Goal: Task Accomplishment & Management: Complete application form

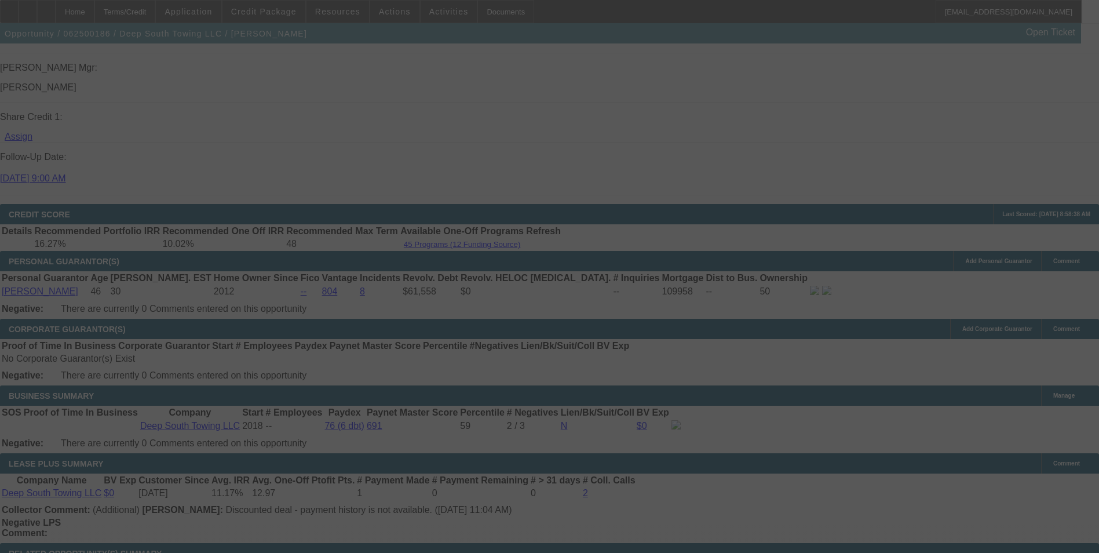
scroll to position [1622, 0]
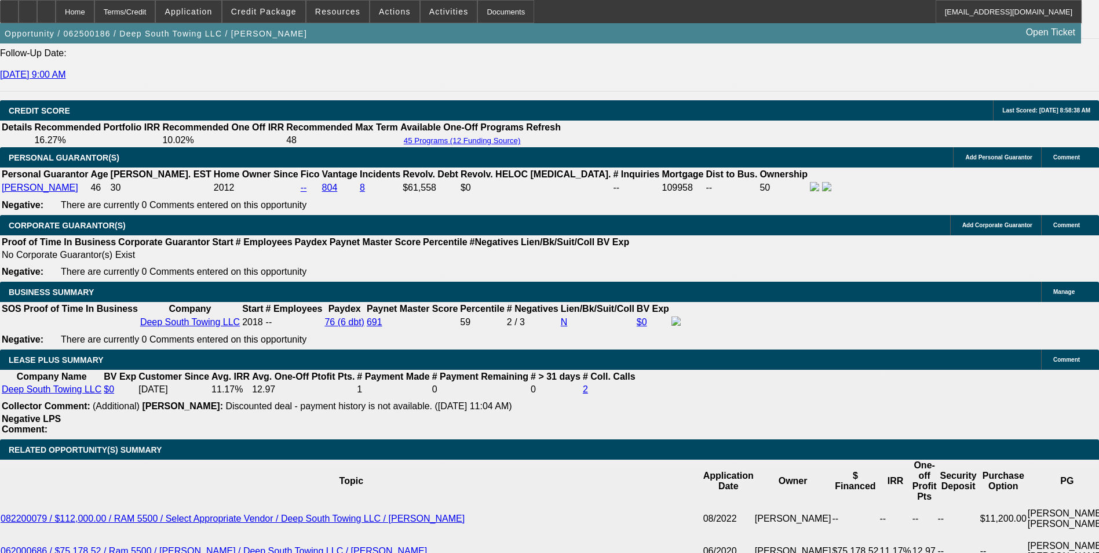
select select "0"
select select "2"
select select "0"
select select "2"
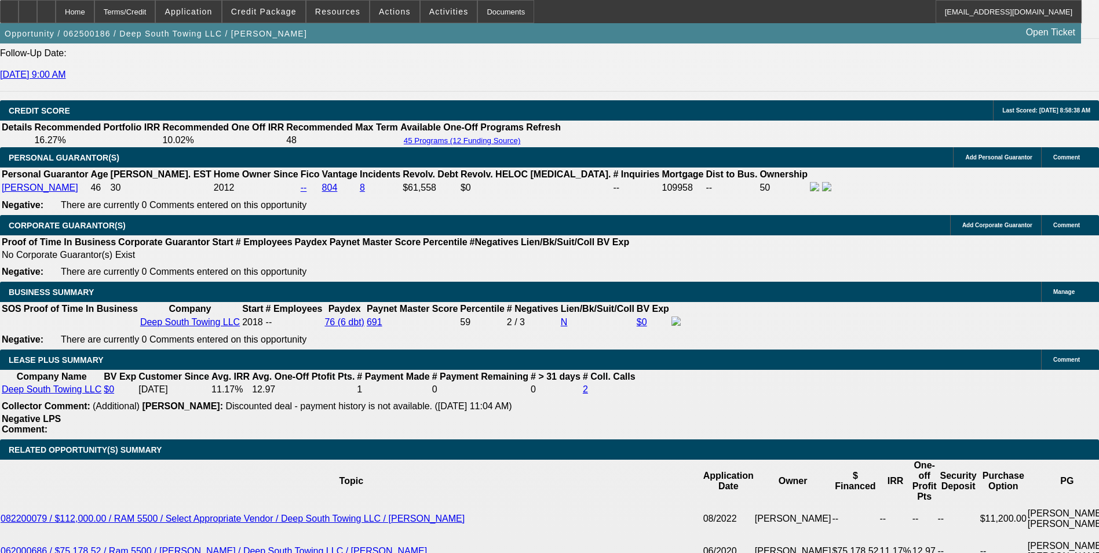
select select "0"
select select "2"
select select "0"
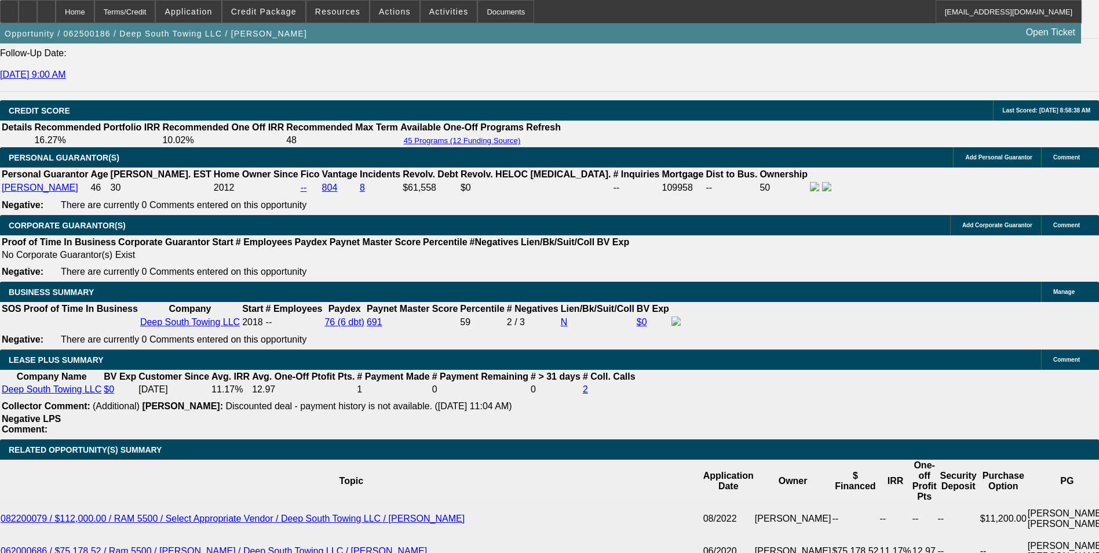
select select "2"
select select "0"
select select "1"
select select "2"
select select "6"
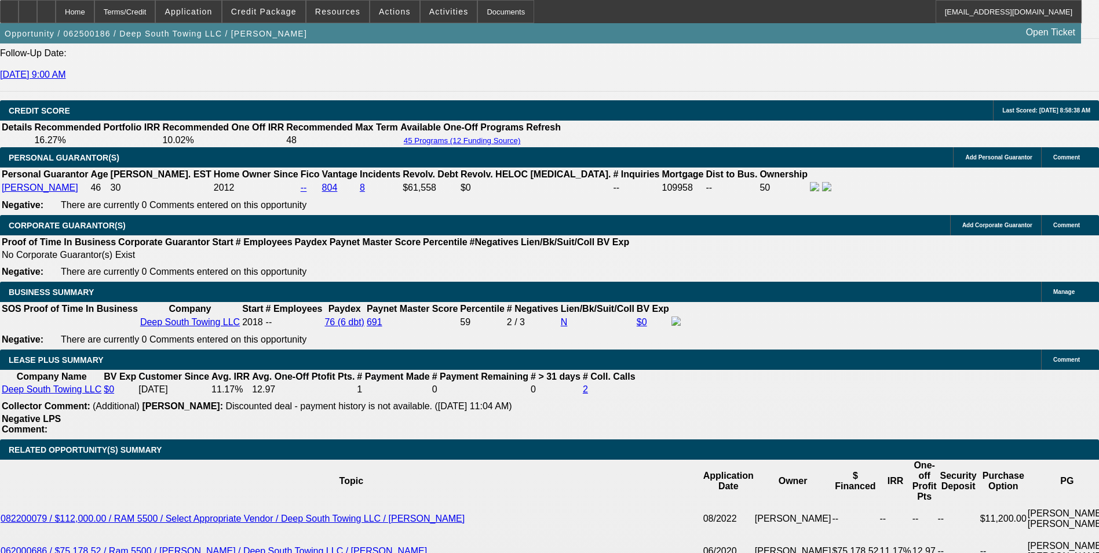
select select "1"
select select "2"
select select "6"
select select "1"
select select "2"
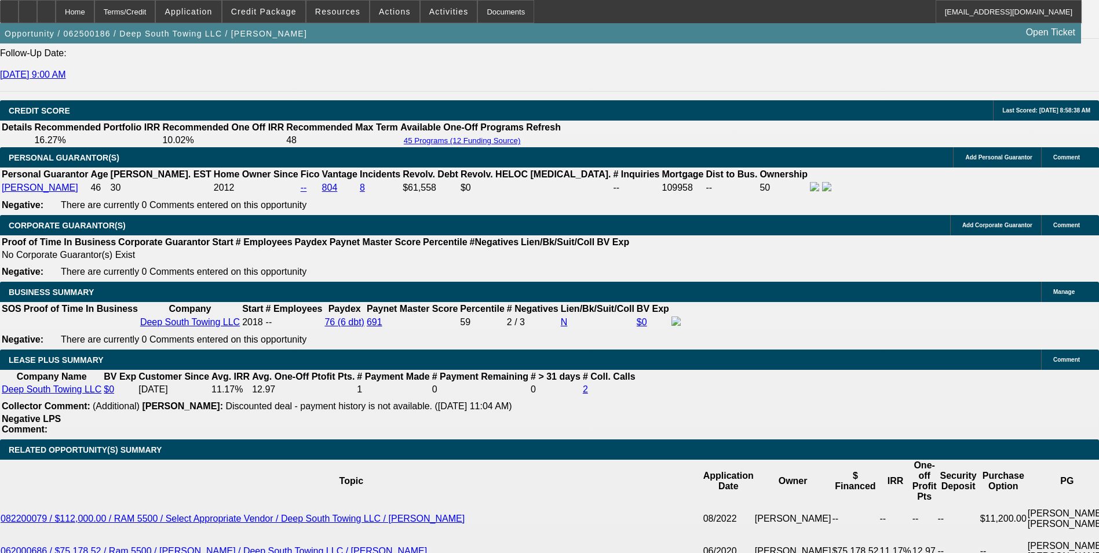
select select "6"
select select "1"
select select "2"
select select "6"
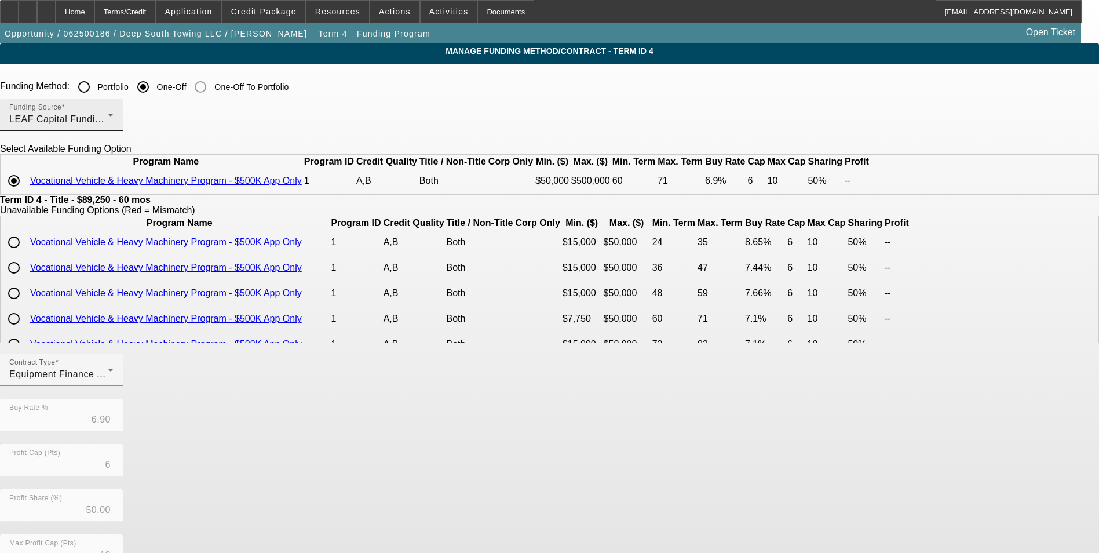
click at [114, 105] on div "Funding Source LEAF Capital Funding, LLC" at bounding box center [61, 114] width 104 height 32
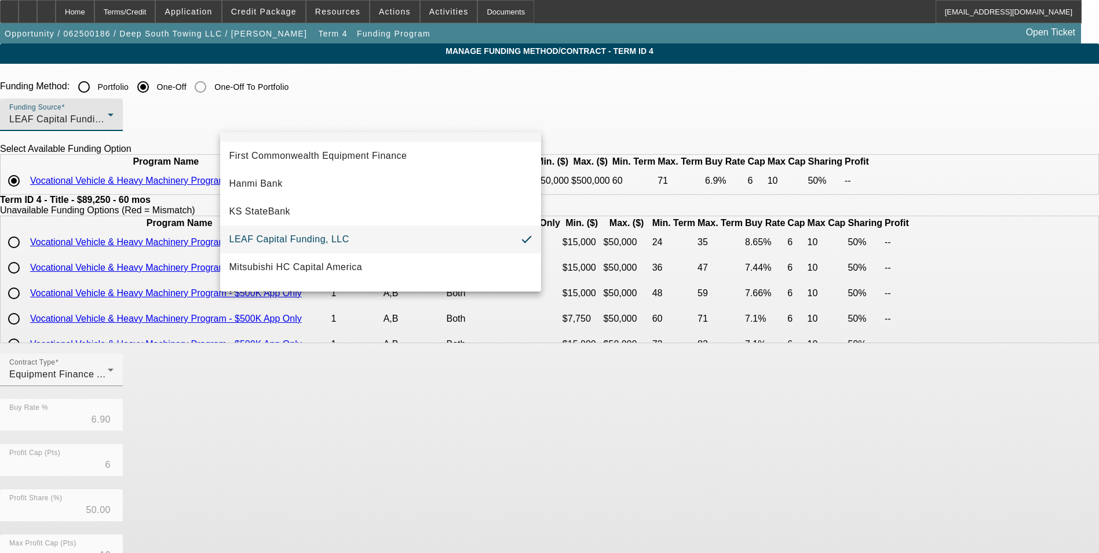
scroll to position [325, 0]
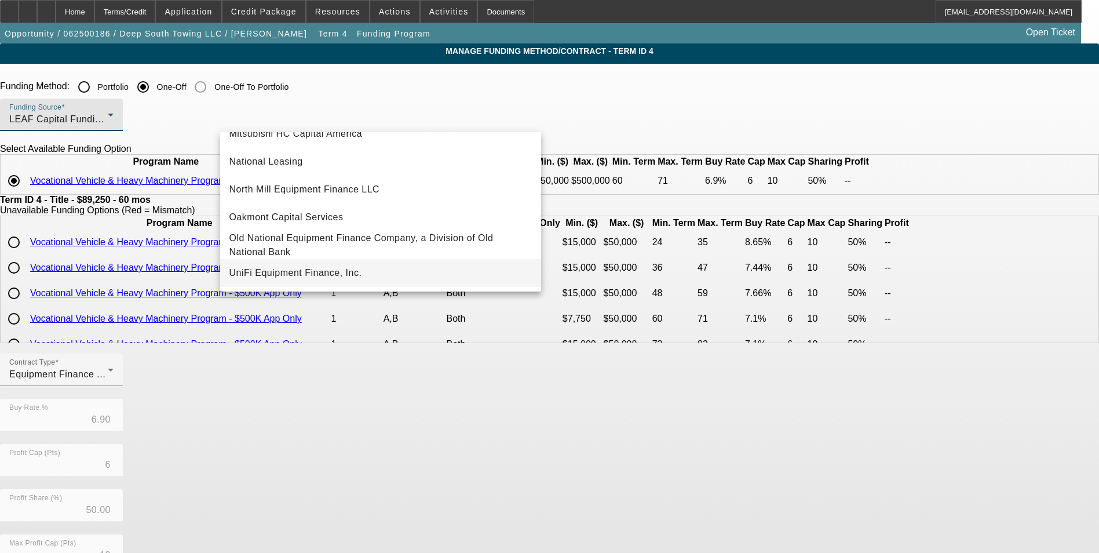
click at [310, 284] on mat-option "UniFi Equipment Finance, Inc." at bounding box center [380, 273] width 321 height 28
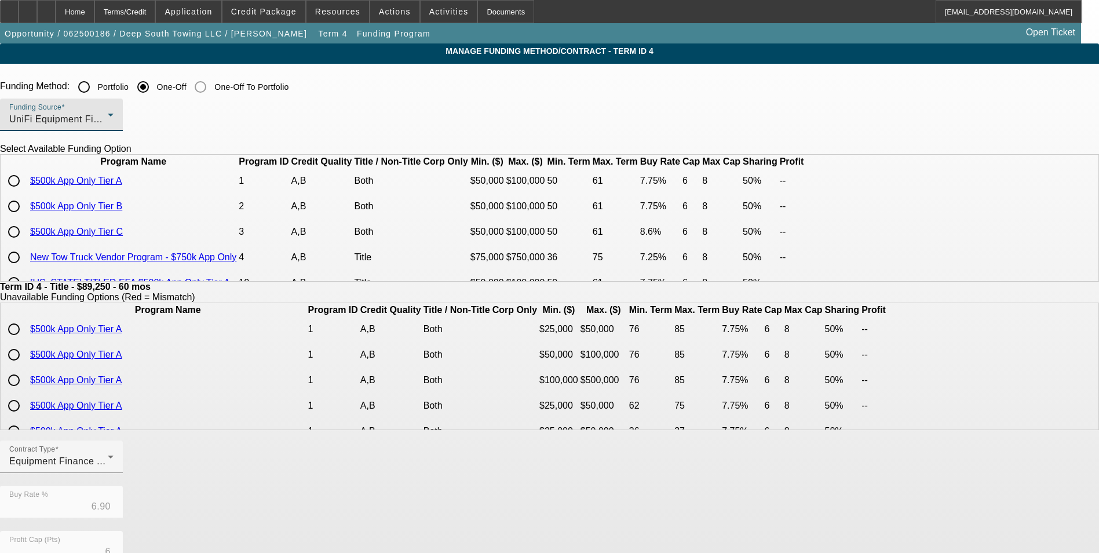
click at [25, 192] on input "radio" at bounding box center [13, 180] width 23 height 23
radio input "true"
type input "7.75"
type input "8"
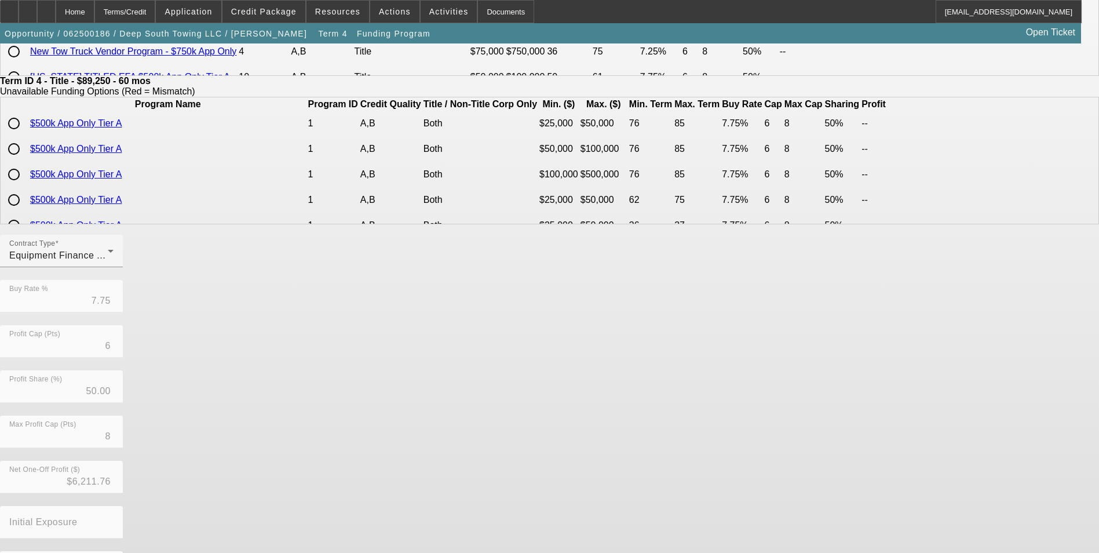
scroll to position [248, 0]
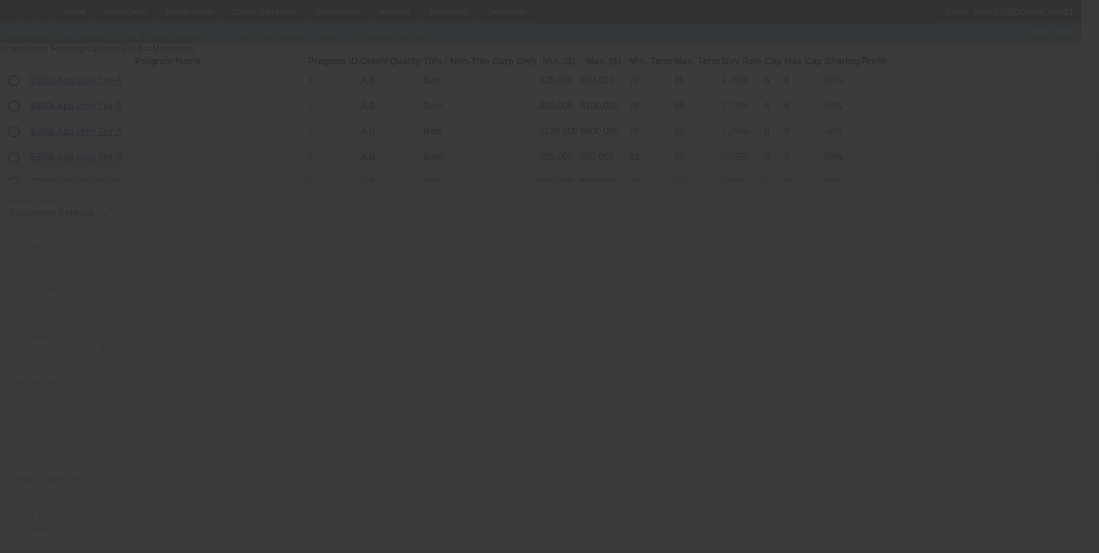
type input "6.90"
type input "10"
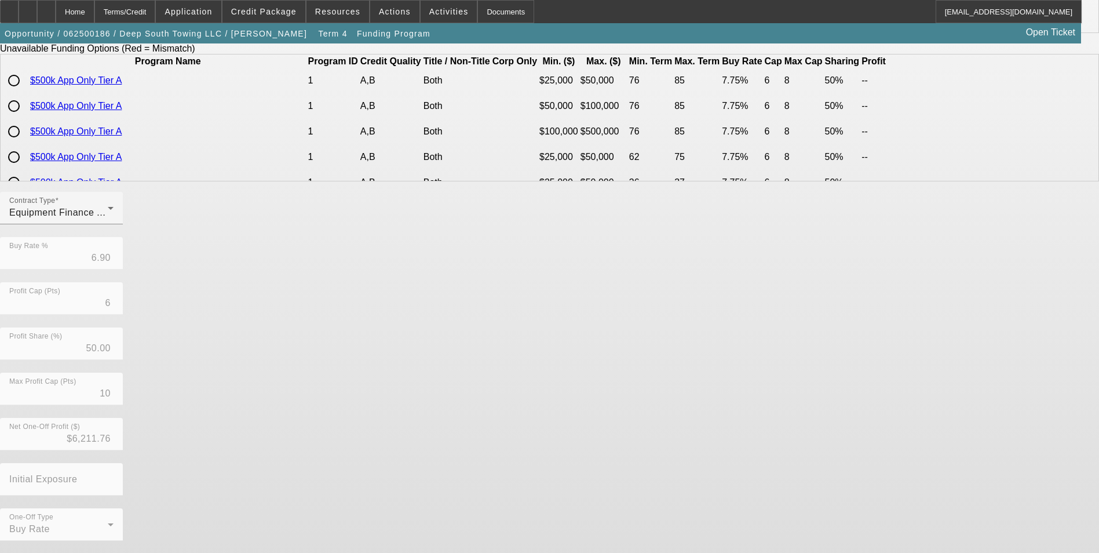
scroll to position [0, 0]
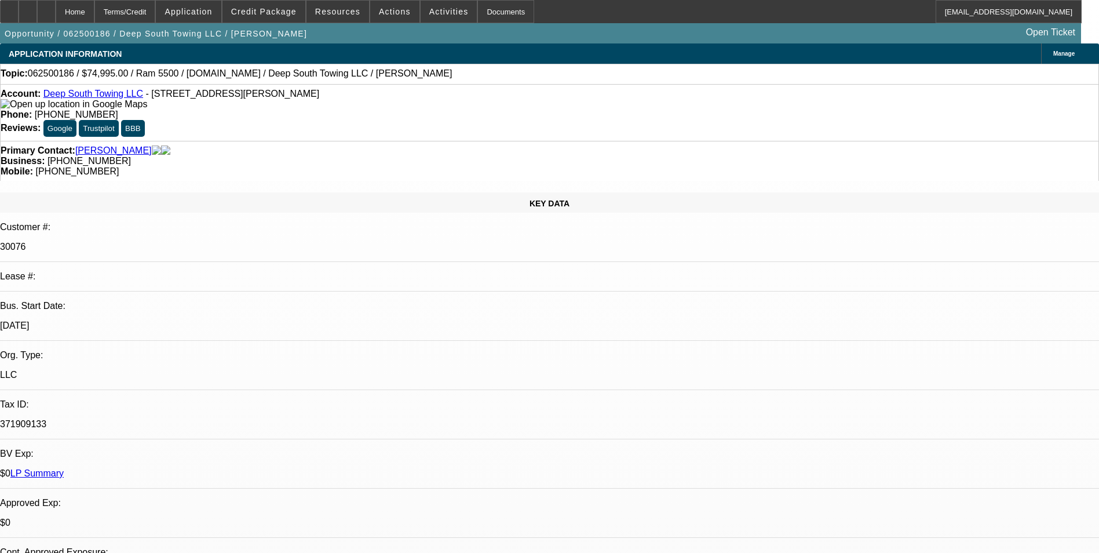
select select "0"
select select "2"
select select "0"
select select "6"
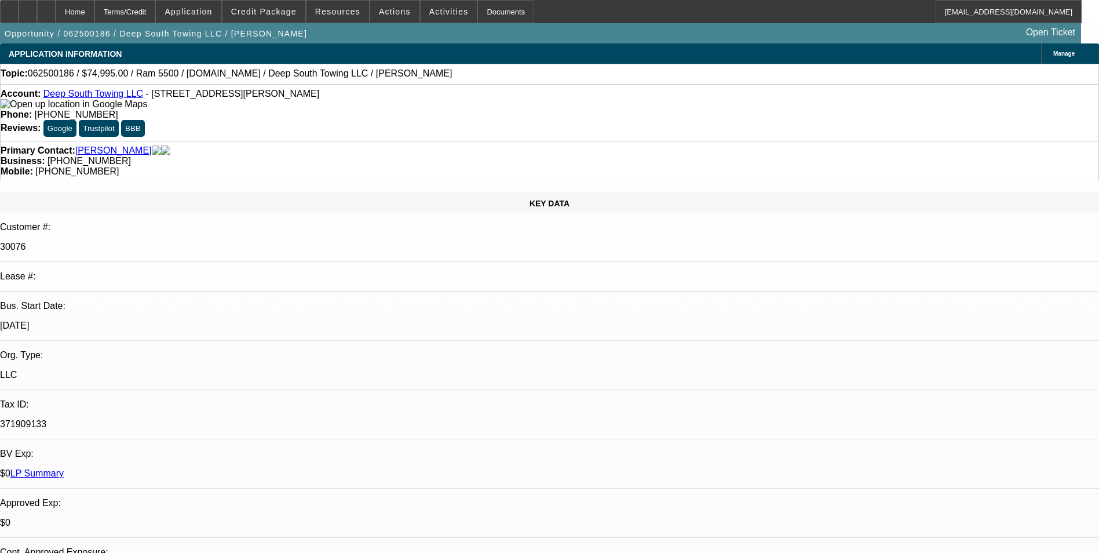
select select "0"
select select "2"
select select "0"
select select "6"
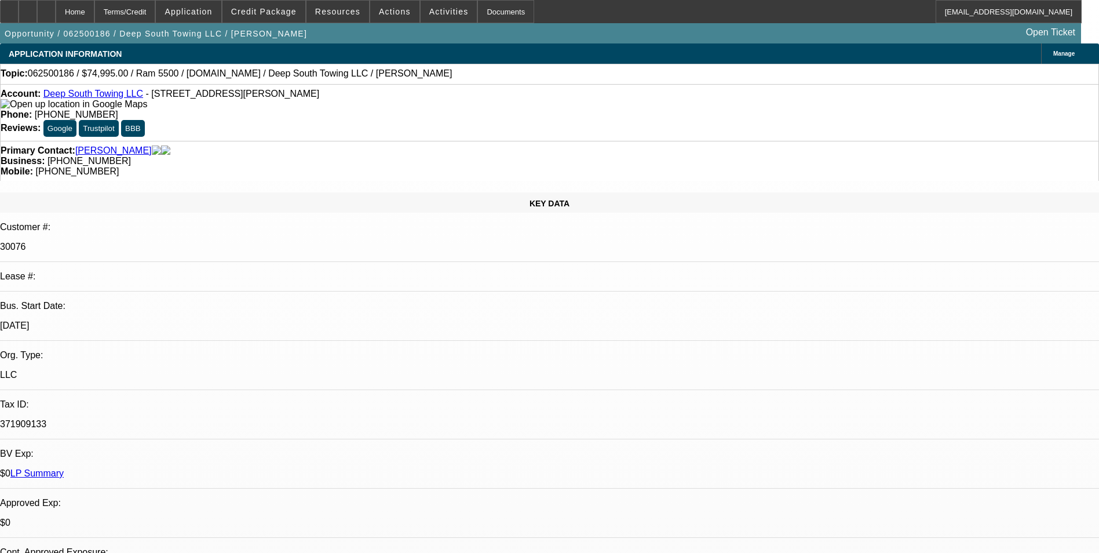
select select "0"
select select "2"
select select "0"
select select "6"
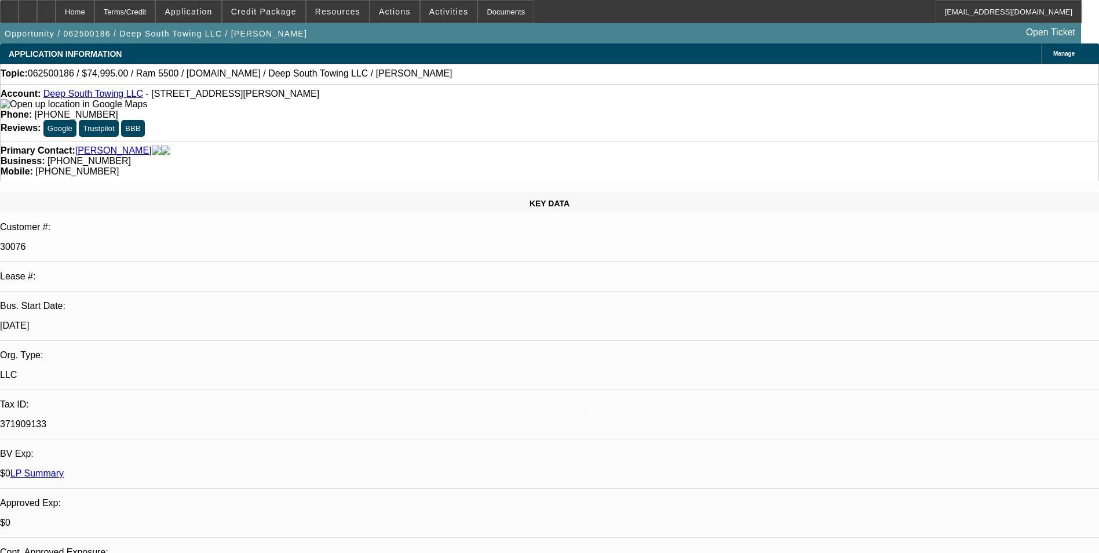
select select "0"
select select "2"
select select "0"
select select "6"
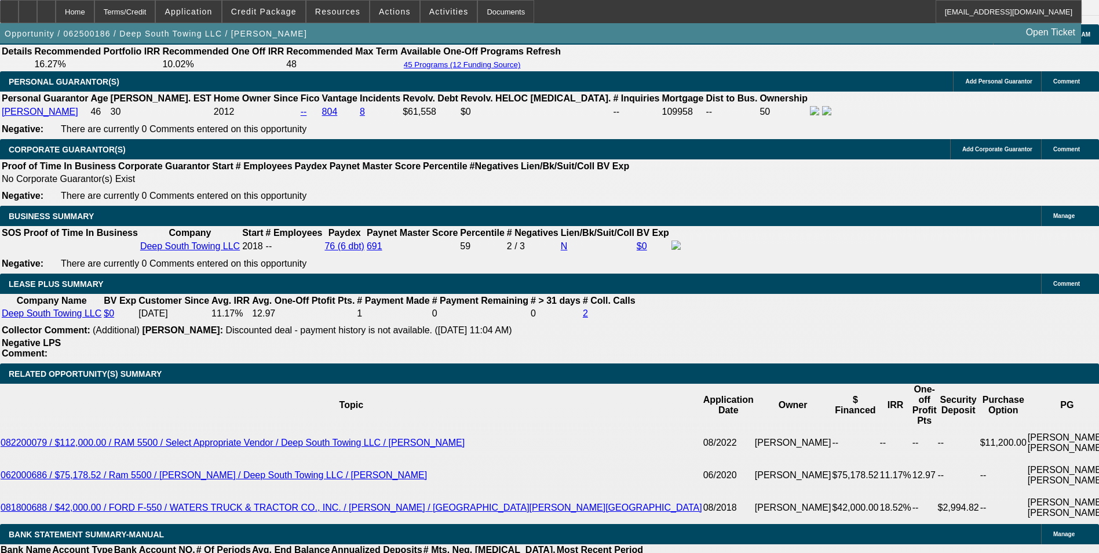
scroll to position [1738, 0]
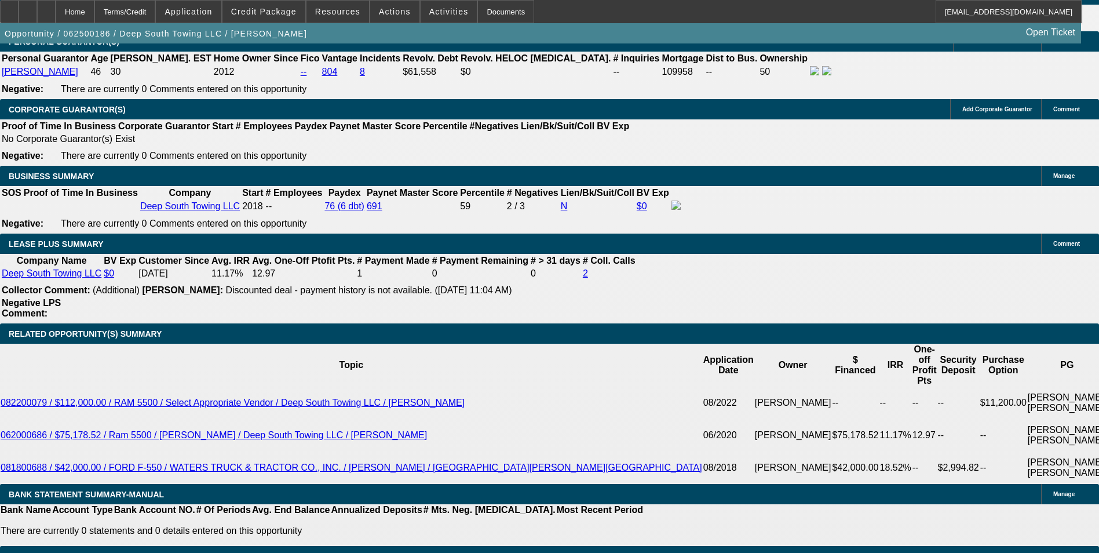
drag, startPoint x: 165, startPoint y: 269, endPoint x: 301, endPoint y: 274, distance: 136.2
type input "18"
type input "$378.00"
type input "UNKNOWN"
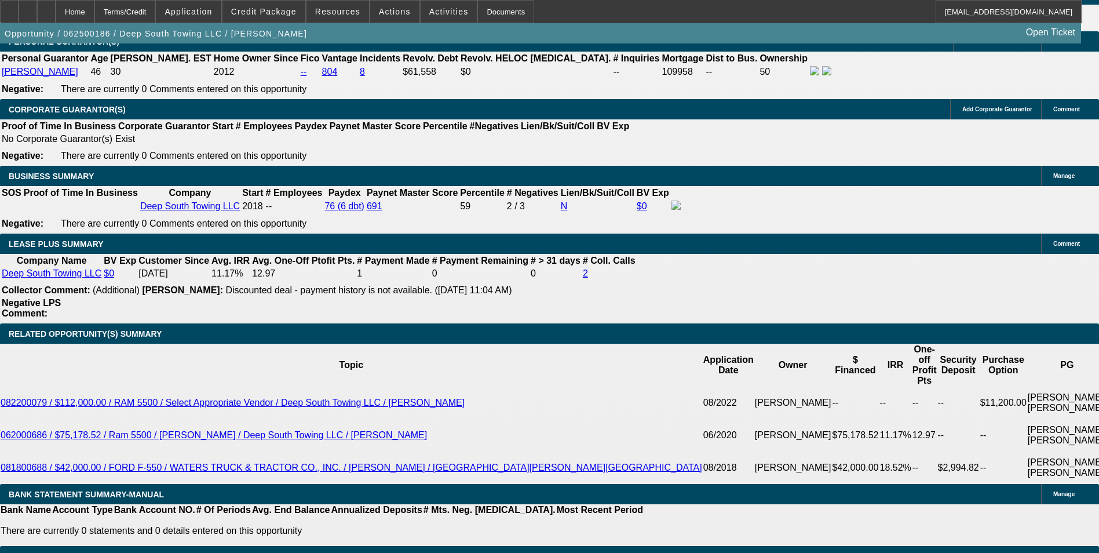
type input "189"
type input "1890"
type input "$3,780.00"
type input "9.9"
type input "$1,890.00"
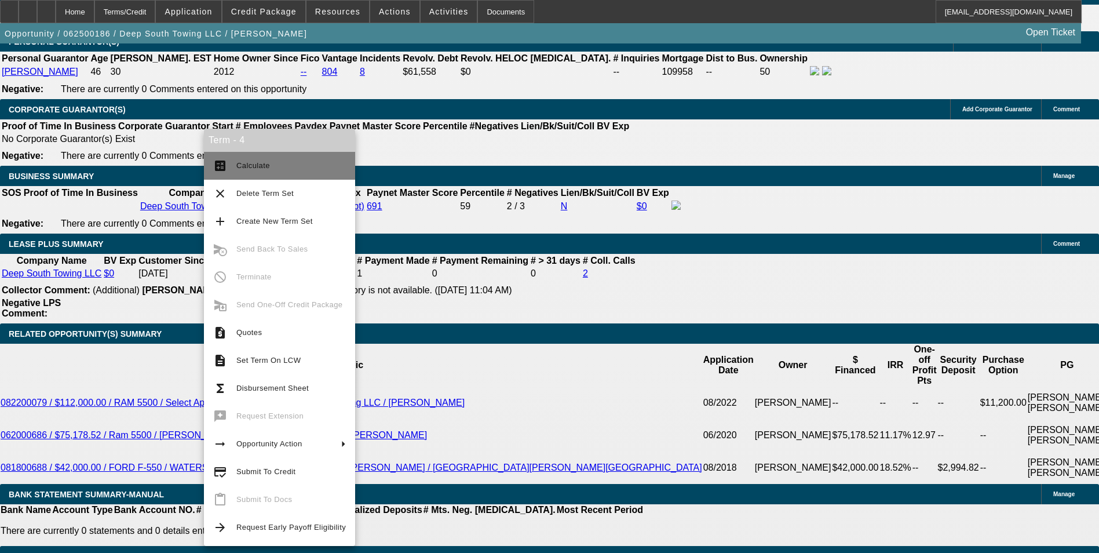
click at [277, 170] on span "Calculate" at bounding box center [290, 166] width 109 height 14
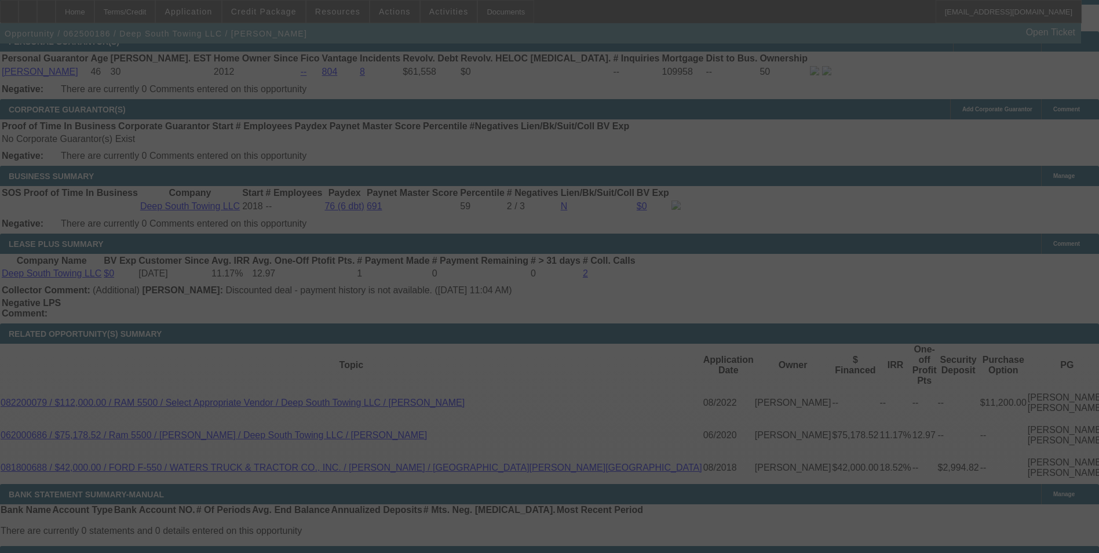
select select "0"
select select "2"
select select "0"
select select "6"
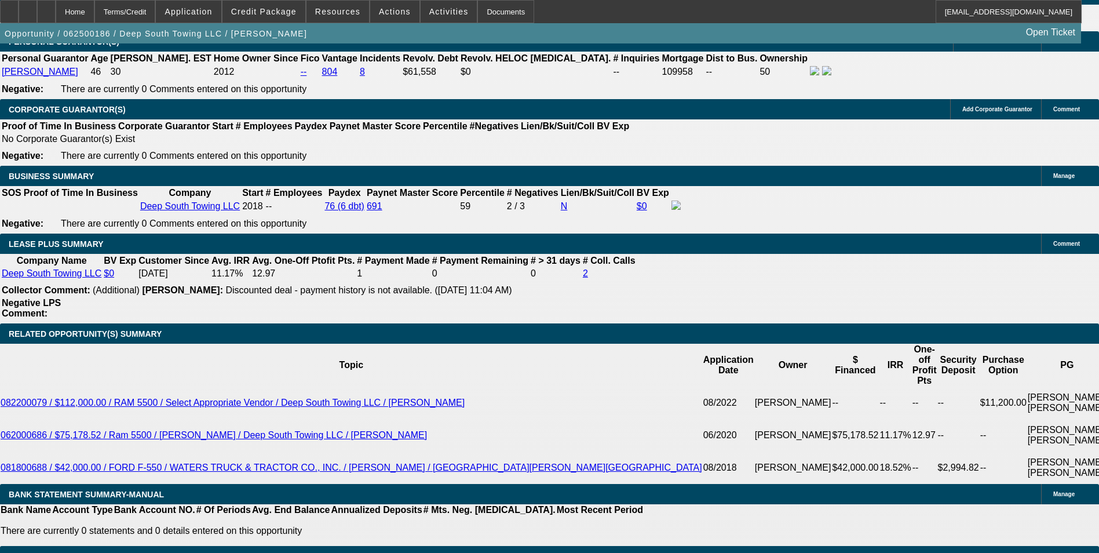
drag, startPoint x: 169, startPoint y: 268, endPoint x: 356, endPoint y: 281, distance: 187.6
type input "18"
type input "$36.00"
type input "UNKNOWN"
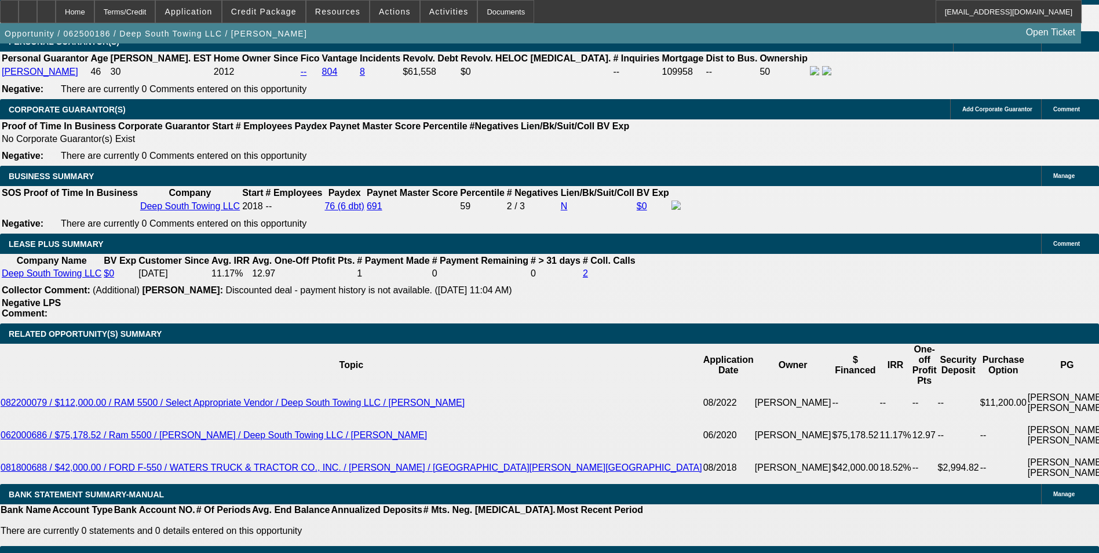
type input "1895"
type input "10"
type input "$3,790.00"
type input "$1,895.00"
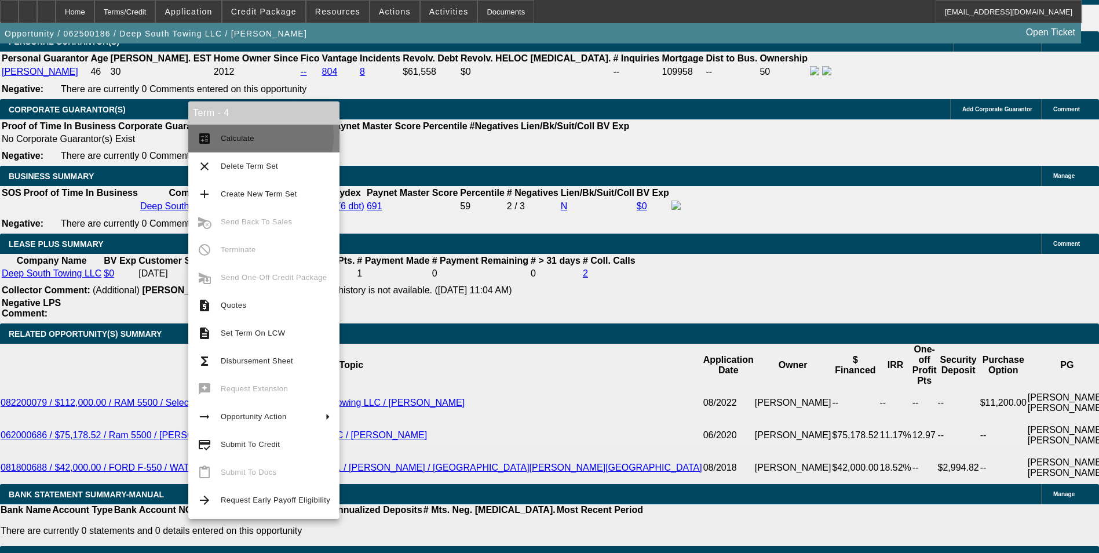
click at [247, 136] on span "Calculate" at bounding box center [238, 138] width 34 height 9
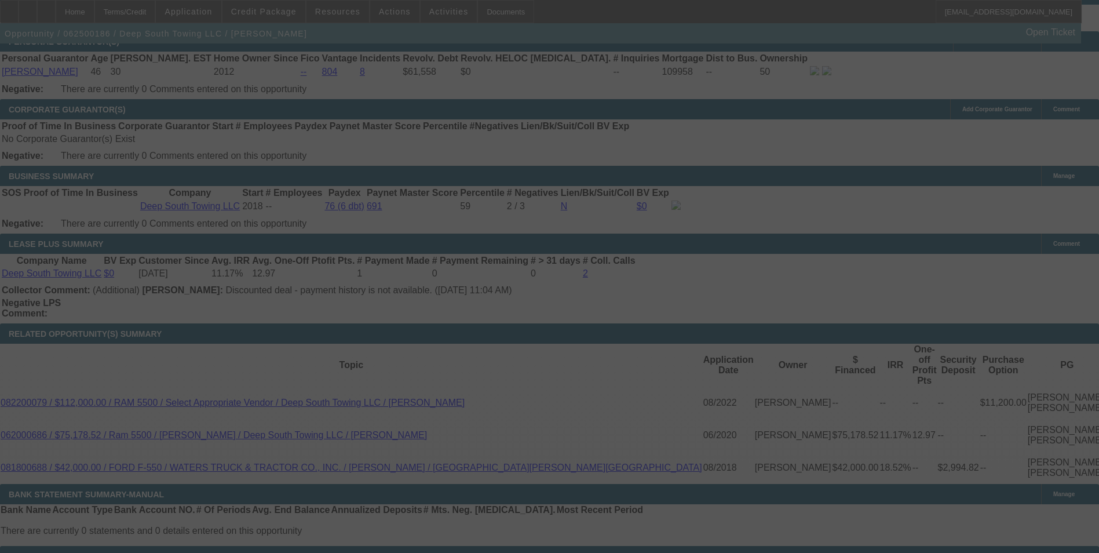
select select "0"
select select "2"
select select "0"
select select "6"
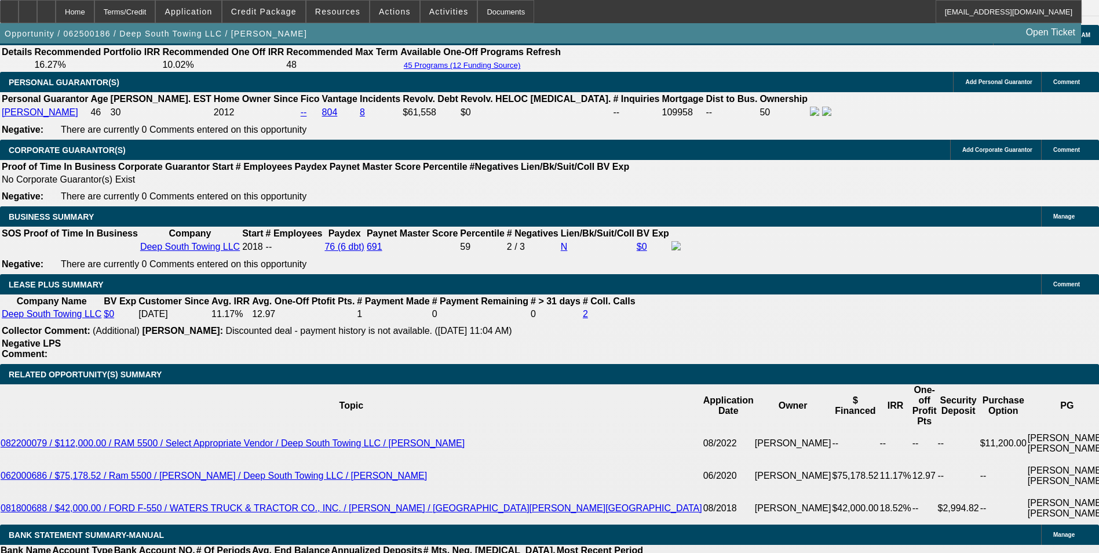
scroll to position [1622, 0]
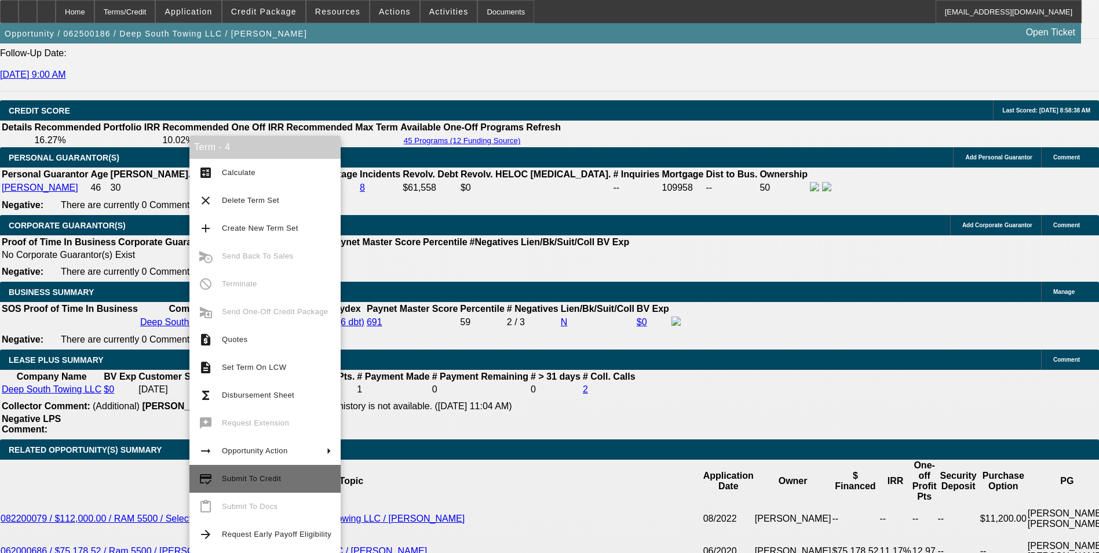
click at [301, 480] on span "Submit To Credit" at bounding box center [276, 478] width 109 height 14
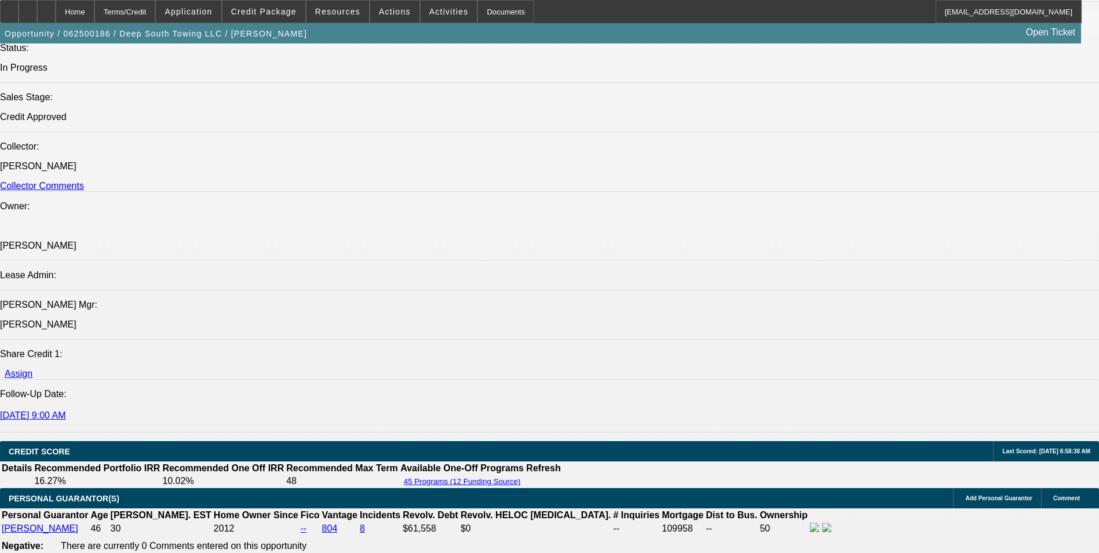
scroll to position [1158, 0]
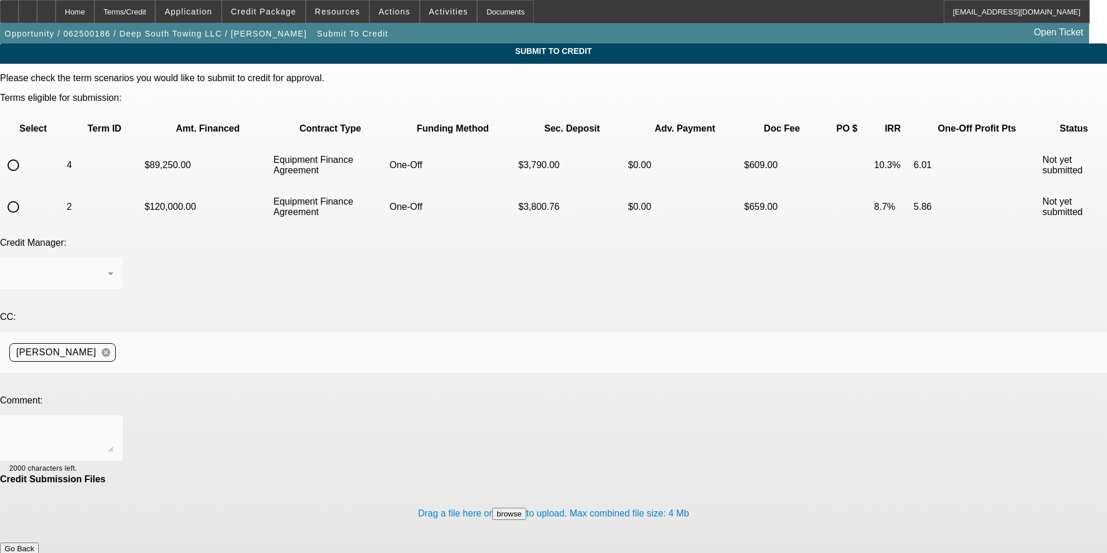
click at [94, 12] on div "Home" at bounding box center [75, 11] width 39 height 23
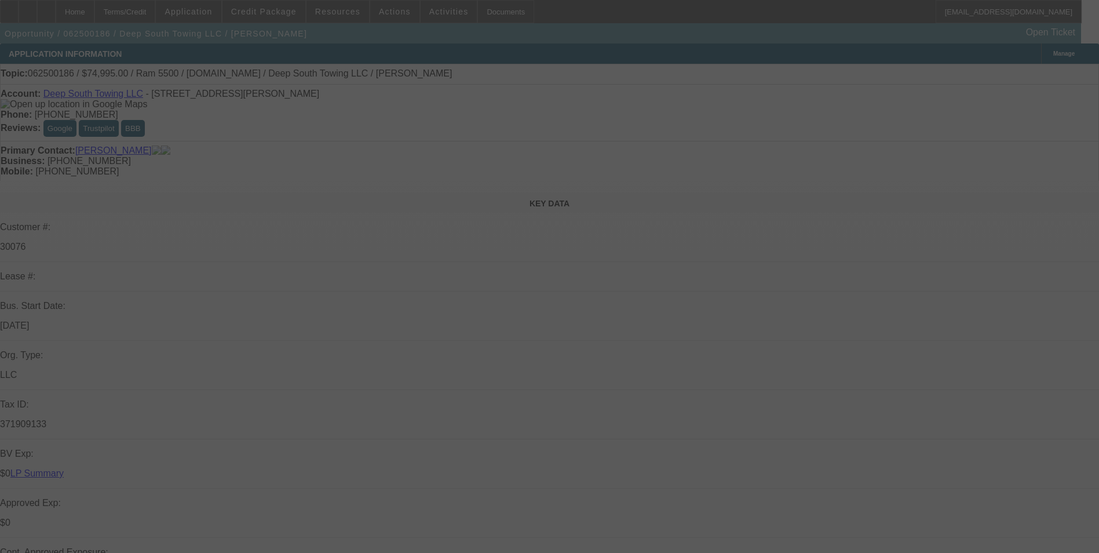
click at [274, 12] on div at bounding box center [549, 276] width 1099 height 553
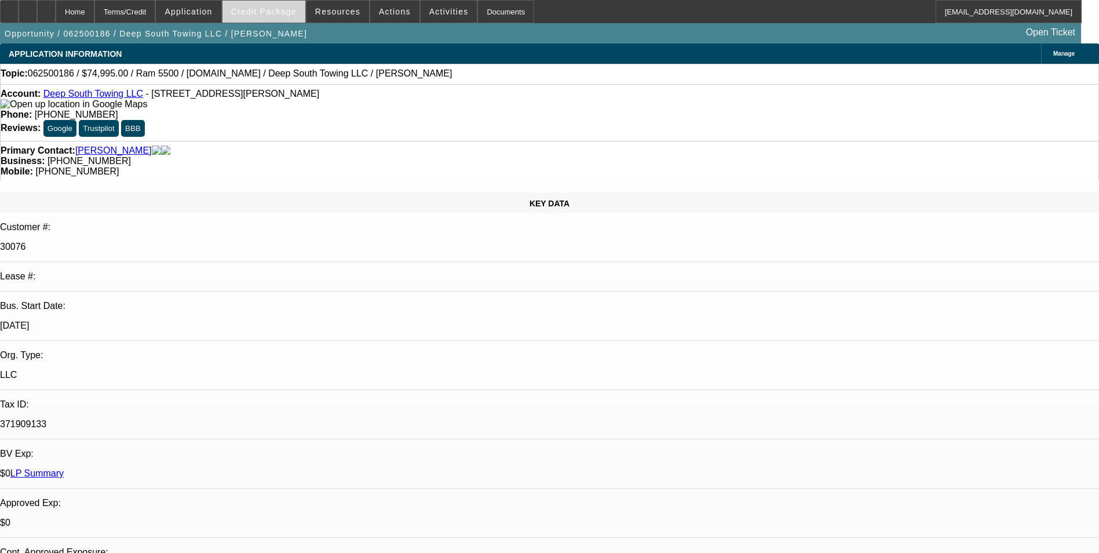
select select "0"
select select "2"
select select "0"
select select "6"
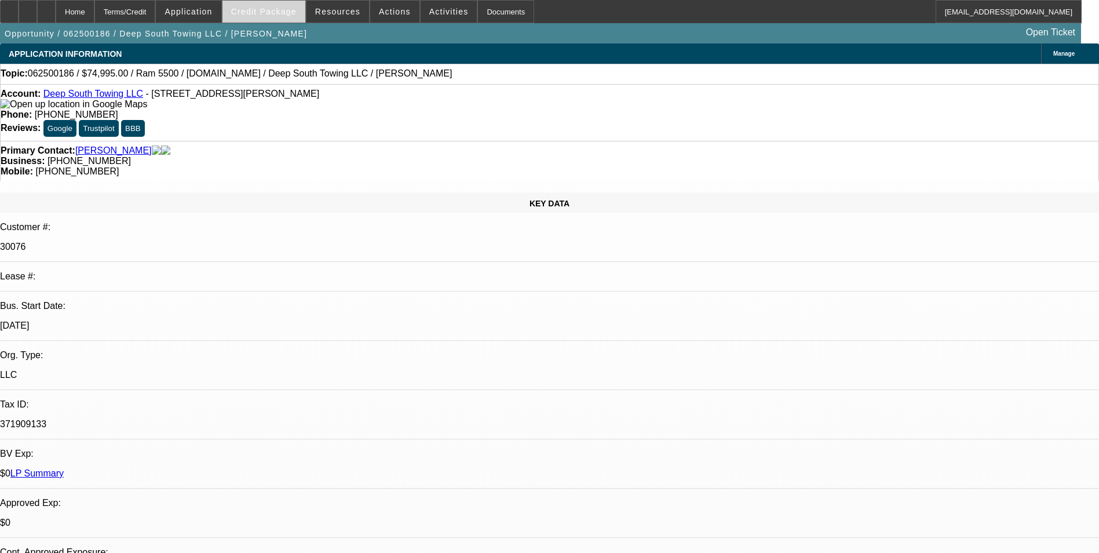
select select "0"
select select "2"
select select "0"
select select "6"
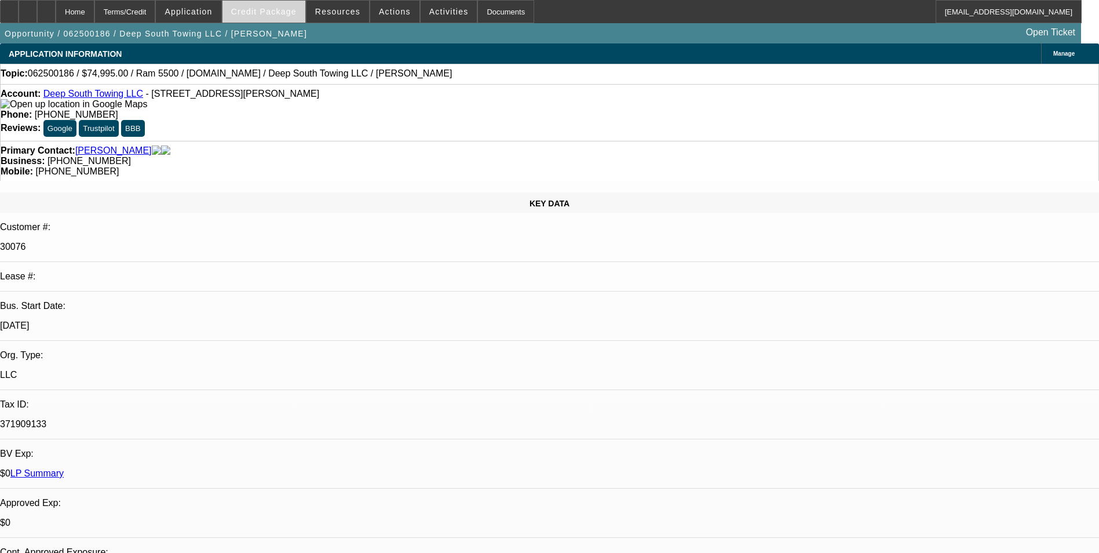
select select "0"
select select "2"
select select "0"
select select "6"
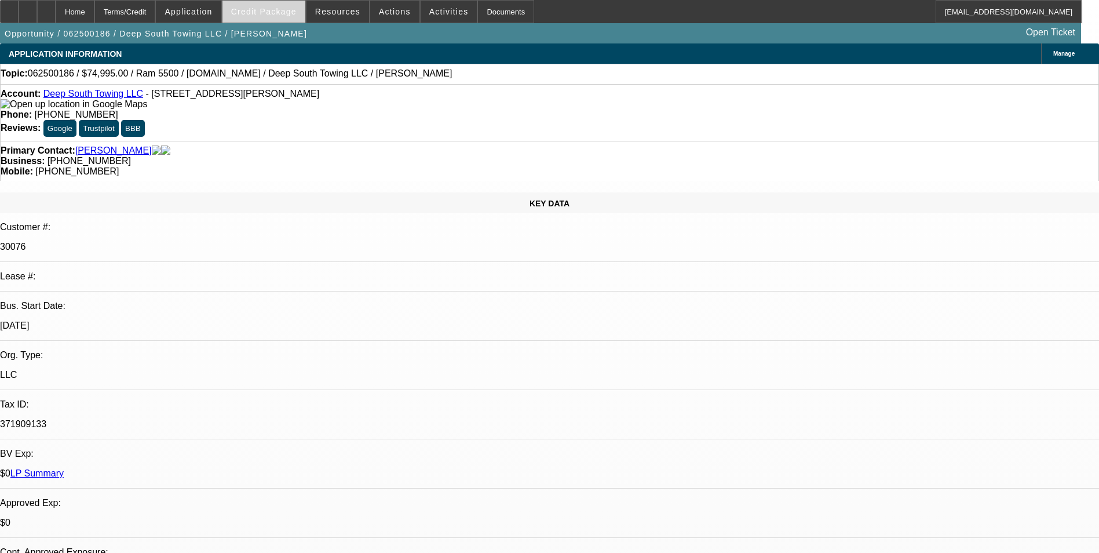
select select "0"
select select "2"
select select "0"
select select "6"
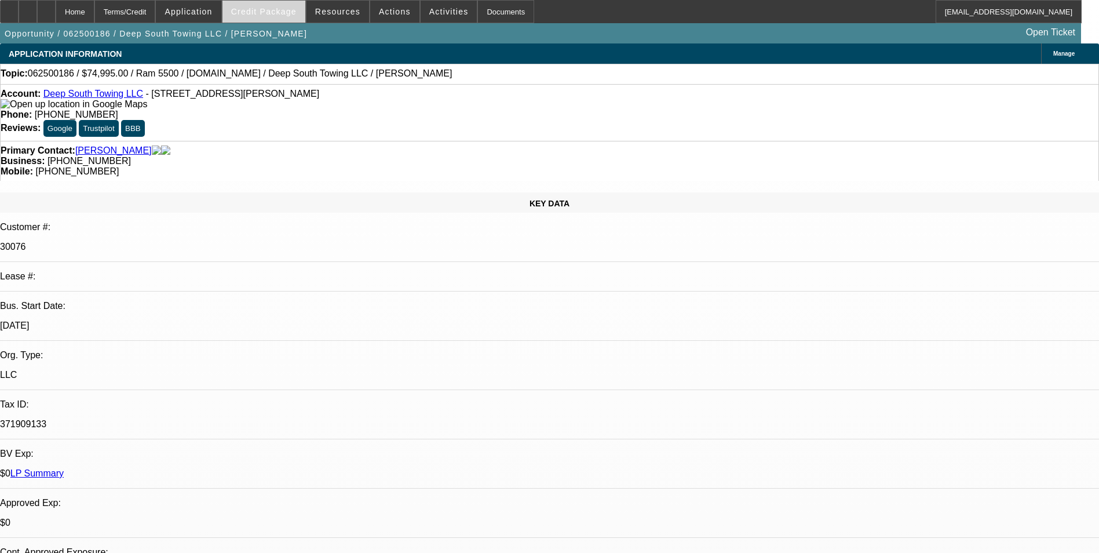
click at [272, 10] on span "Credit Package" at bounding box center [263, 11] width 65 height 9
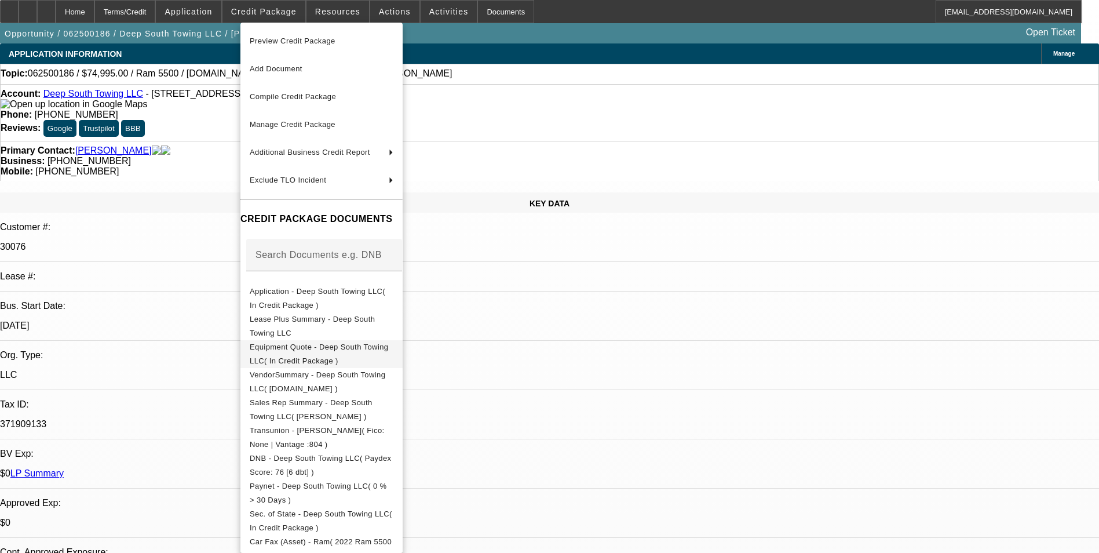
click at [355, 353] on span "Equipment Quote - Deep South Towing LLC( In Credit Package )" at bounding box center [319, 353] width 138 height 23
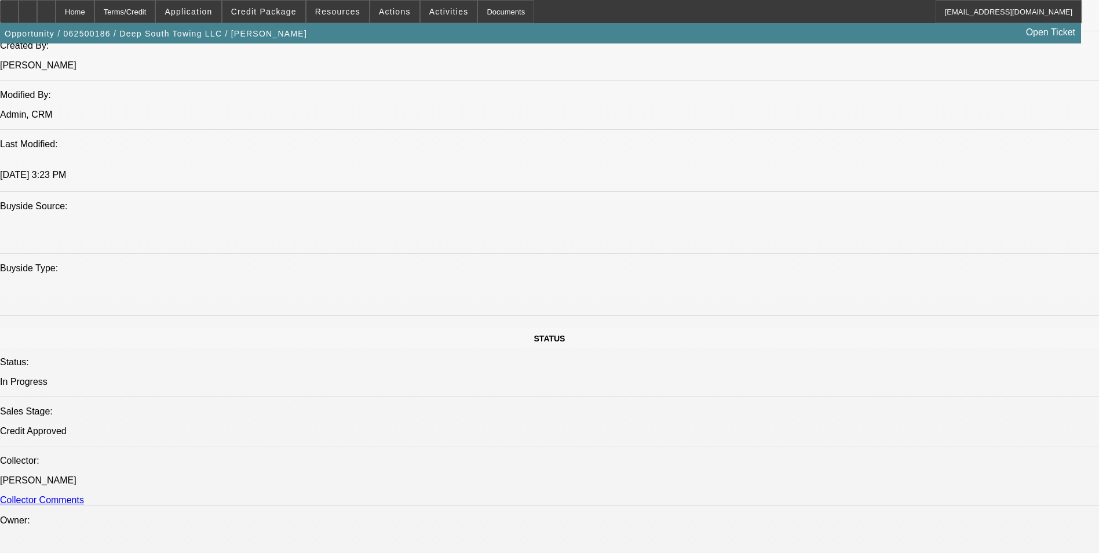
scroll to position [1100, 0]
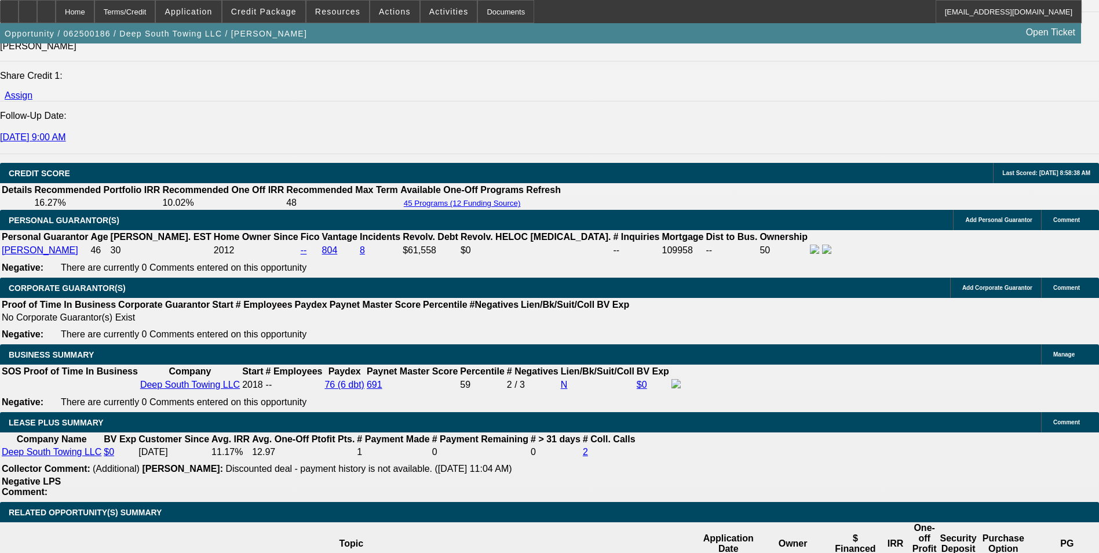
scroll to position [1680, 0]
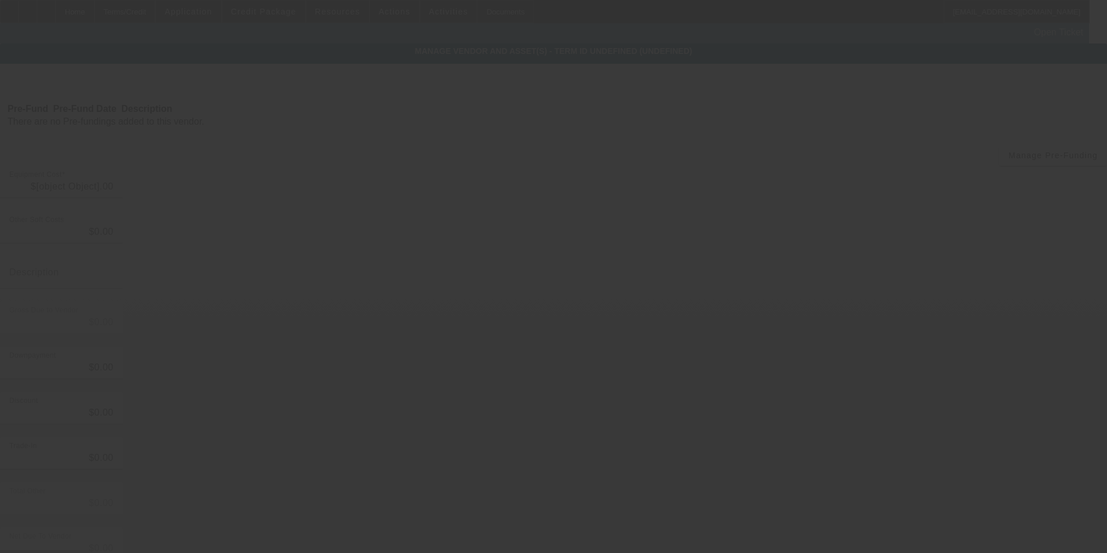
type input "$85,000.00"
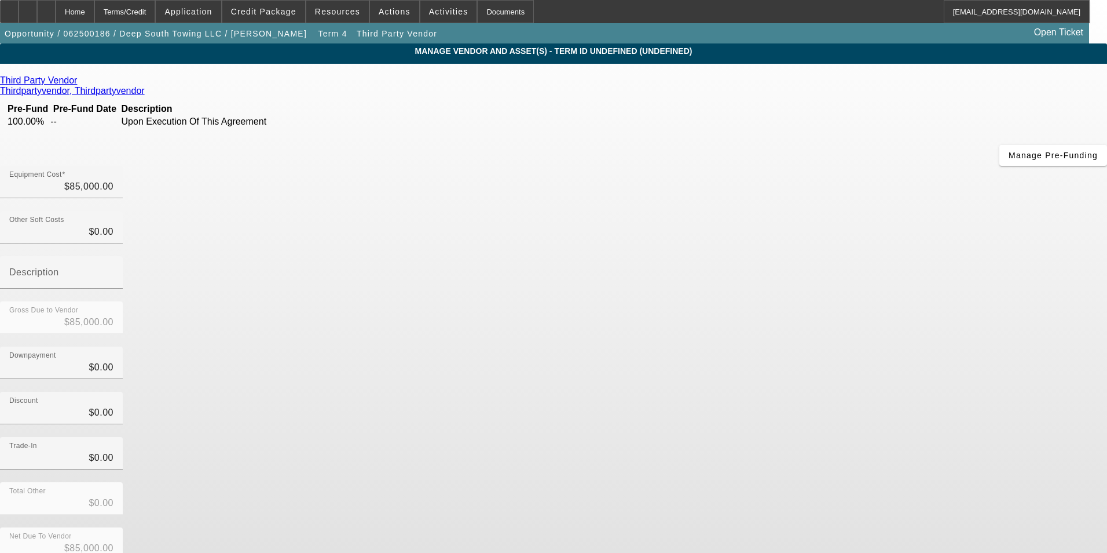
click at [80, 83] on icon at bounding box center [80, 80] width 0 height 10
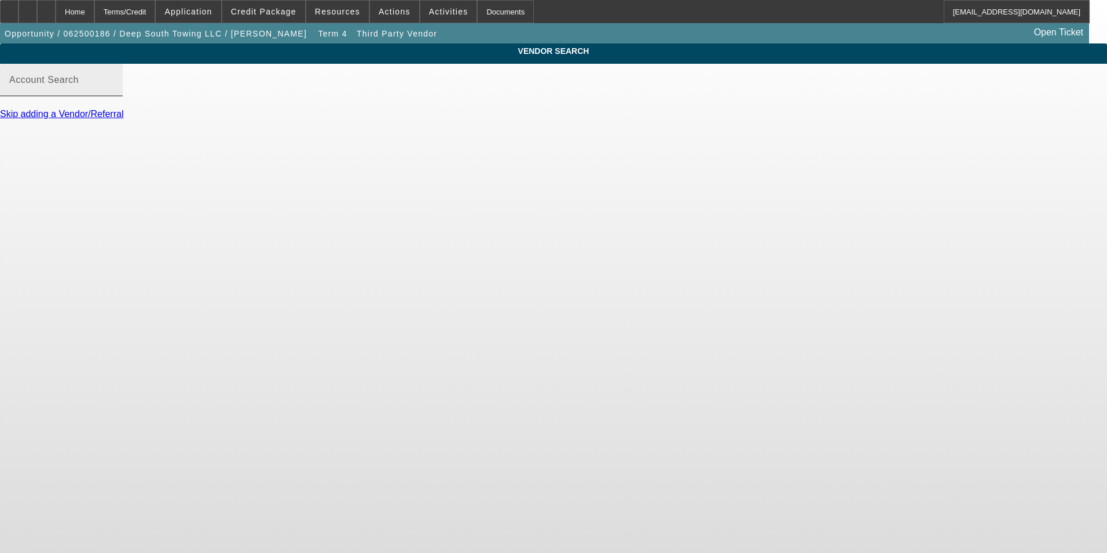
click at [114, 83] on div "Account Search" at bounding box center [61, 80] width 104 height 32
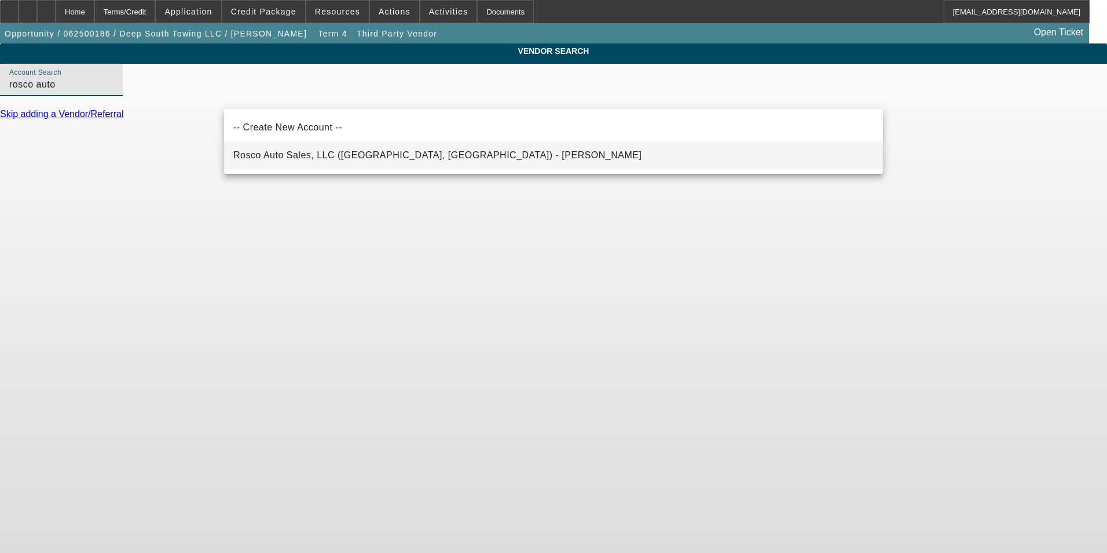
click at [330, 156] on span "Rosco Auto Sales, LLC ([GEOGRAPHIC_DATA], [GEOGRAPHIC_DATA]) - [PERSON_NAME]" at bounding box center [437, 155] width 408 height 10
type input "Rosco Auto Sales, LLC ([GEOGRAPHIC_DATA], [GEOGRAPHIC_DATA]) - [PERSON_NAME]"
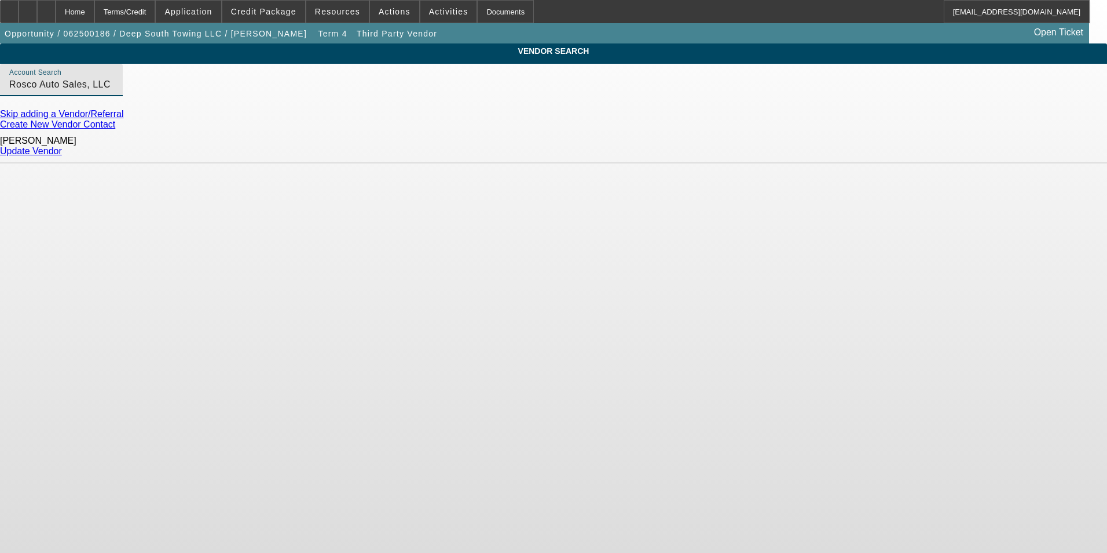
click at [62, 149] on link "Update Vendor" at bounding box center [31, 151] width 62 height 10
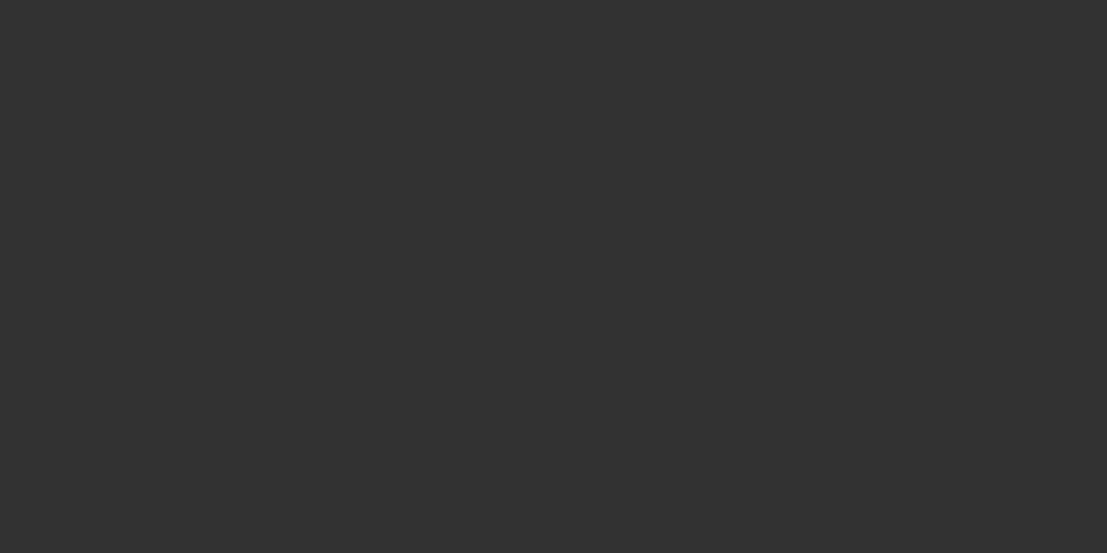
type input "$85,000.00"
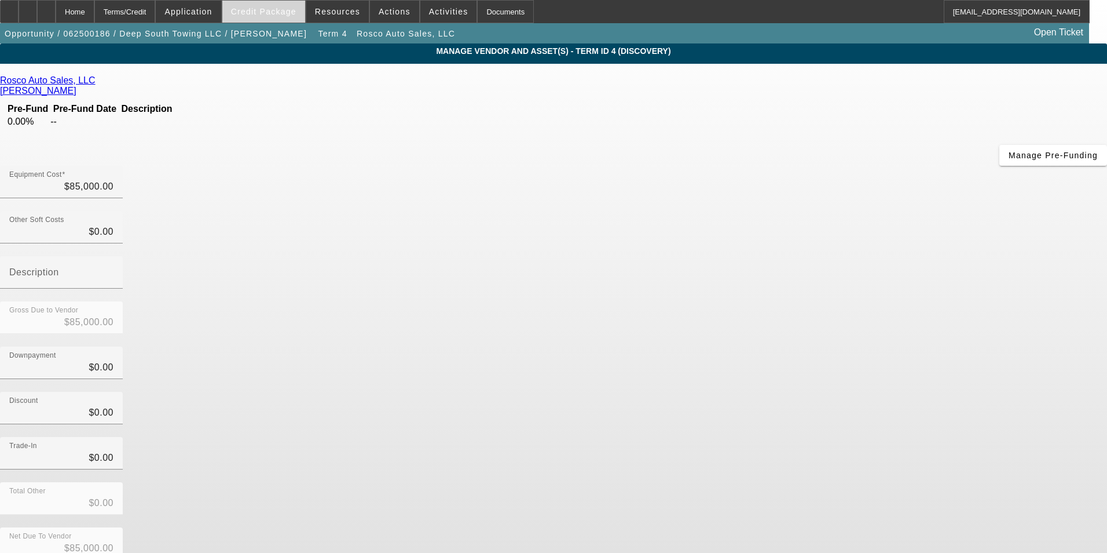
click at [264, 11] on span "Credit Package" at bounding box center [263, 11] width 65 height 9
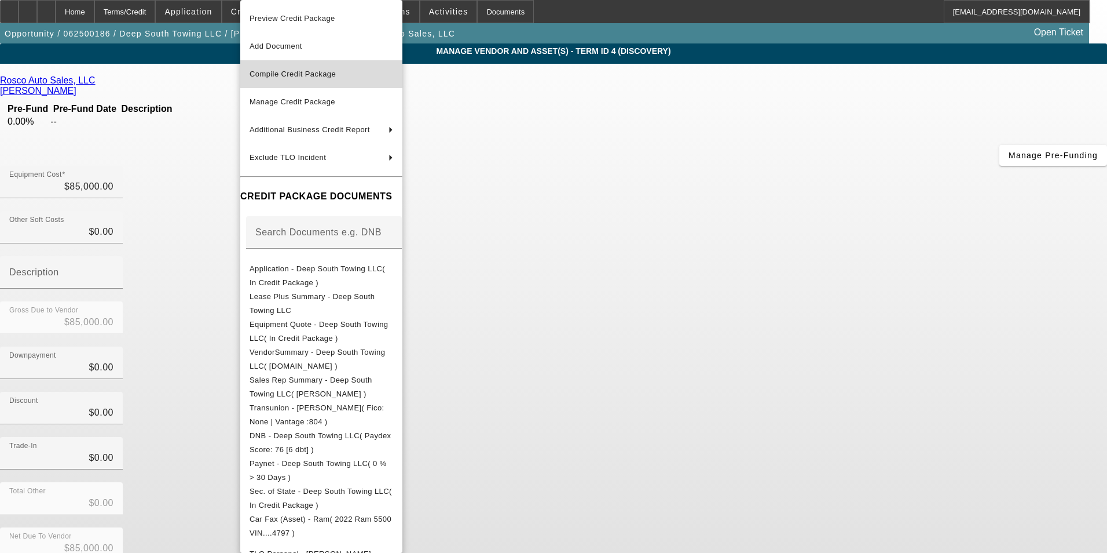
click at [304, 76] on span "Compile Credit Package" at bounding box center [293, 74] width 86 height 9
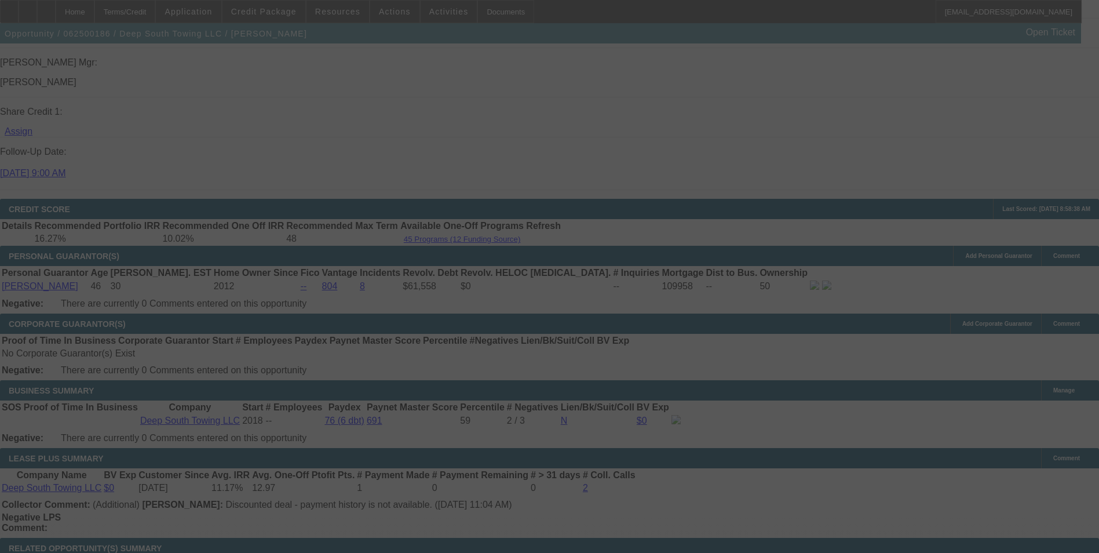
scroll to position [1519, 0]
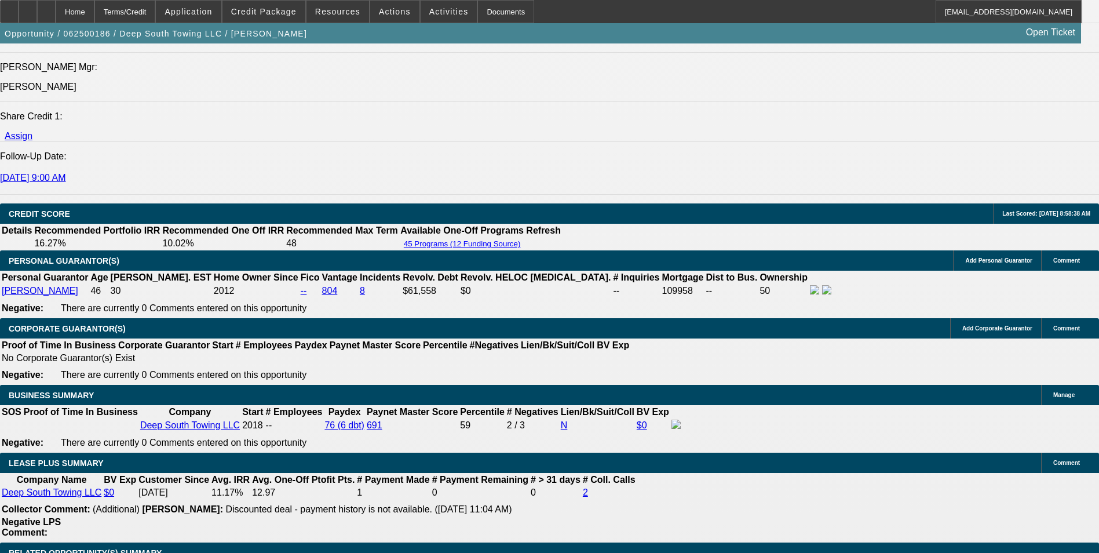
select select "0"
select select "2"
select select "0"
select select "6"
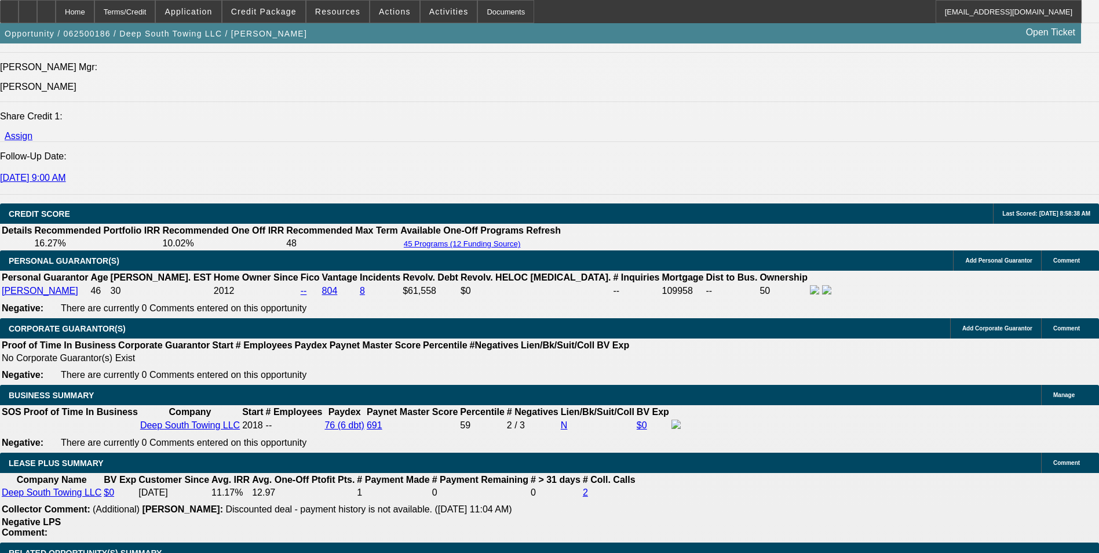
select select "0"
select select "2"
select select "0"
select select "6"
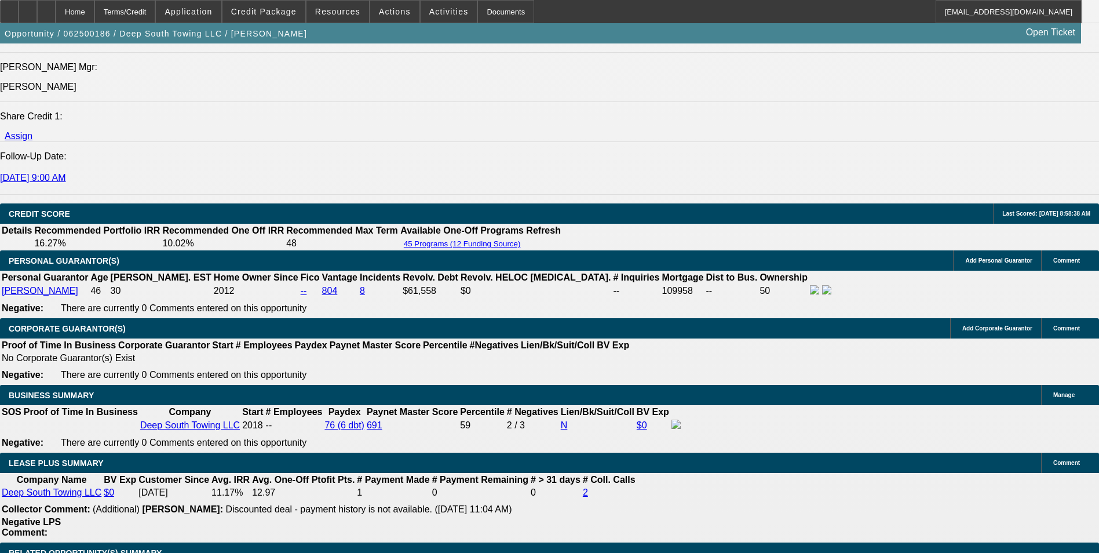
select select "0"
select select "2"
select select "0"
select select "6"
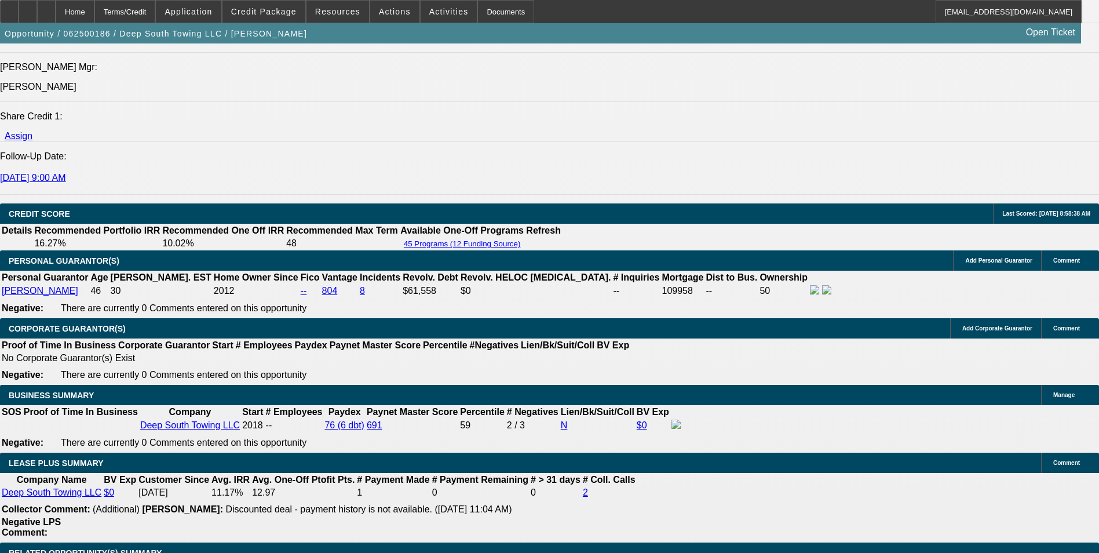
select select "0"
select select "2"
select select "0"
select select "6"
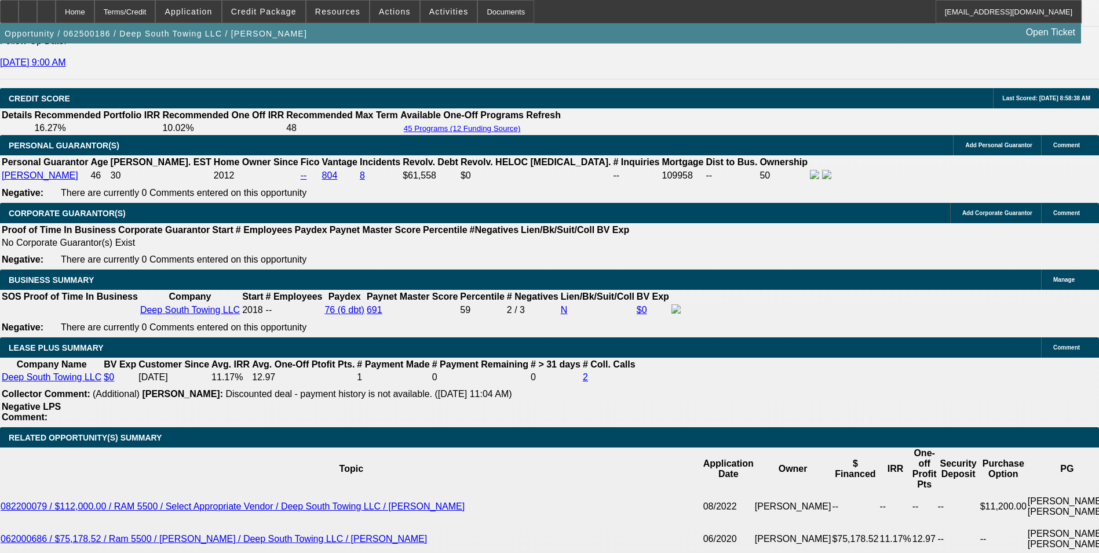
scroll to position [1634, 0]
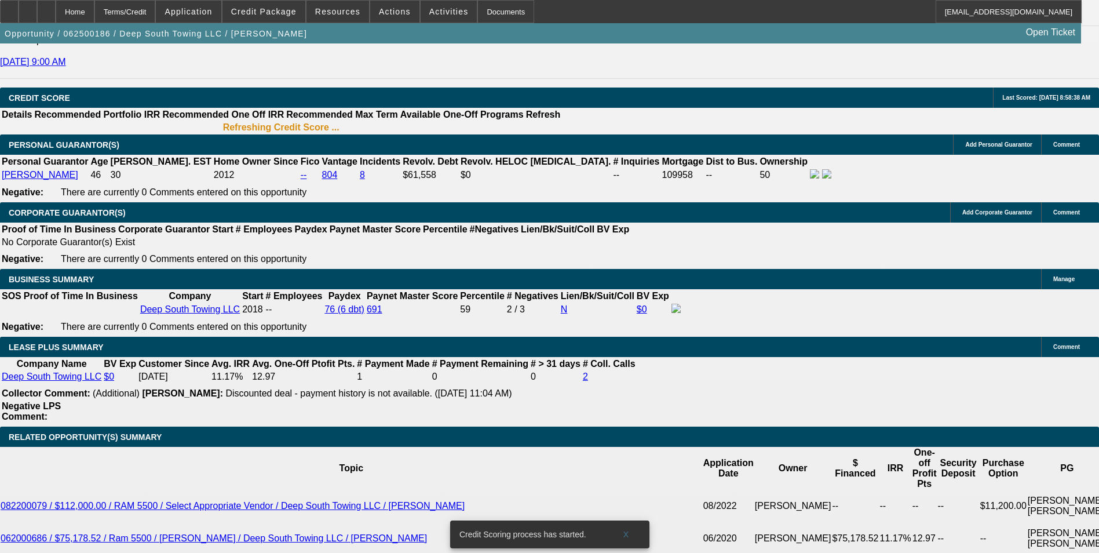
scroll to position [1658, 0]
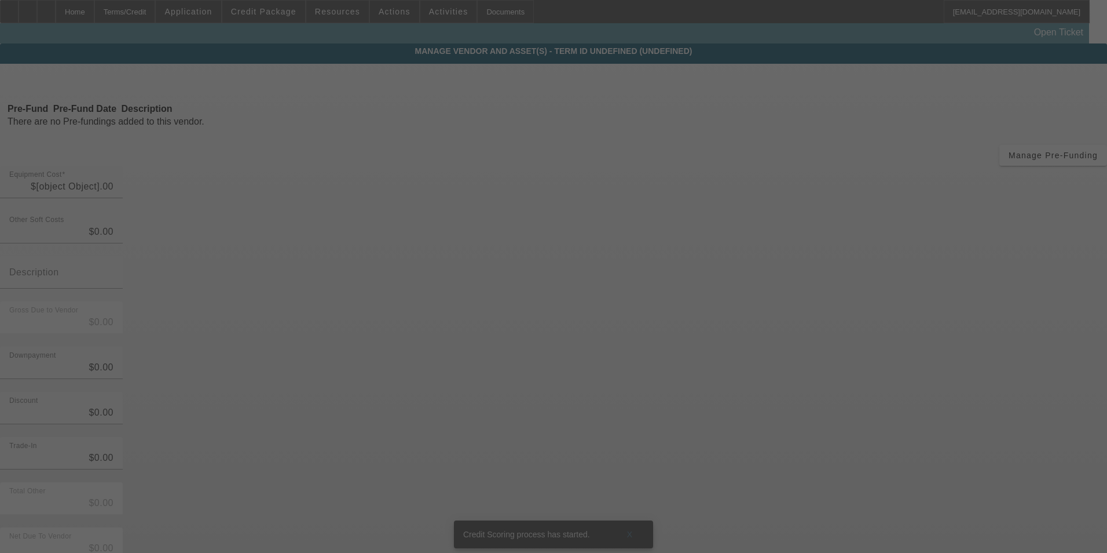
type input "$120,000.00"
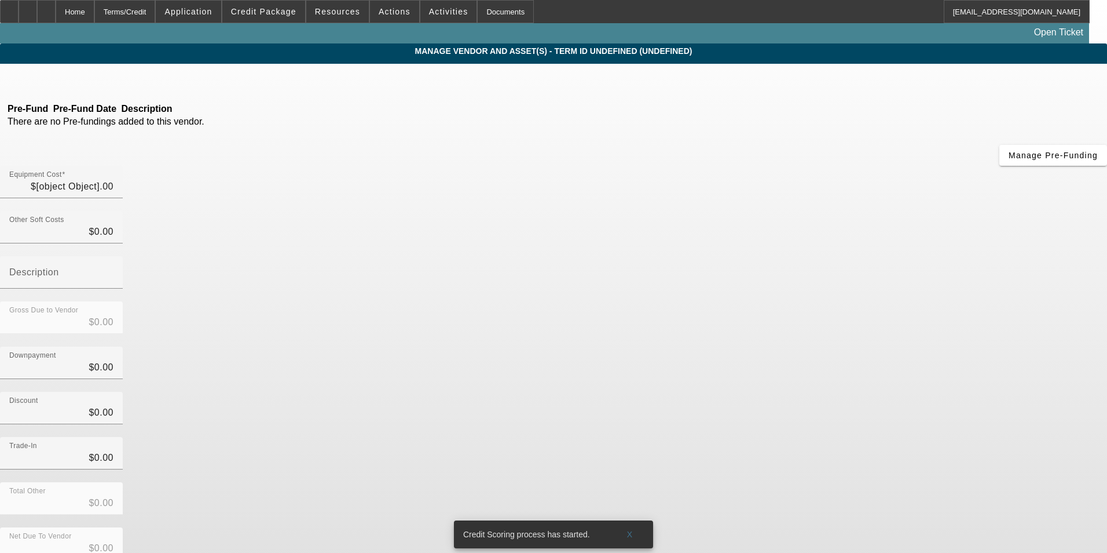
type input "$120,000.00"
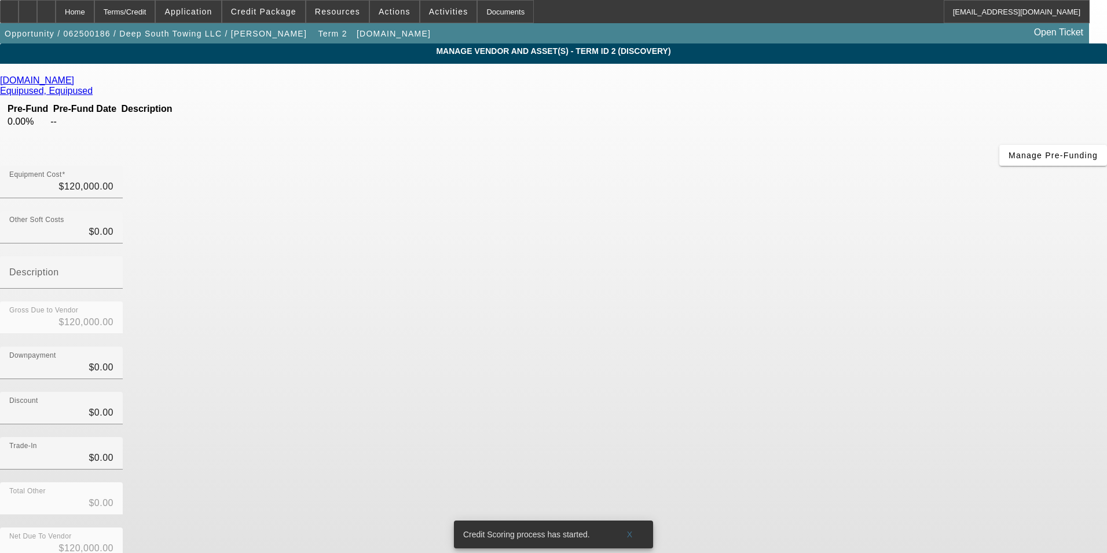
click at [77, 83] on icon at bounding box center [77, 80] width 0 height 10
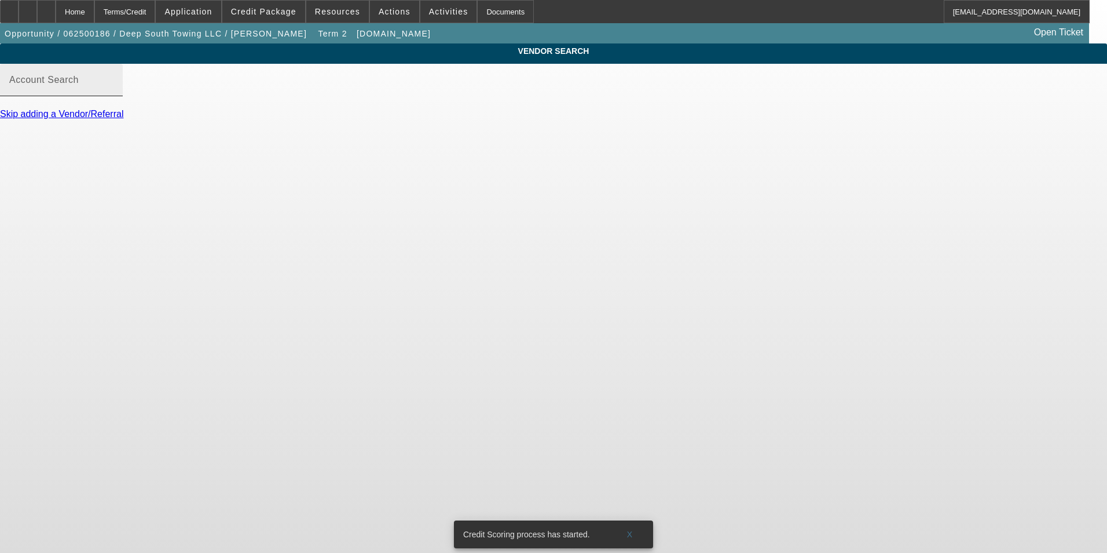
click at [79, 85] on mat-label "Account Search" at bounding box center [44, 80] width 70 height 10
click at [114, 92] on input "Account Search" at bounding box center [61, 85] width 104 height 14
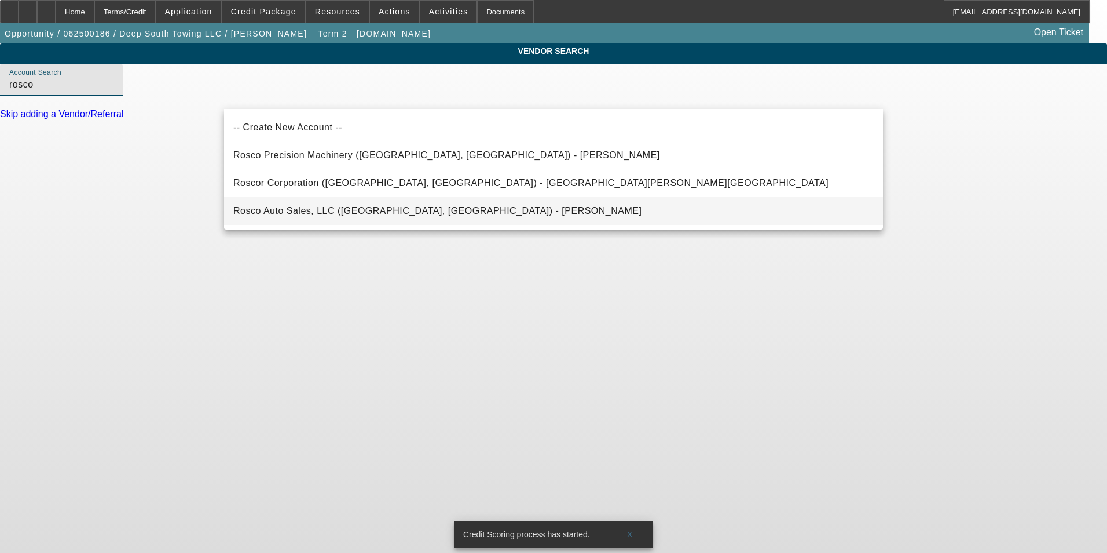
click at [422, 213] on mat-option "Rosco Auto Sales, LLC ([GEOGRAPHIC_DATA], [GEOGRAPHIC_DATA]) - [PERSON_NAME]" at bounding box center [553, 211] width 659 height 28
type input "Rosco Auto Sales, LLC ([GEOGRAPHIC_DATA], [GEOGRAPHIC_DATA]) - [PERSON_NAME]"
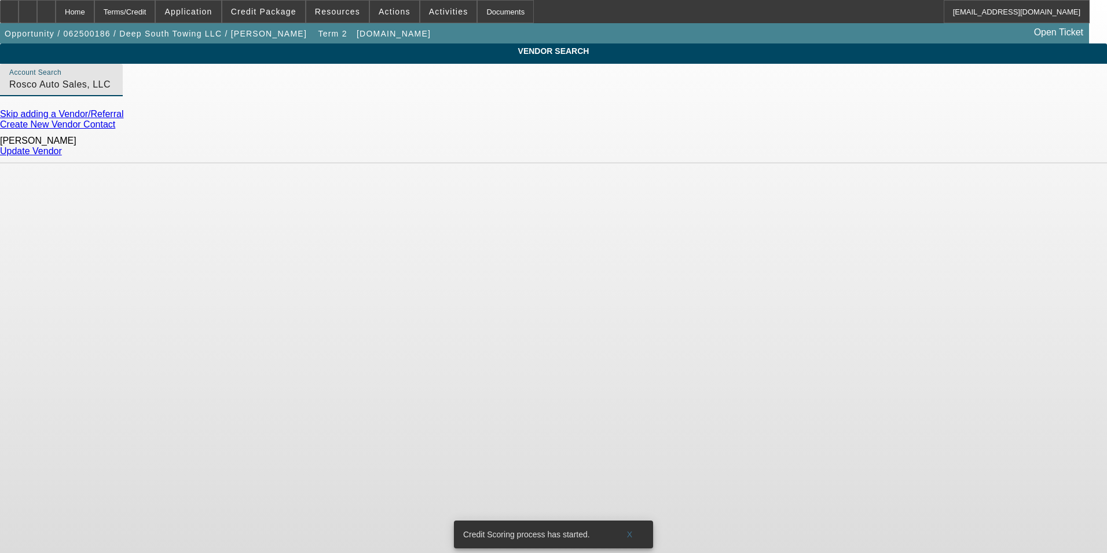
click at [62, 149] on link "Update Vendor" at bounding box center [31, 151] width 62 height 10
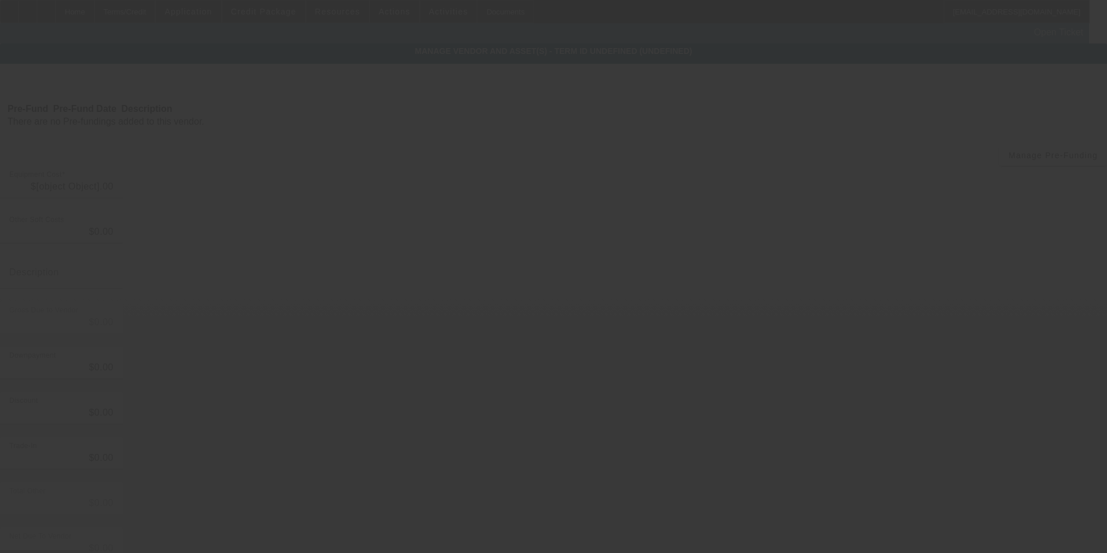
type input "$120,000.00"
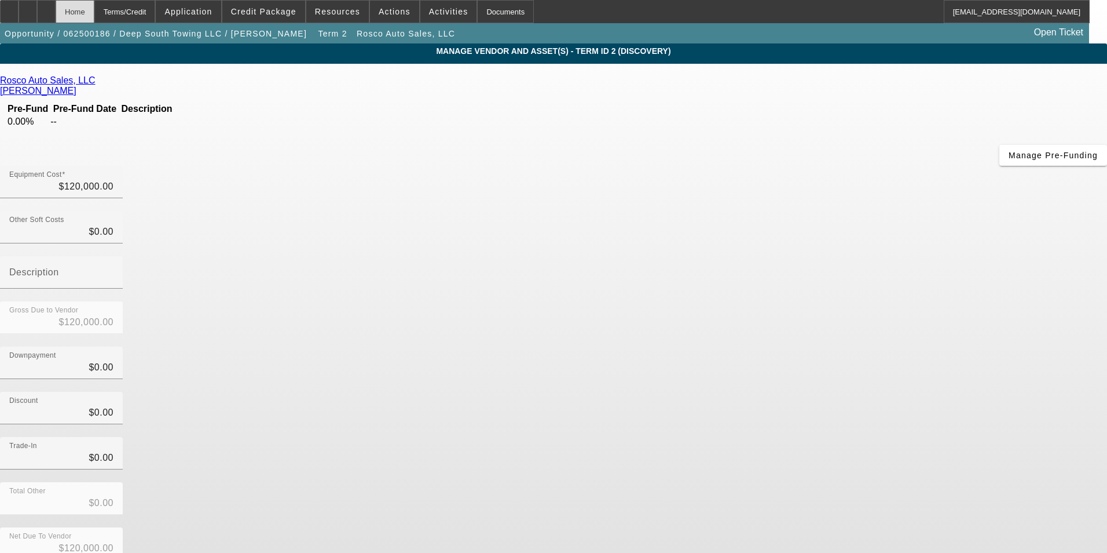
click at [94, 14] on div "Home" at bounding box center [75, 11] width 39 height 23
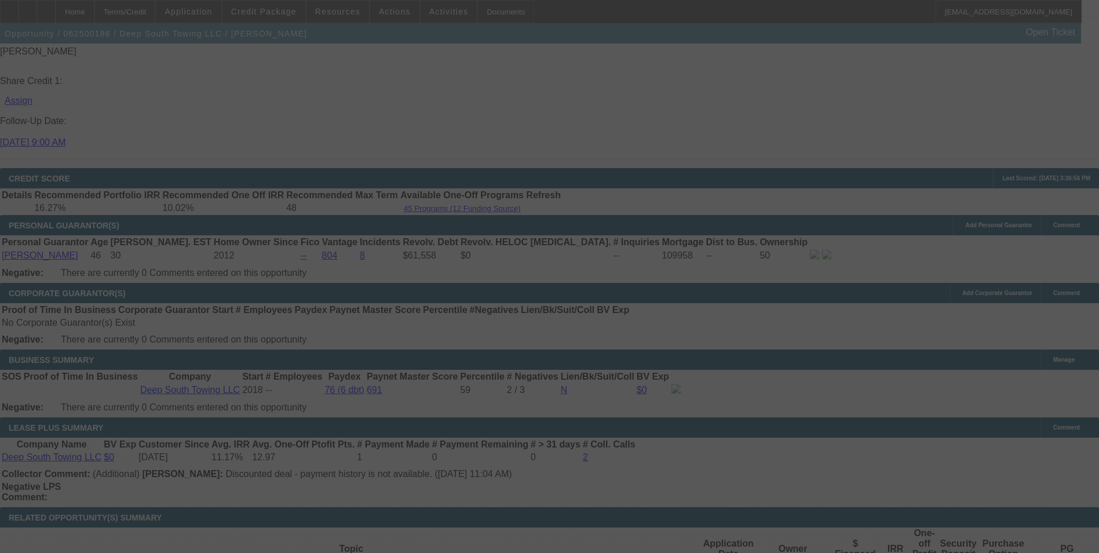
scroll to position [1592, 0]
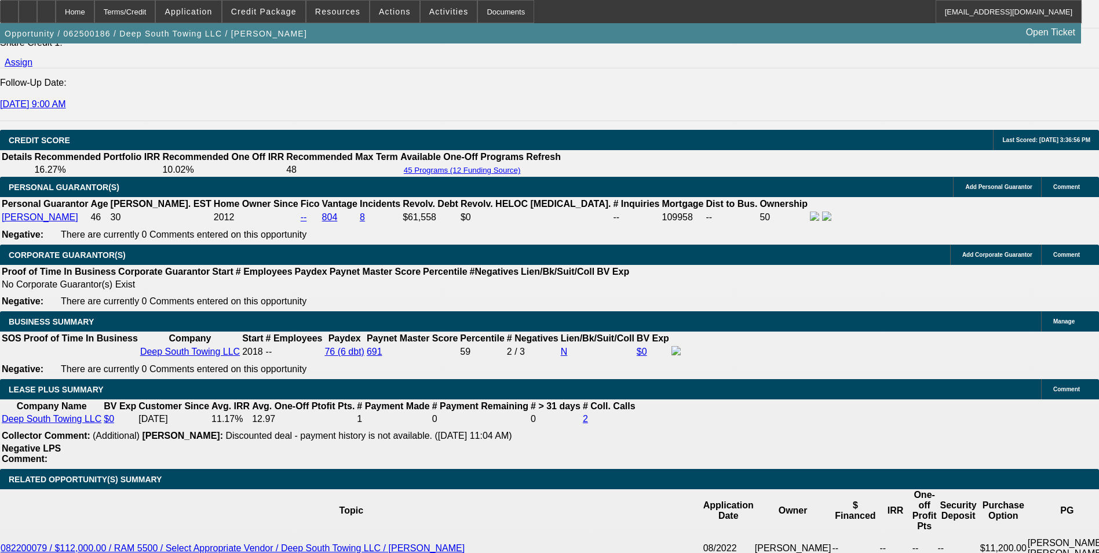
select select "0"
select select "2"
select select "0"
select select "6"
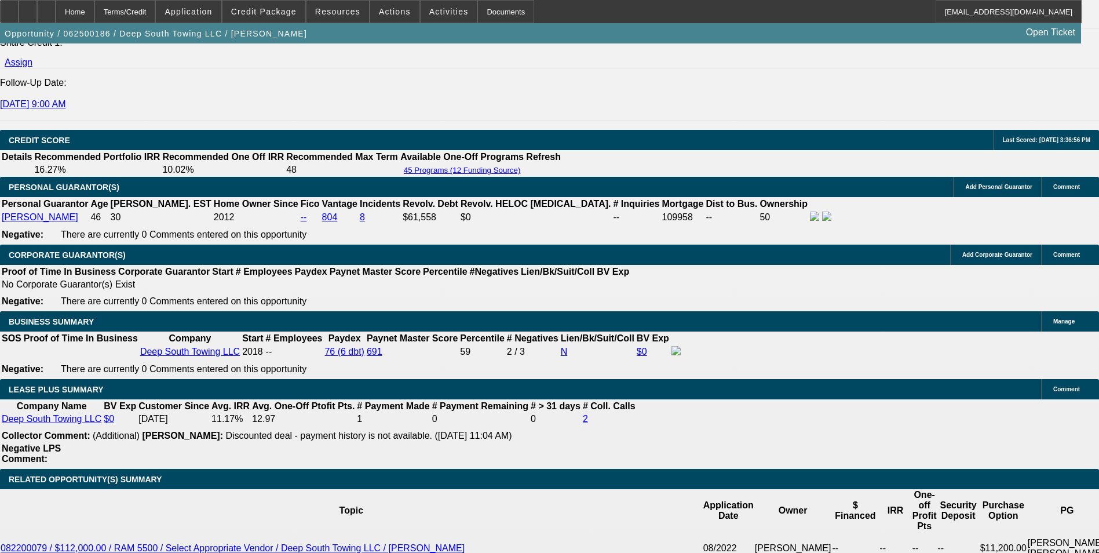
select select "0"
select select "2"
select select "0"
select select "6"
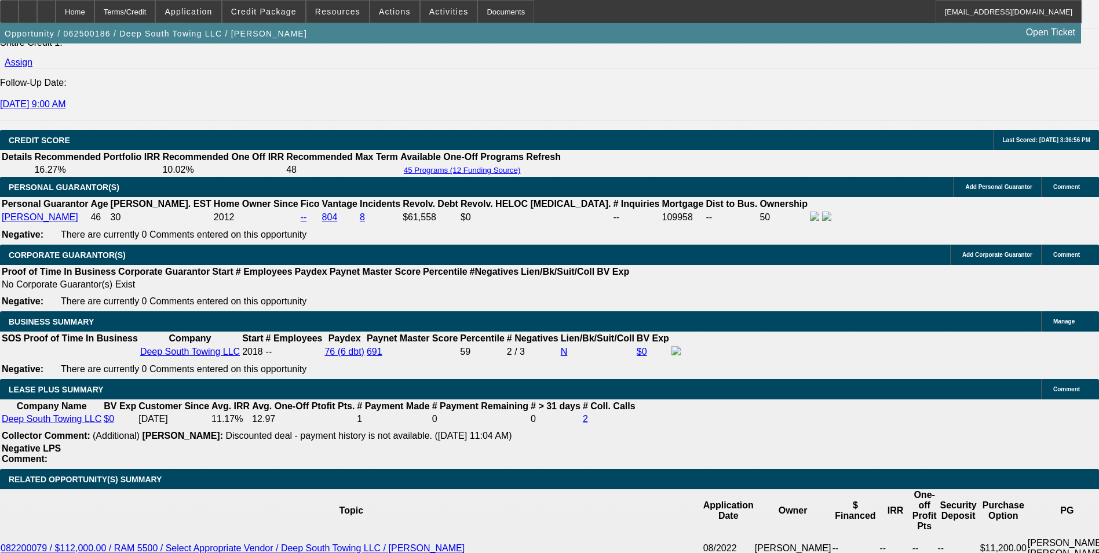
select select "0"
select select "2"
select select "0"
select select "6"
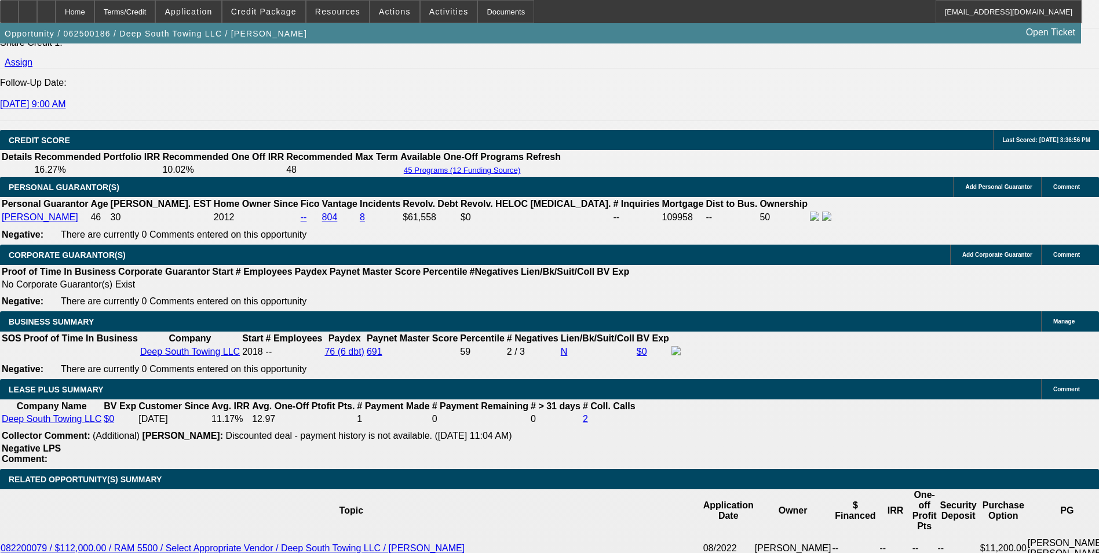
select select "0"
select select "2"
select select "0"
select select "6"
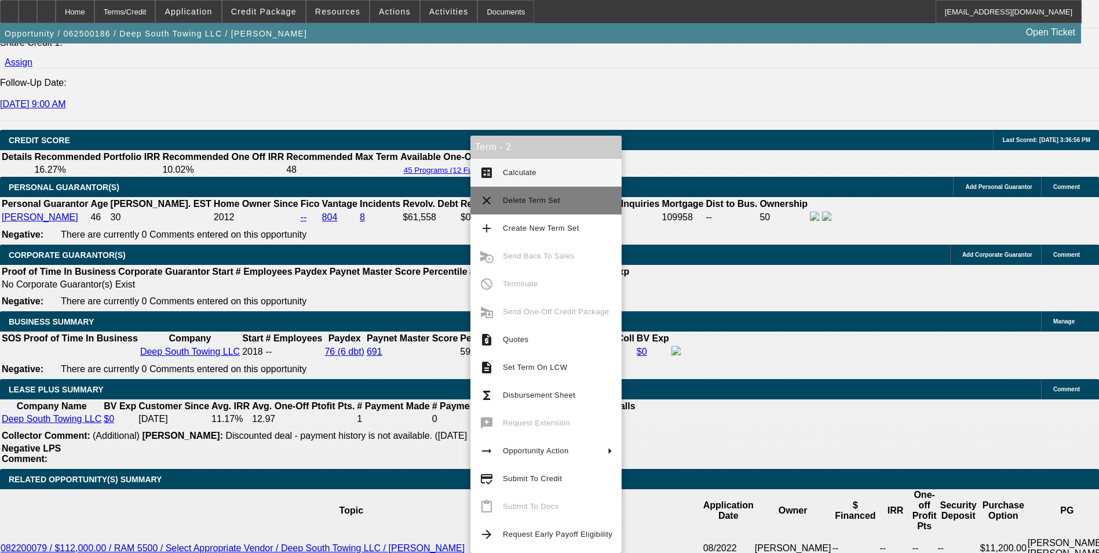
click at [557, 202] on span "Delete Term Set" at bounding box center [557, 200] width 109 height 14
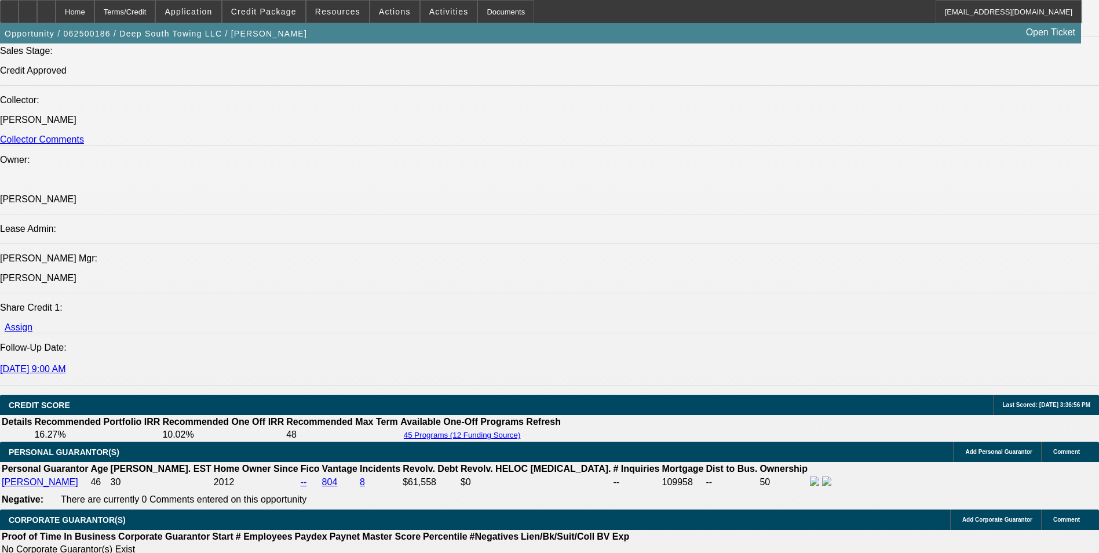
select select "0"
select select "2"
select select "0"
select select "2"
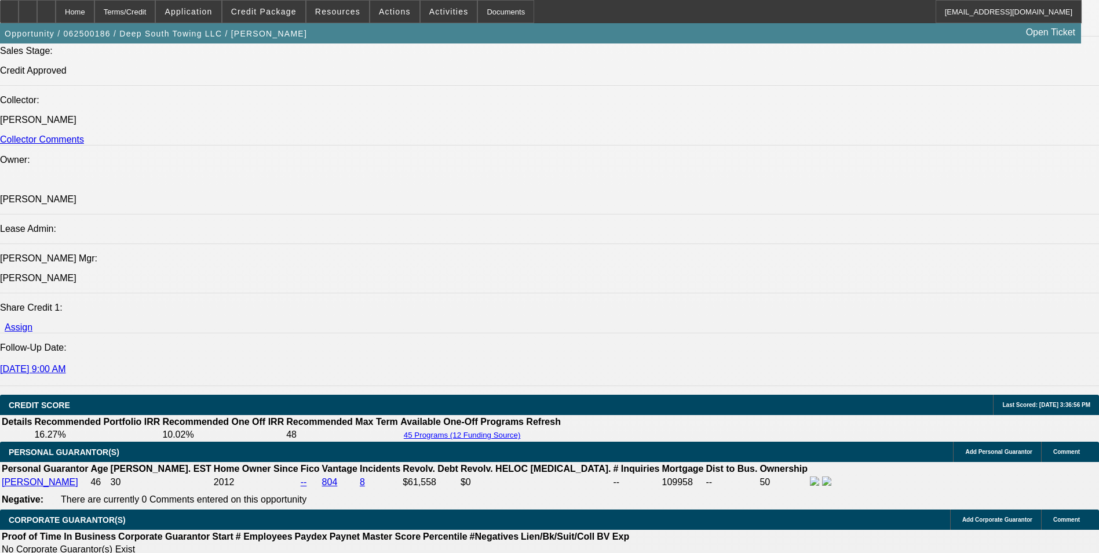
select select "0"
select select "2"
select select "0"
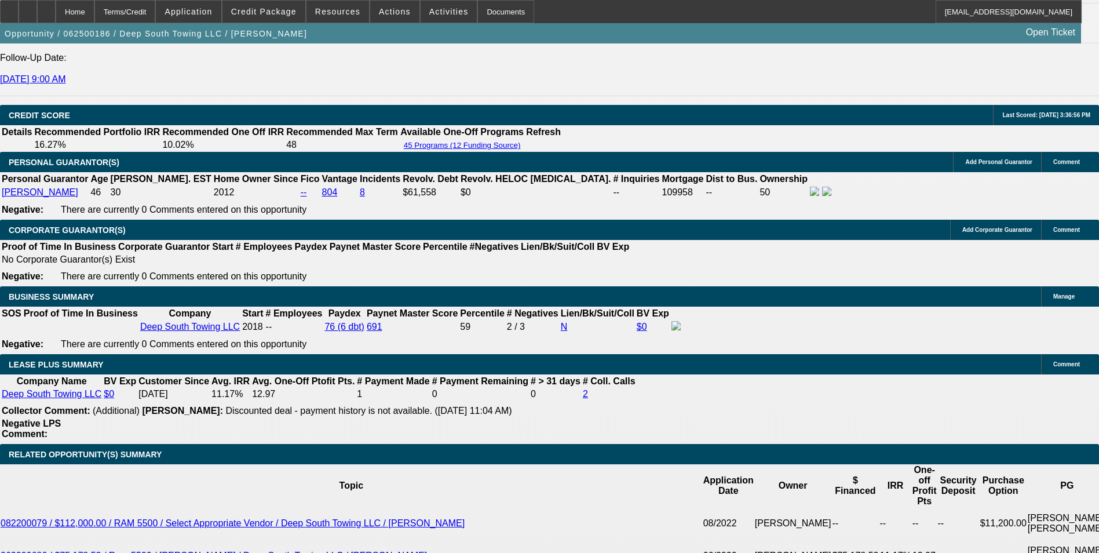
select select "1"
select select "2"
select select "6"
select select "1"
select select "2"
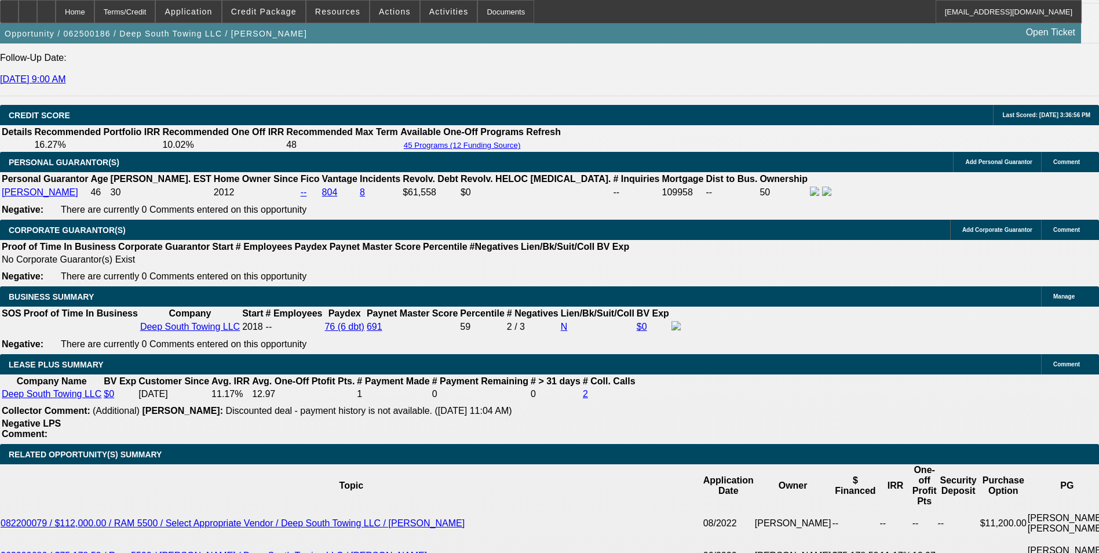
select select "6"
select select "1"
select select "2"
select select "6"
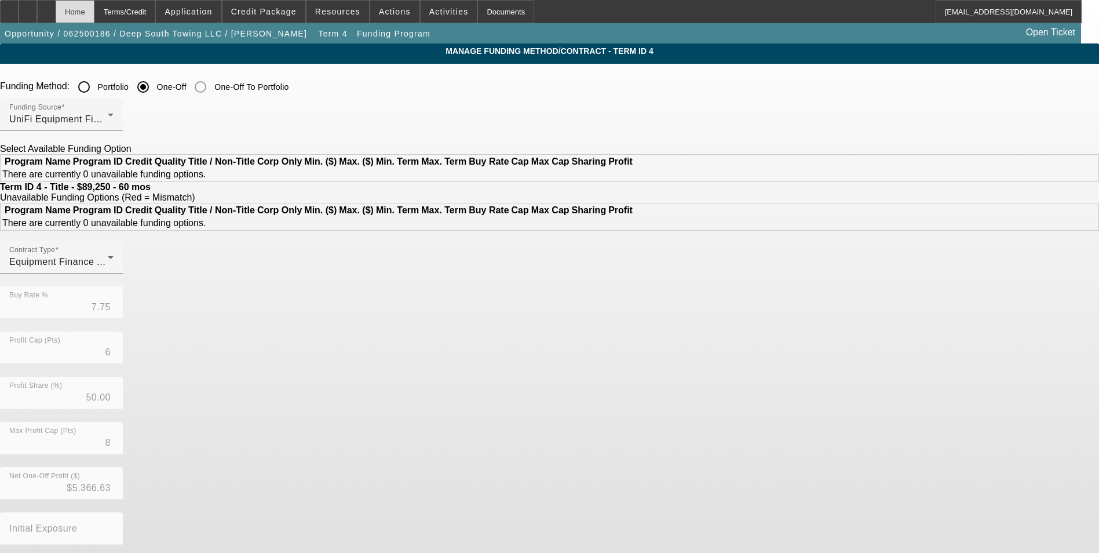
click at [94, 13] on div "Home" at bounding box center [75, 11] width 39 height 23
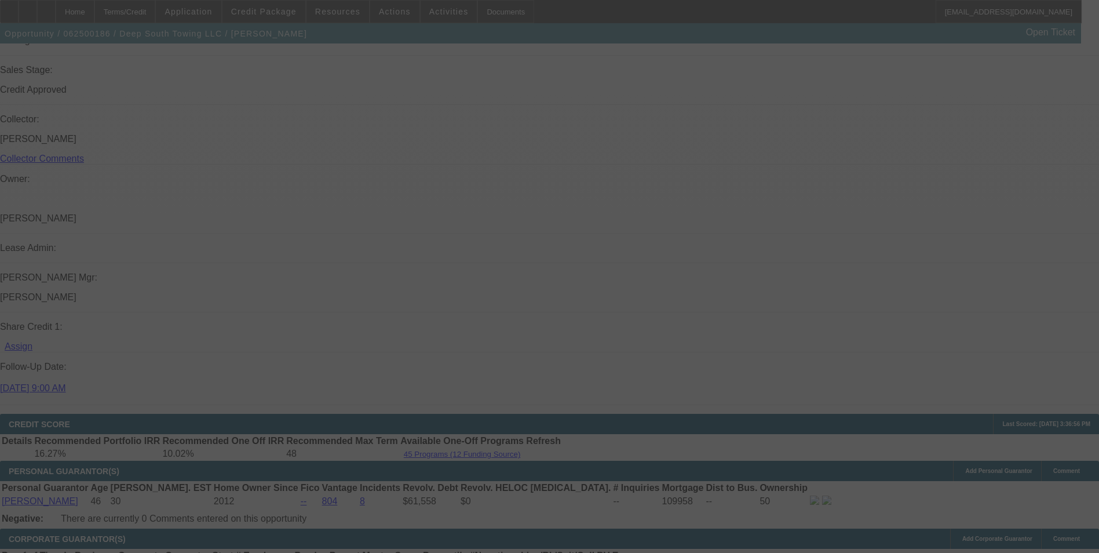
scroll to position [1656, 0]
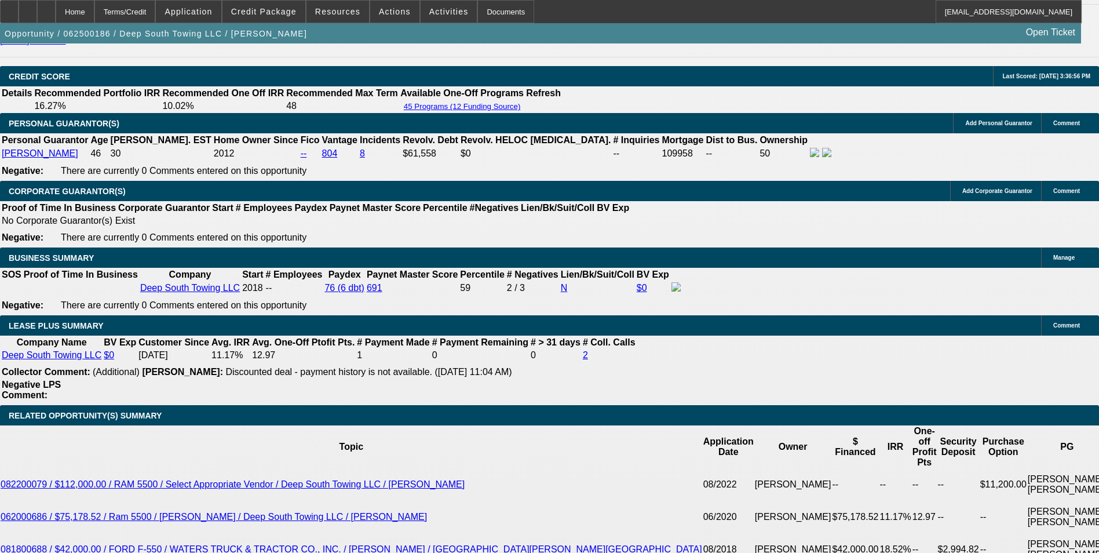
select select "0"
select select "2"
select select "0"
select select "6"
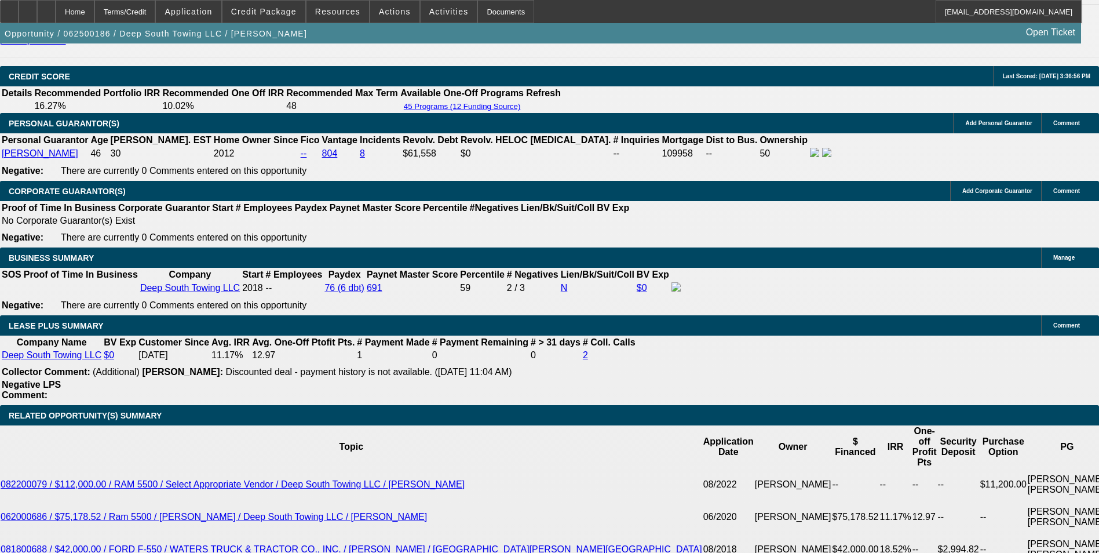
select select "0"
select select "2"
select select "0"
select select "6"
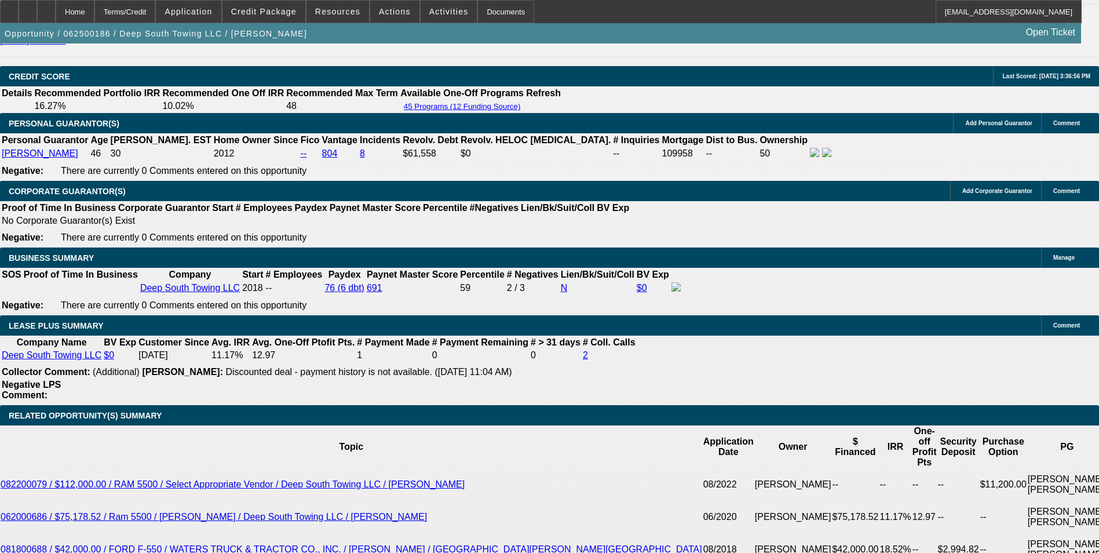
select select "0"
select select "2"
select select "0"
select select "6"
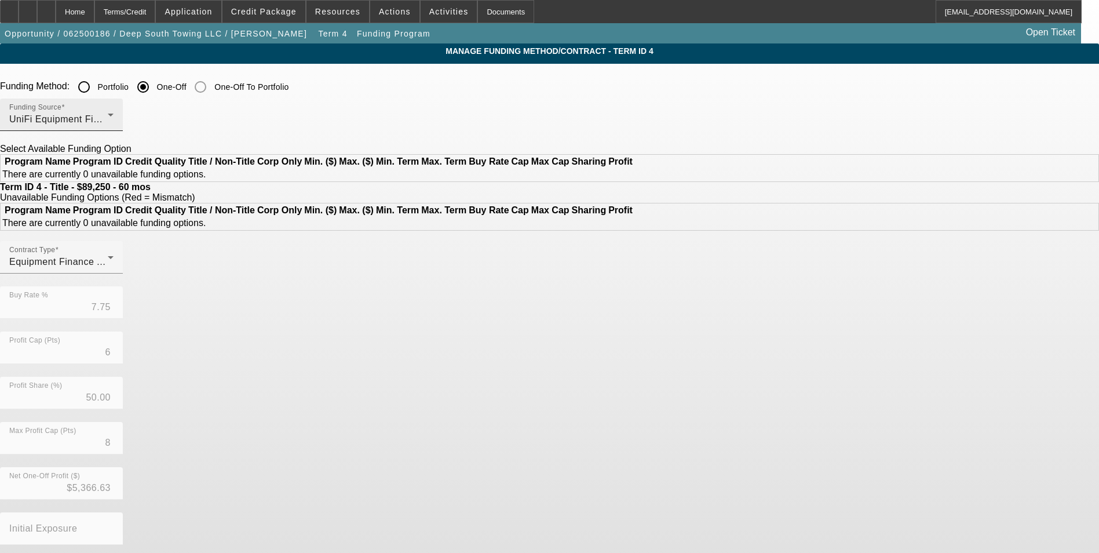
click at [142, 124] on span "UniFi Equipment Finance, Inc." at bounding box center [75, 119] width 133 height 10
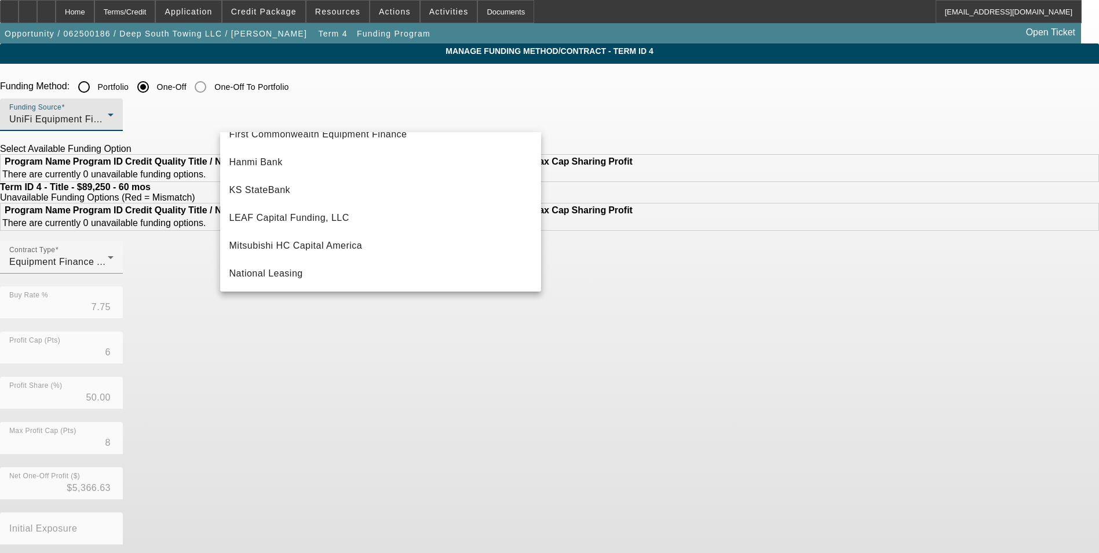
scroll to position [208, 0]
click at [299, 220] on span "LEAF Capital Funding, LLC" at bounding box center [289, 221] width 120 height 14
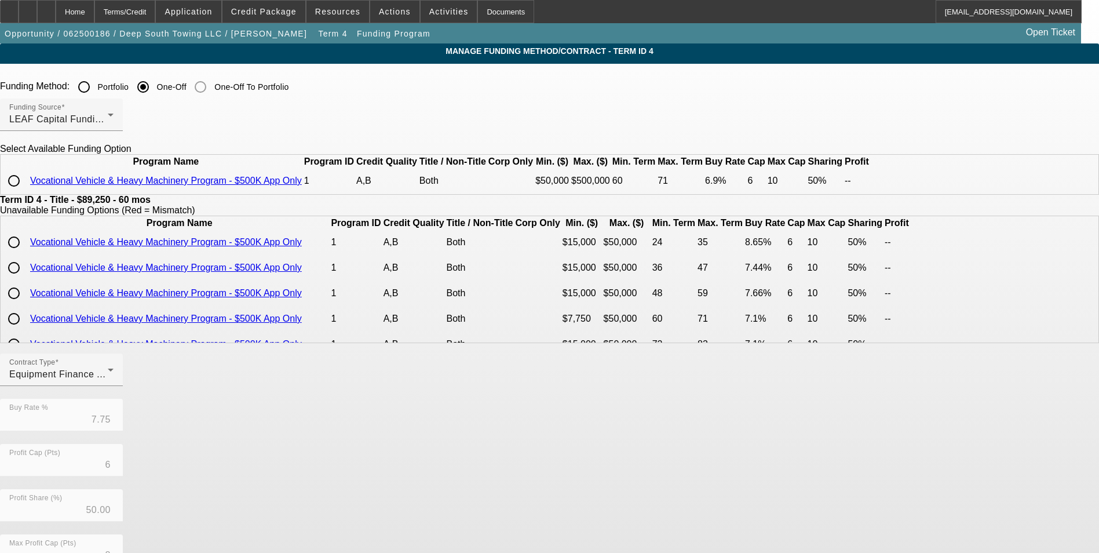
click at [25, 192] on input "radio" at bounding box center [13, 180] width 23 height 23
radio input "true"
type input "6.90"
type input "10"
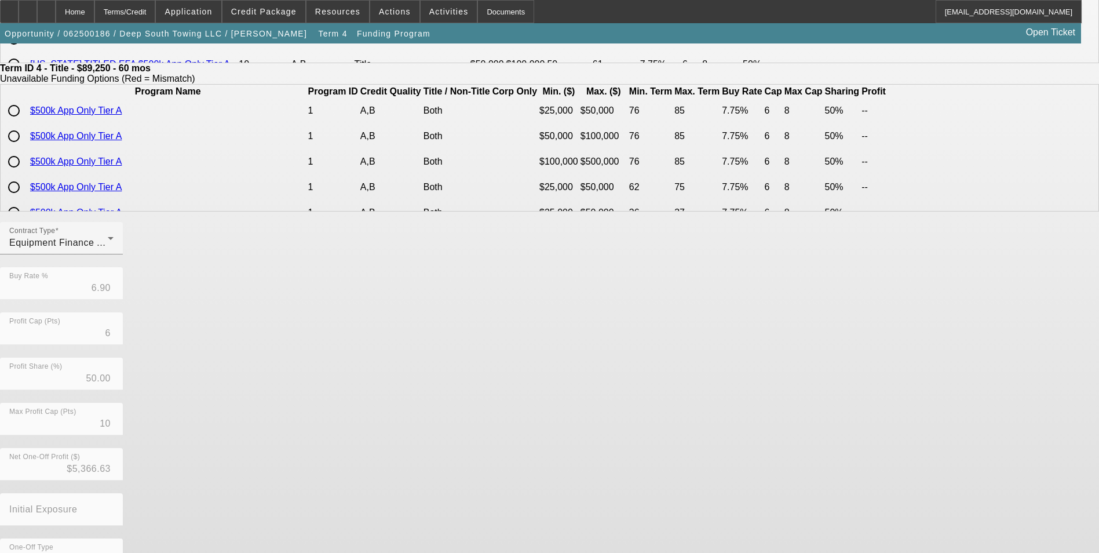
scroll to position [248, 0]
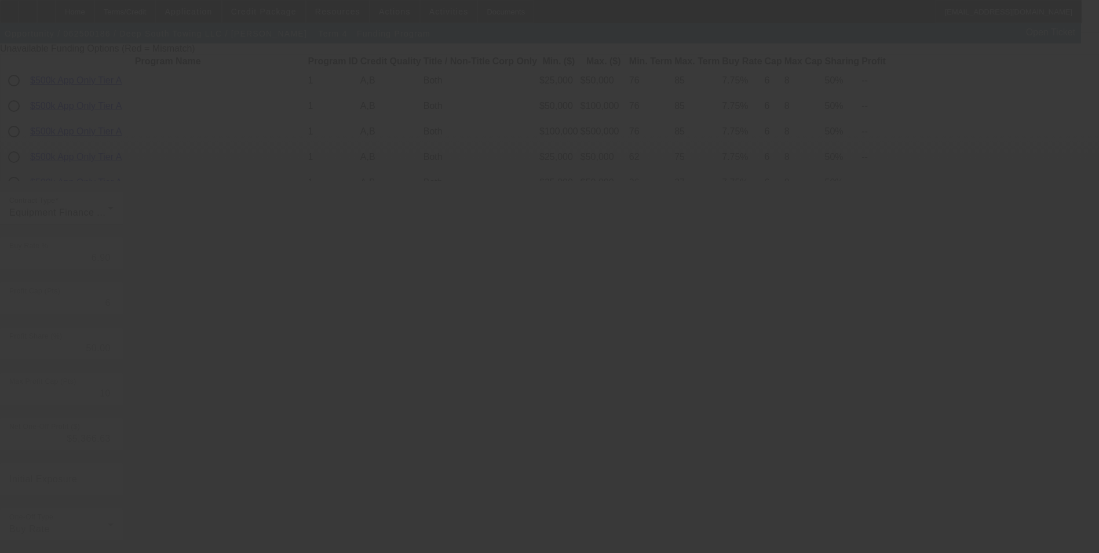
type input "7.75"
type input "8"
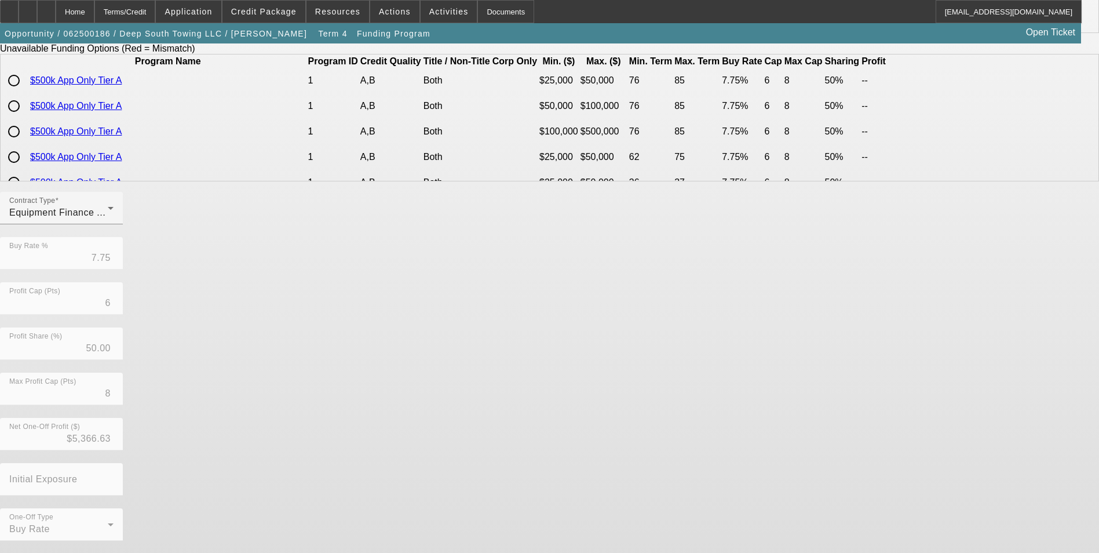
scroll to position [0, 0]
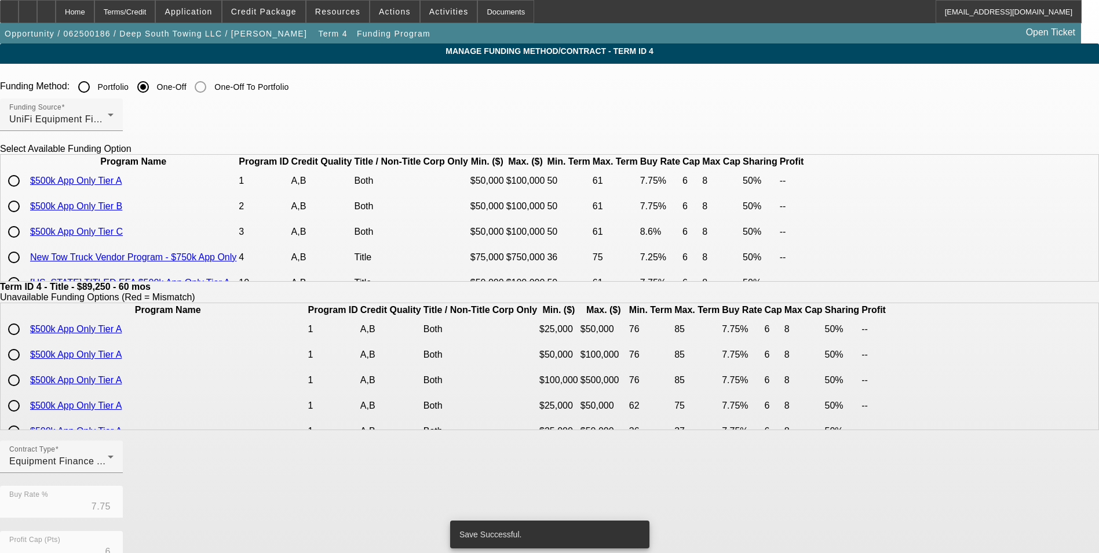
click at [25, 192] on input "radio" at bounding box center [13, 180] width 23 height 23
radio input "true"
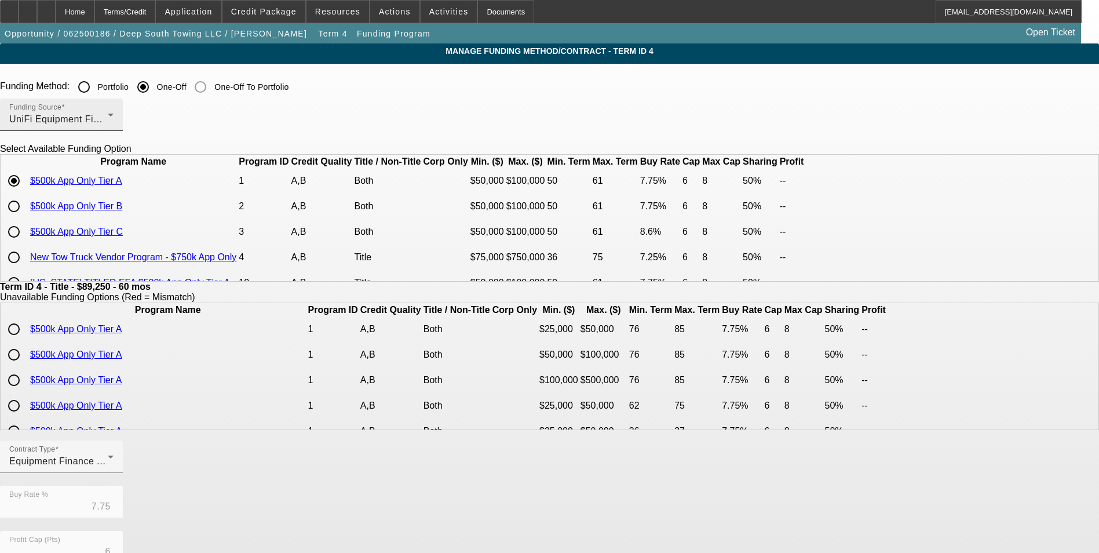
click at [114, 108] on div "Funding Source UniFi Equipment Finance, Inc." at bounding box center [61, 114] width 104 height 32
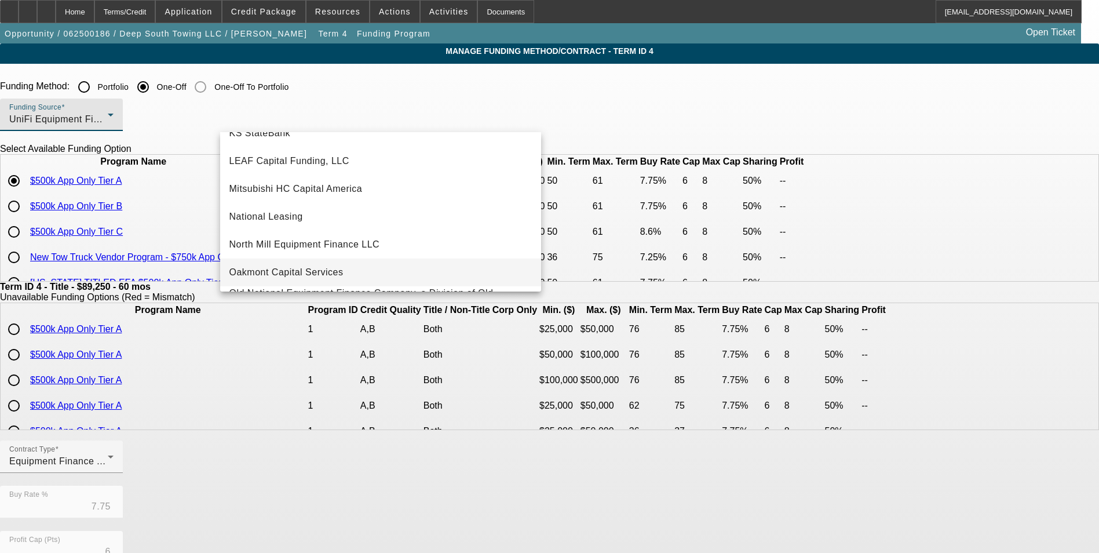
scroll to position [213, 0]
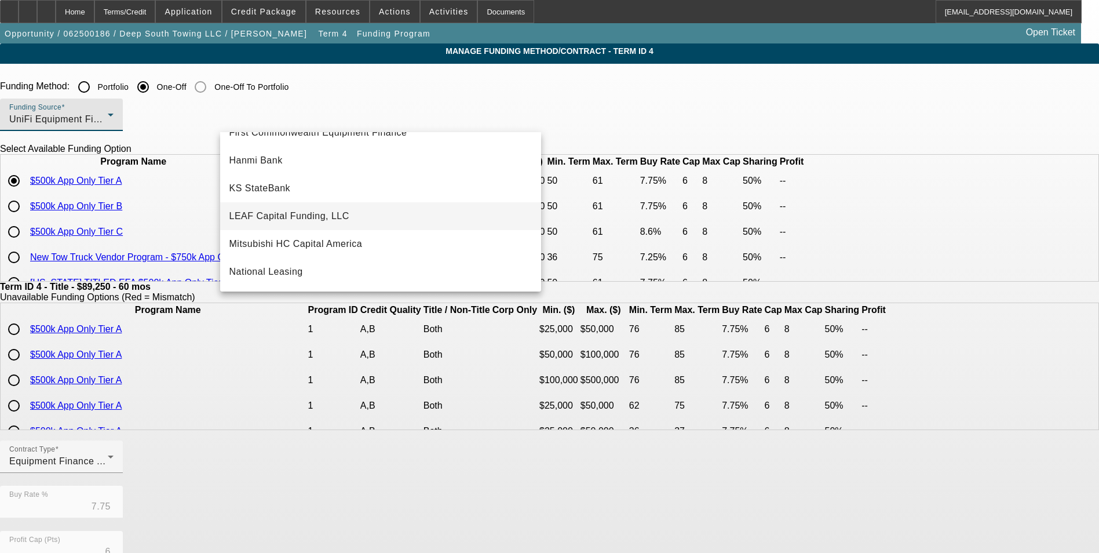
click at [280, 211] on span "LEAF Capital Funding, LLC" at bounding box center [289, 216] width 120 height 14
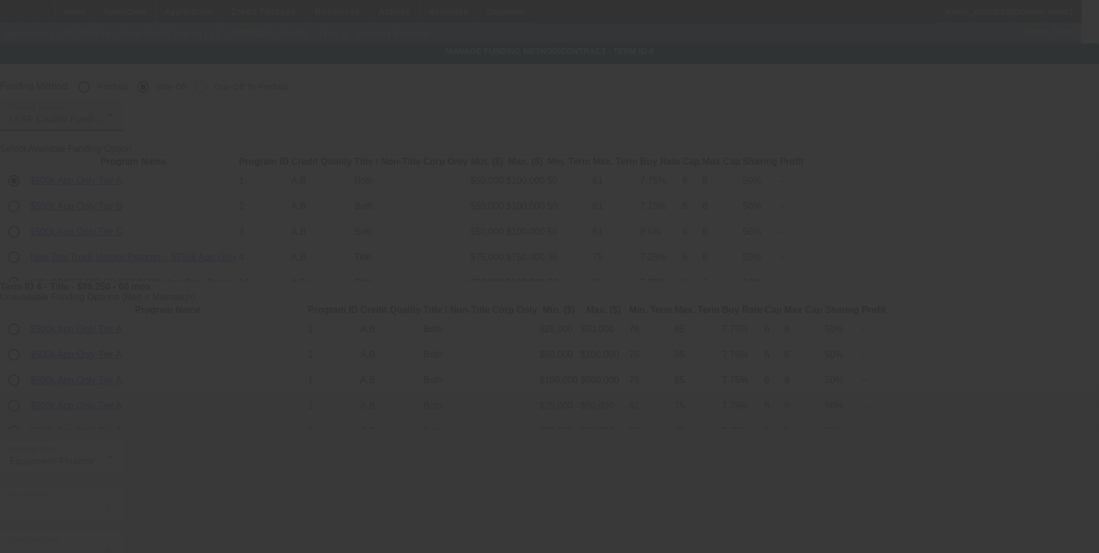
type input "6.90"
type input "10"
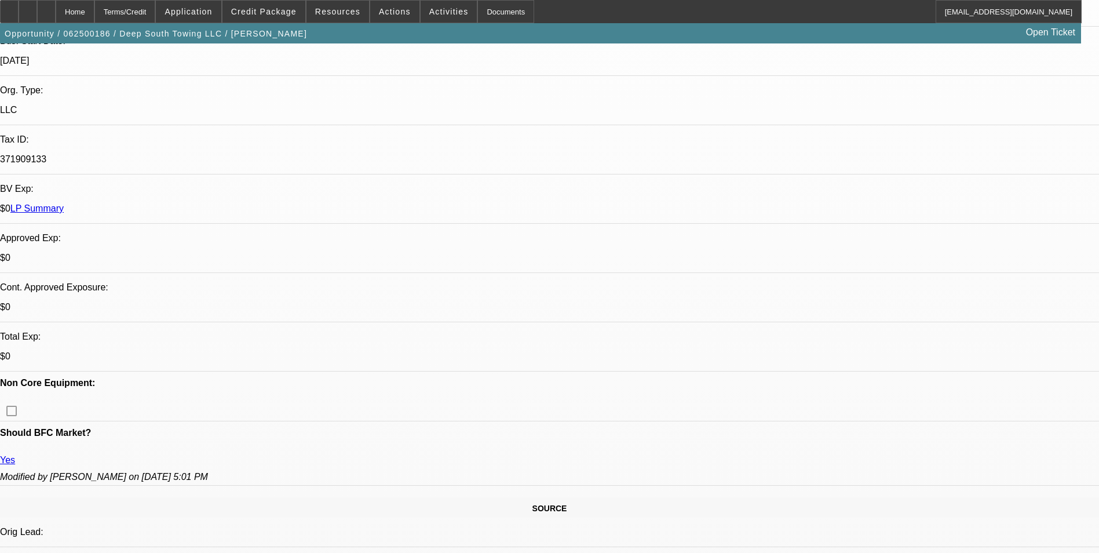
select select "0"
select select "2"
select select "0"
select select "6"
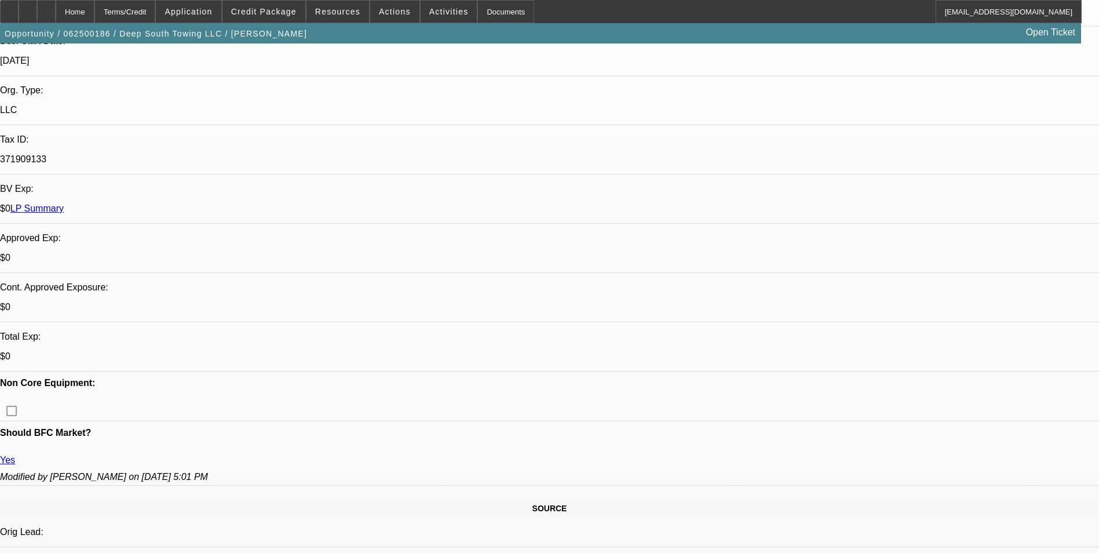
select select "0"
select select "2"
select select "0"
select select "6"
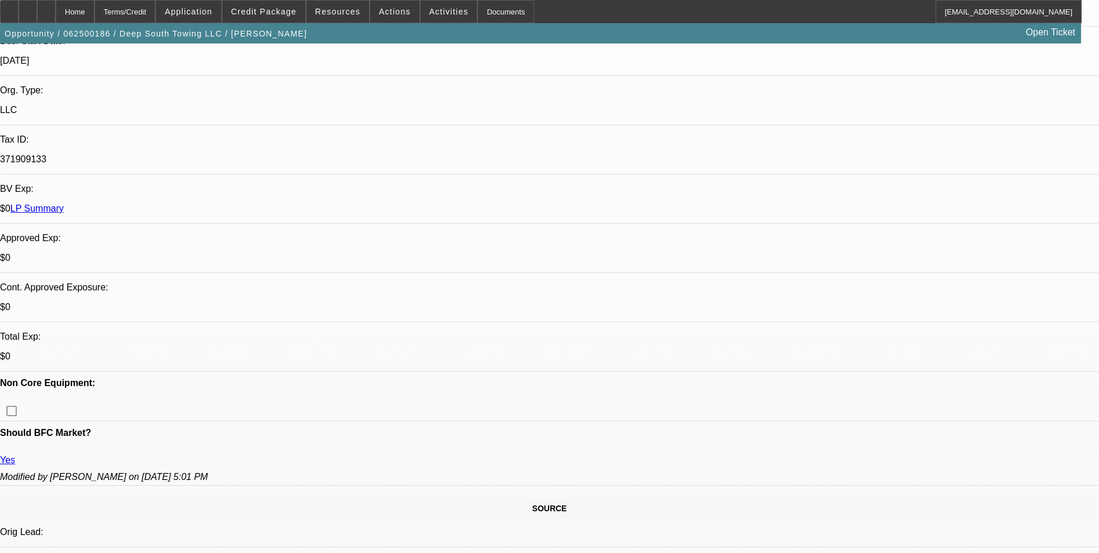
select select "0"
select select "2"
select select "0"
select select "6"
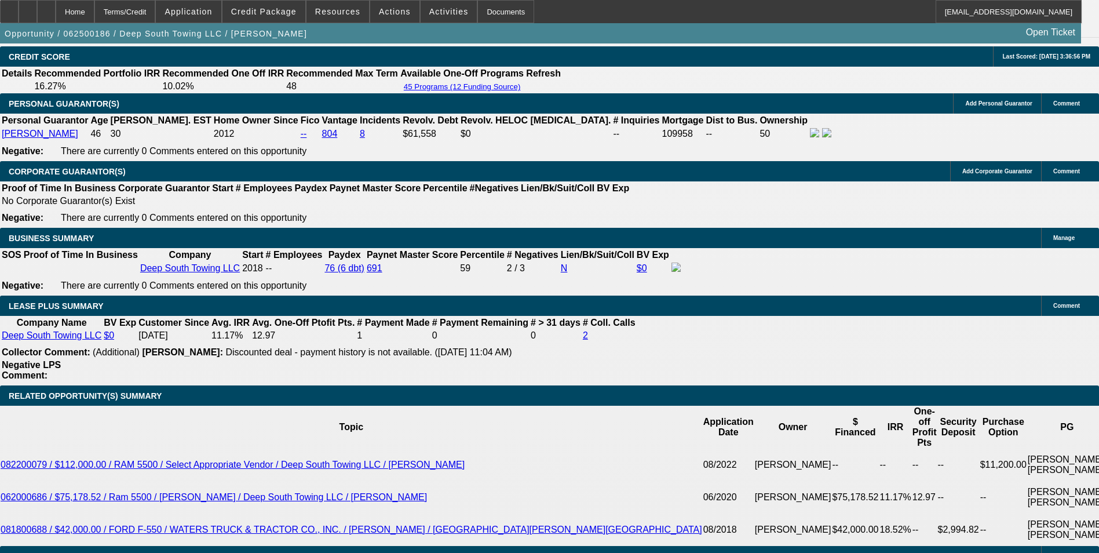
scroll to position [1738, 0]
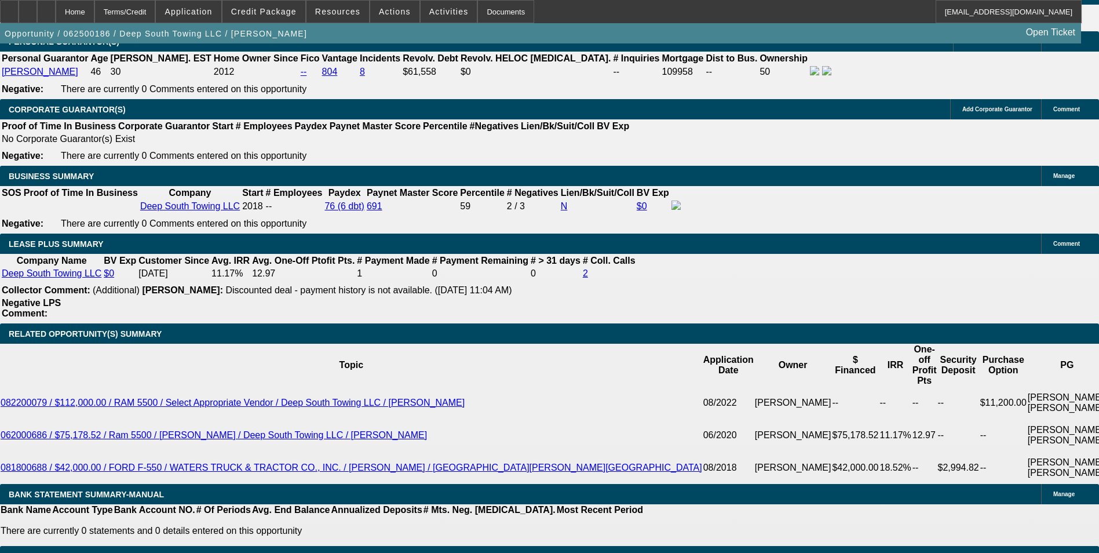
drag, startPoint x: 254, startPoint y: 271, endPoint x: 282, endPoint y: 276, distance: 28.2
drag, startPoint x: 167, startPoint y: 269, endPoint x: 282, endPoint y: 283, distance: 116.0
type input "18"
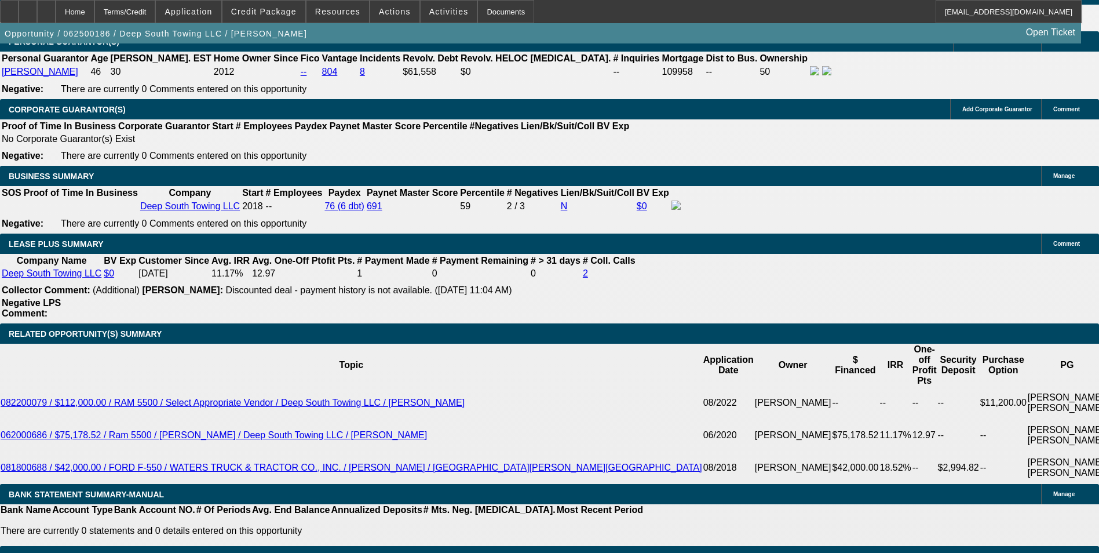
type input "$36.00"
type input "UNKNOWN"
type input "1880"
type input "$3,760.00"
type input "9.6"
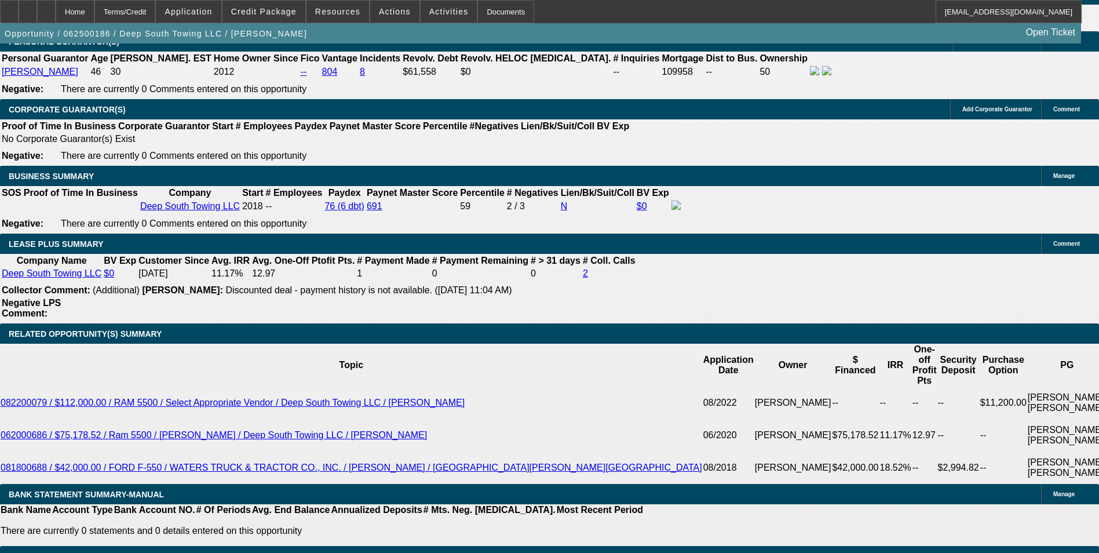
type input "$1,880.00"
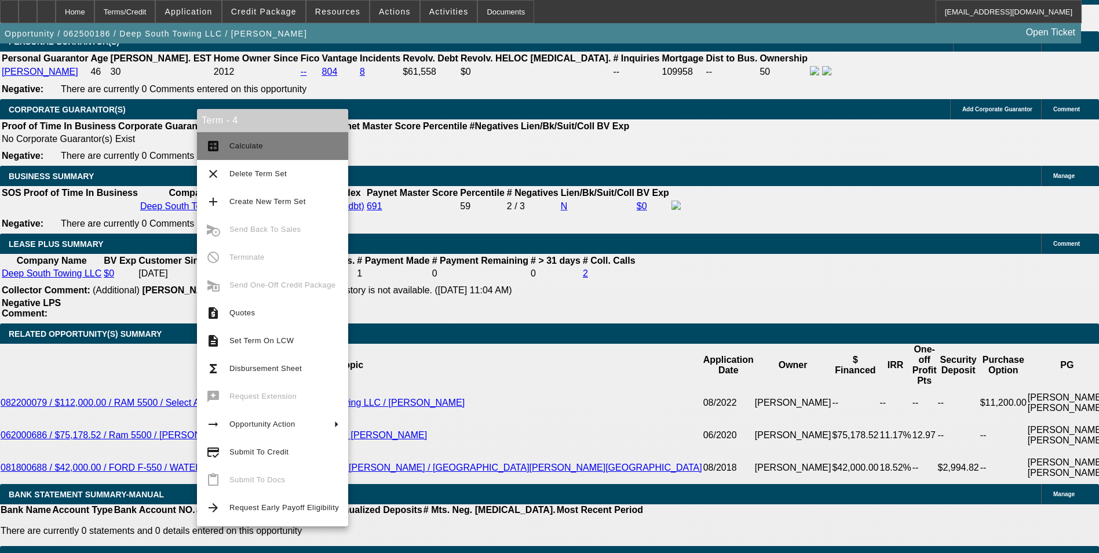
click at [236, 145] on span "Calculate" at bounding box center [246, 145] width 34 height 9
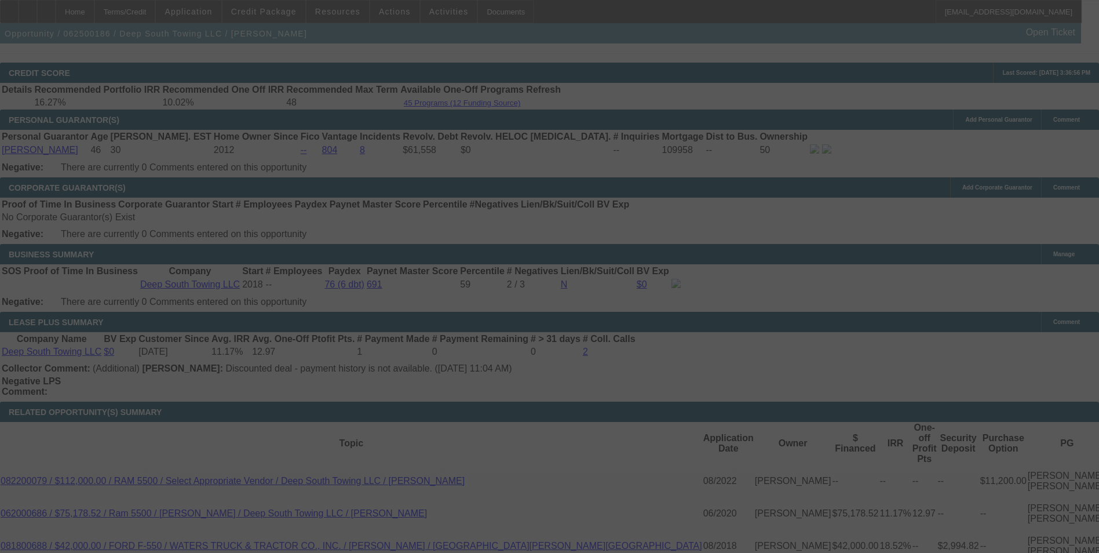
scroll to position [1680, 0]
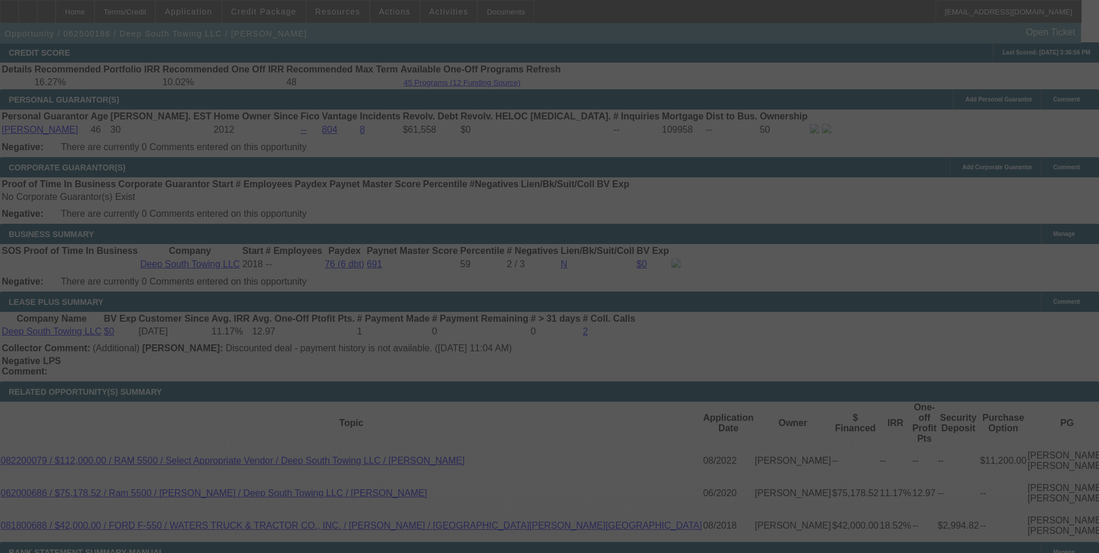
select select "0"
select select "2"
select select "0"
select select "6"
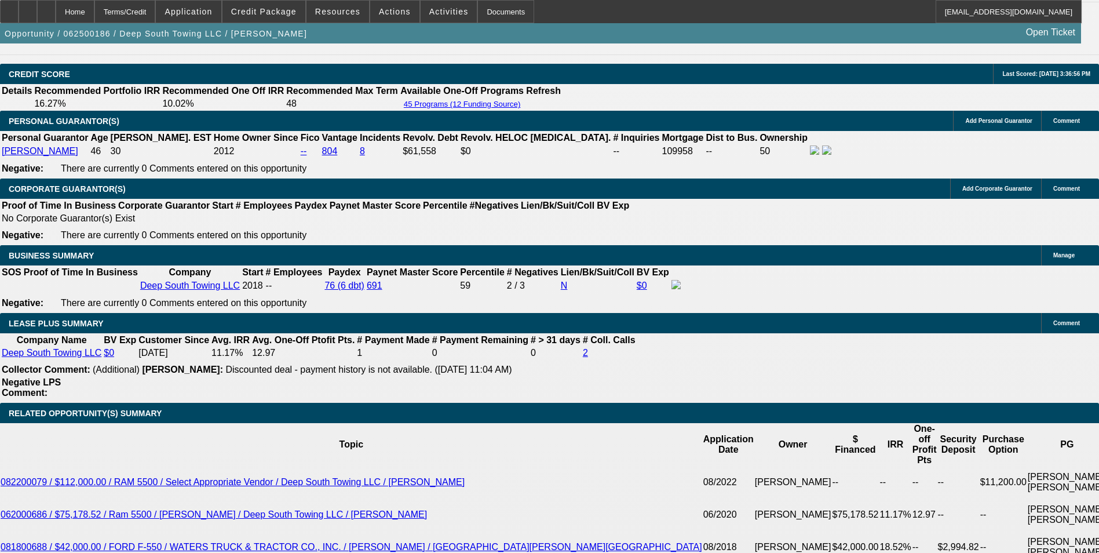
scroll to position [1564, 0]
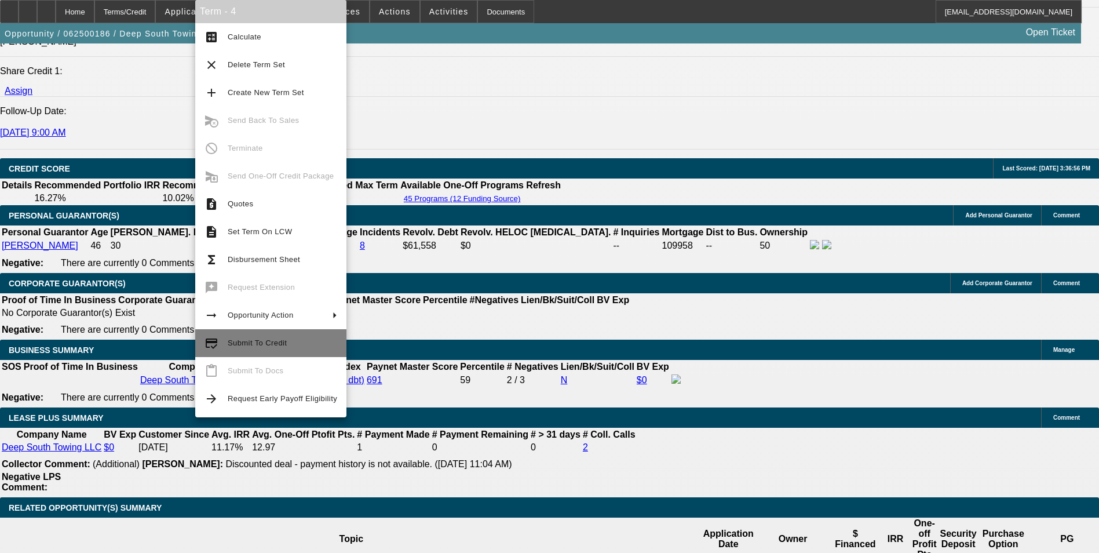
click at [276, 343] on span "Submit To Credit" at bounding box center [257, 342] width 59 height 9
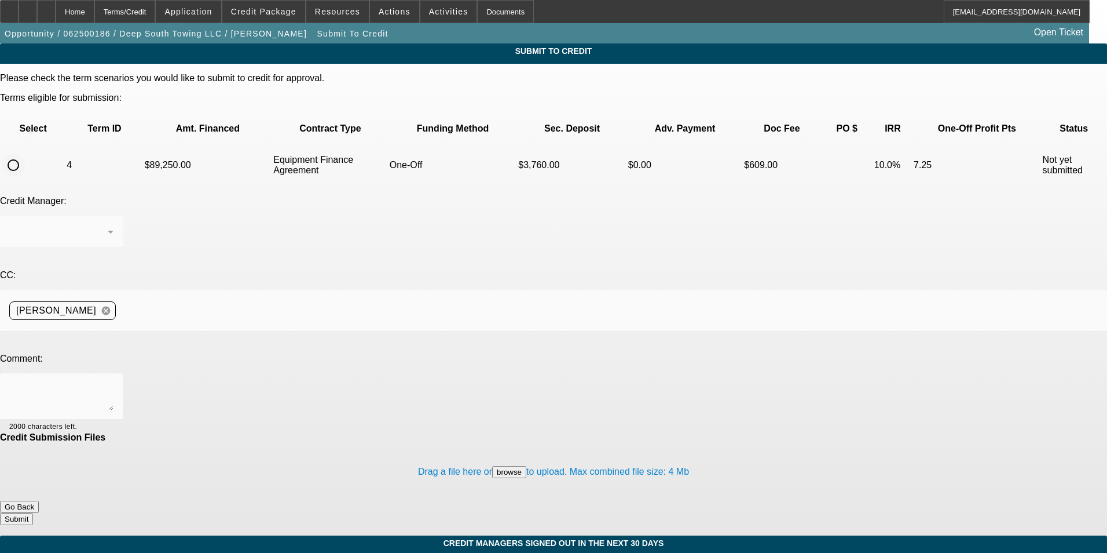
click at [25, 153] on input "radio" at bounding box center [13, 164] width 23 height 23
radio input "true"
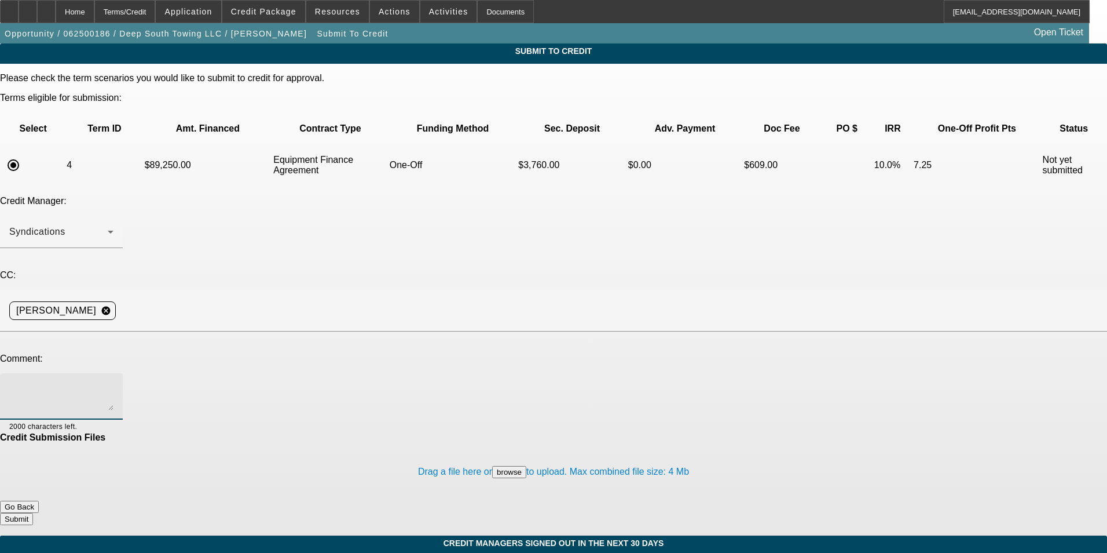
click at [114, 382] on textarea at bounding box center [61, 396] width 104 height 28
type textarea "Omg, sorry Zach. I entered it but had two tabs open for the deal and submitted …"
click at [33, 513] on button "Submit" at bounding box center [16, 519] width 33 height 12
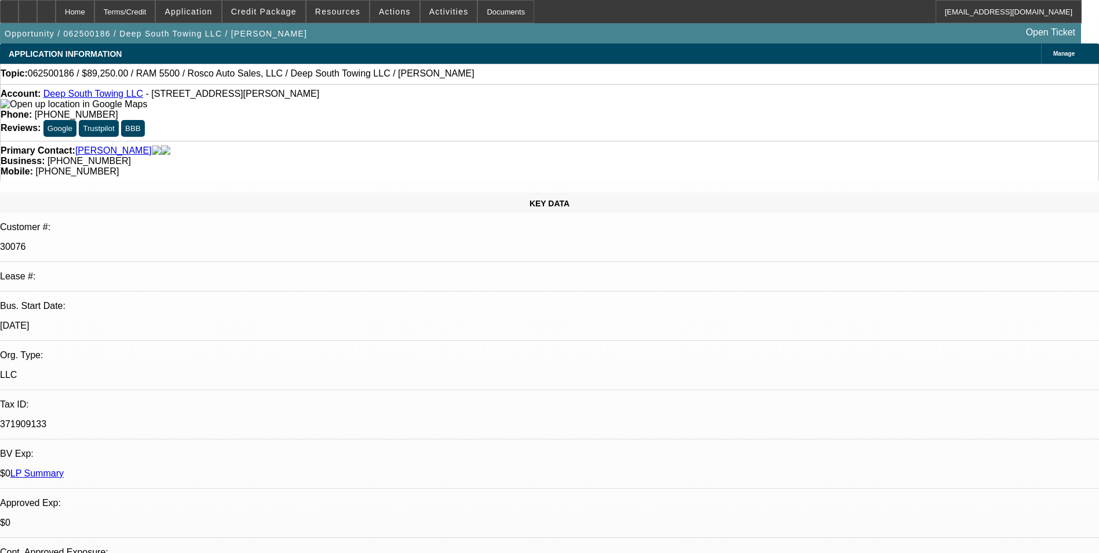
select select "0"
select select "2"
select select "0"
select select "6"
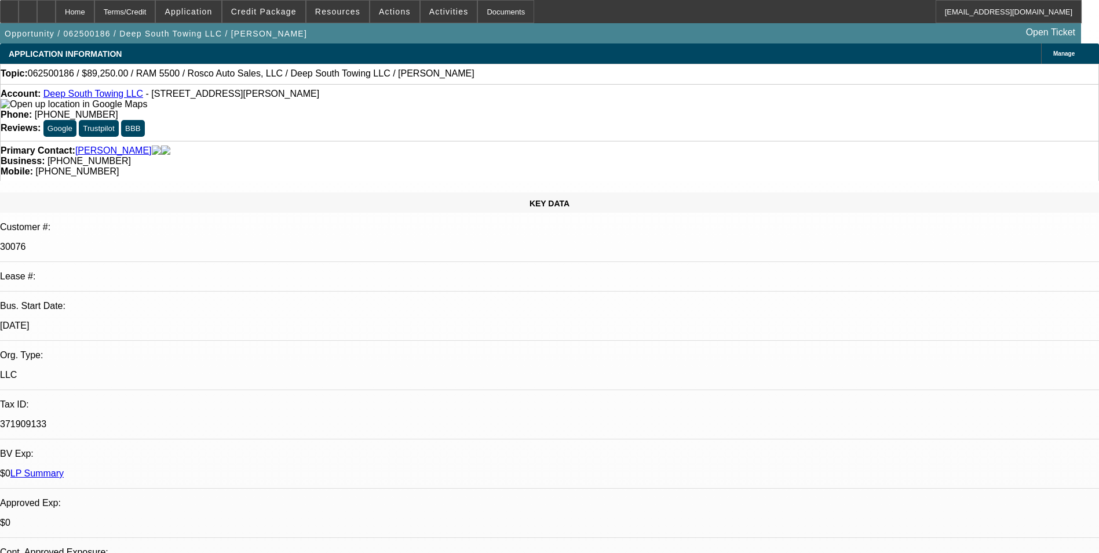
select select "0"
select select "2"
select select "0"
select select "6"
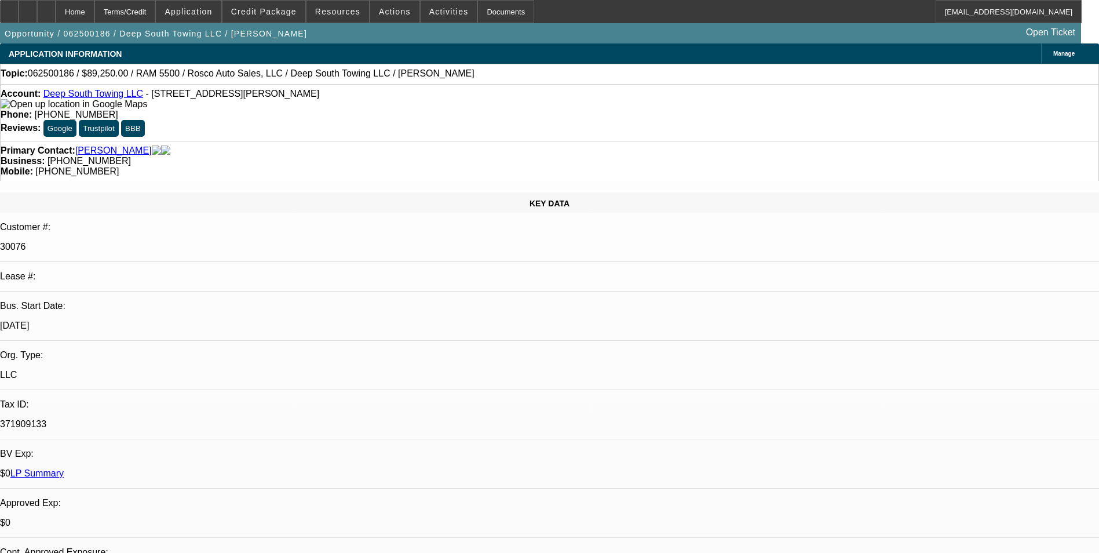
select select "0"
select select "2"
select select "0"
select select "6"
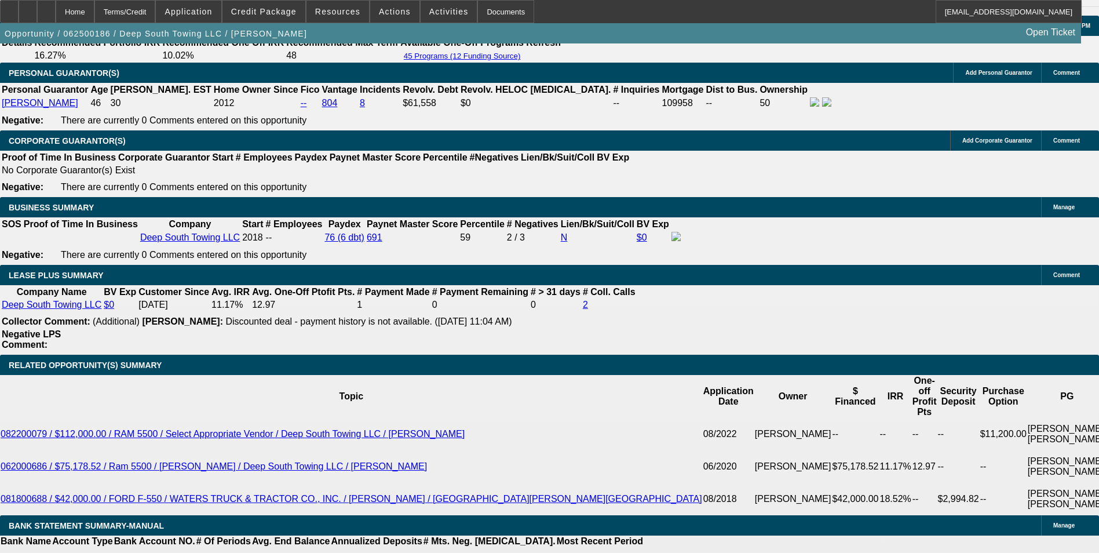
scroll to position [1680, 0]
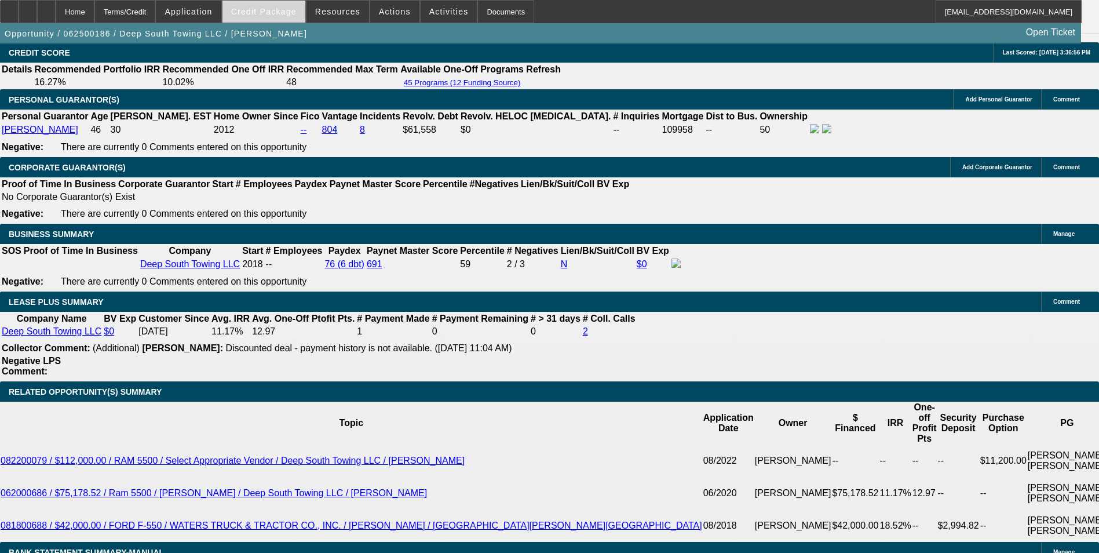
click at [267, 9] on span "Credit Package" at bounding box center [263, 11] width 65 height 9
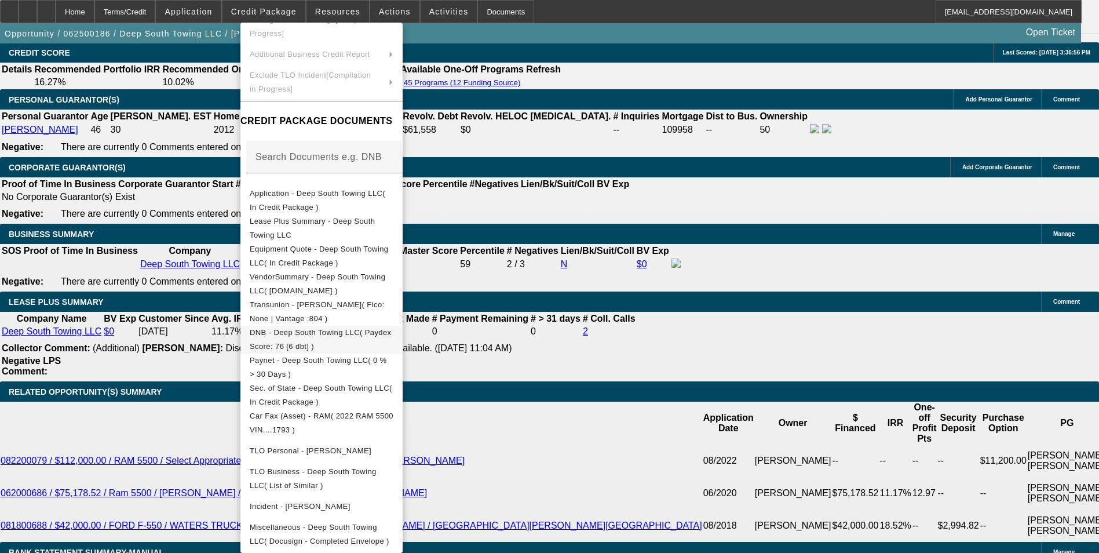
scroll to position [103, 0]
click at [393, 270] on span "VendorSummary - Deep South Towing LLC( [DOMAIN_NAME] )" at bounding box center [322, 284] width 144 height 28
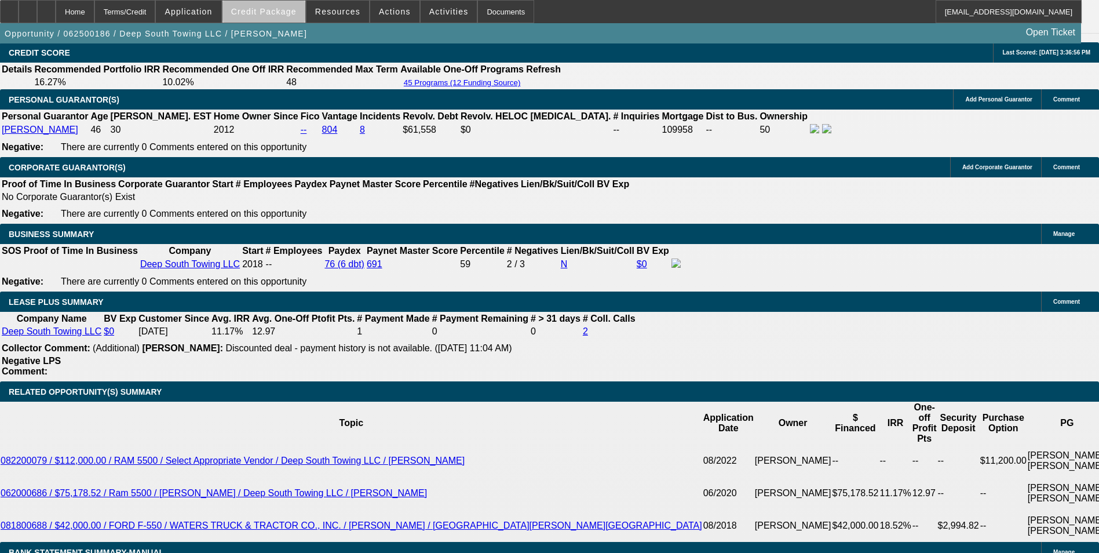
click at [282, 13] on span "Credit Package" at bounding box center [263, 11] width 65 height 9
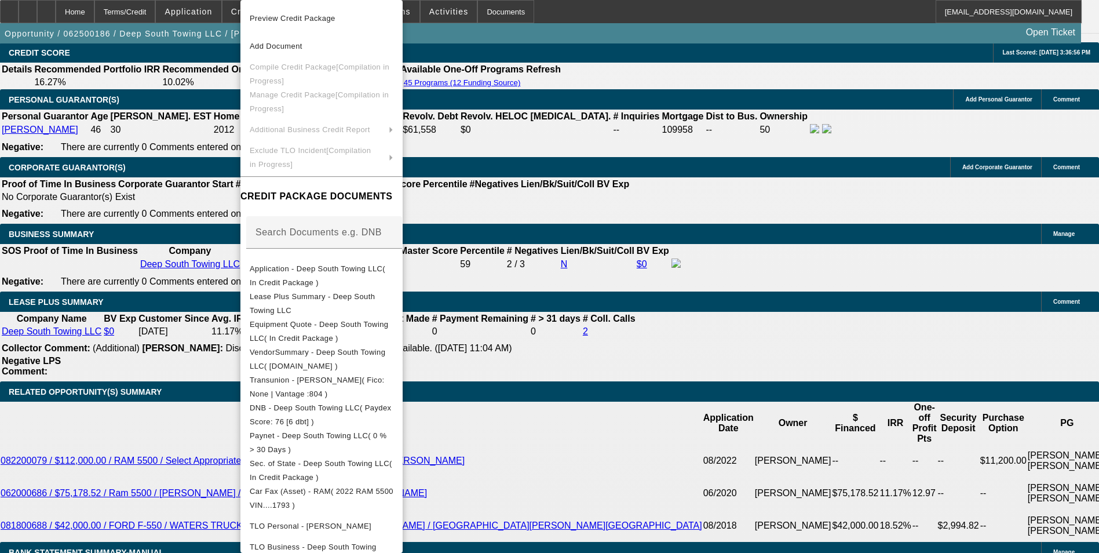
click at [75, 11] on div at bounding box center [549, 276] width 1099 height 553
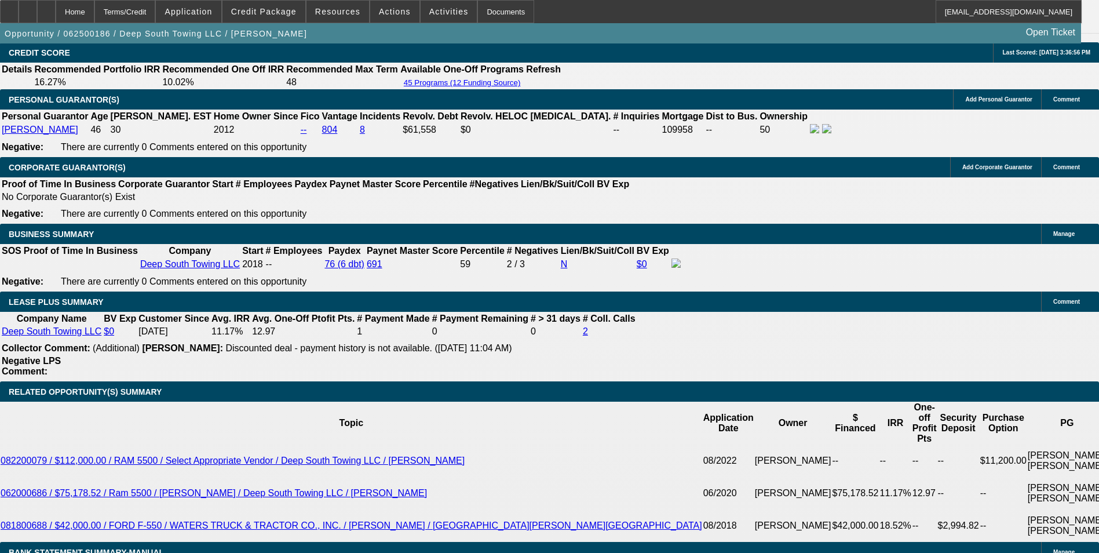
click at [46, 8] on icon at bounding box center [46, 8] width 0 height 0
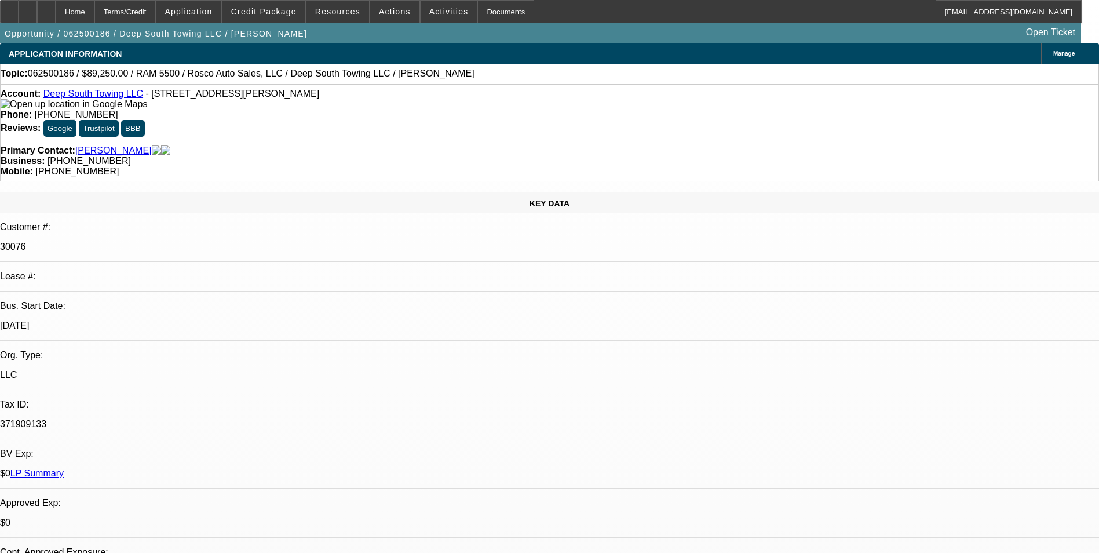
select select "0"
select select "2"
select select "0"
select select "2"
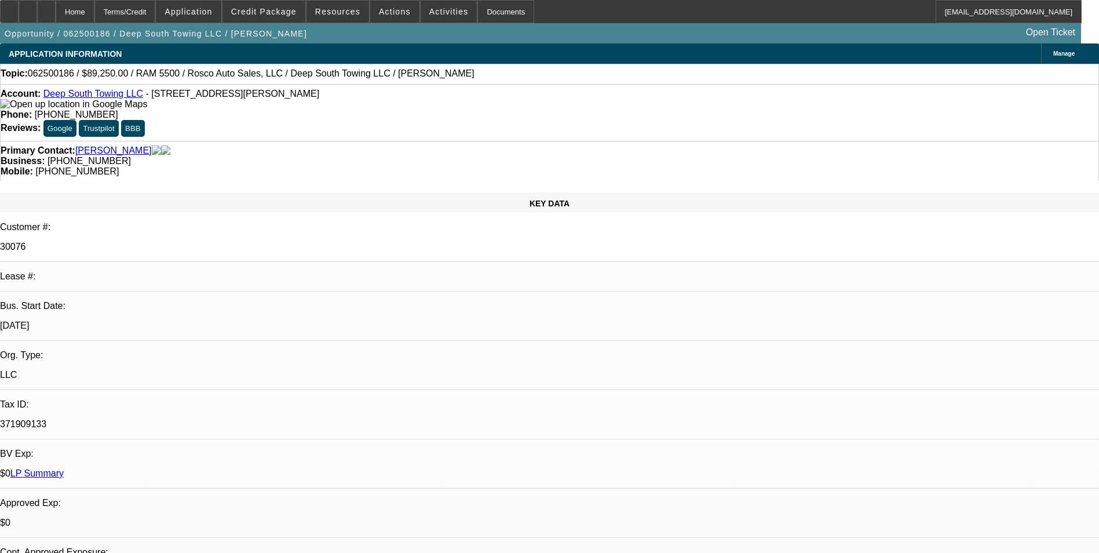
select select "0"
select select "2"
select select "0"
select select "1"
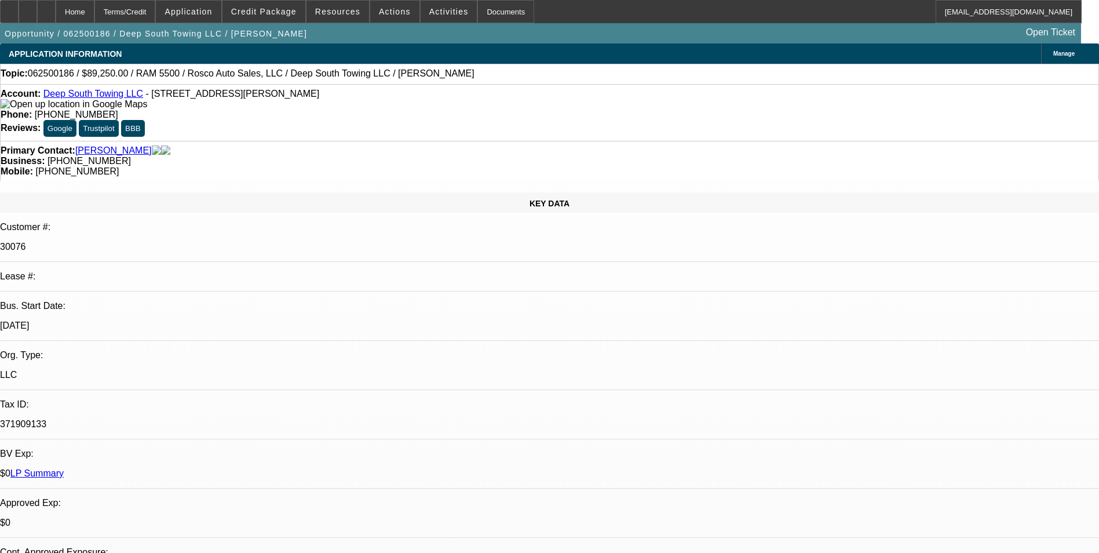
select select "2"
select select "6"
select select "1"
select select "2"
select select "6"
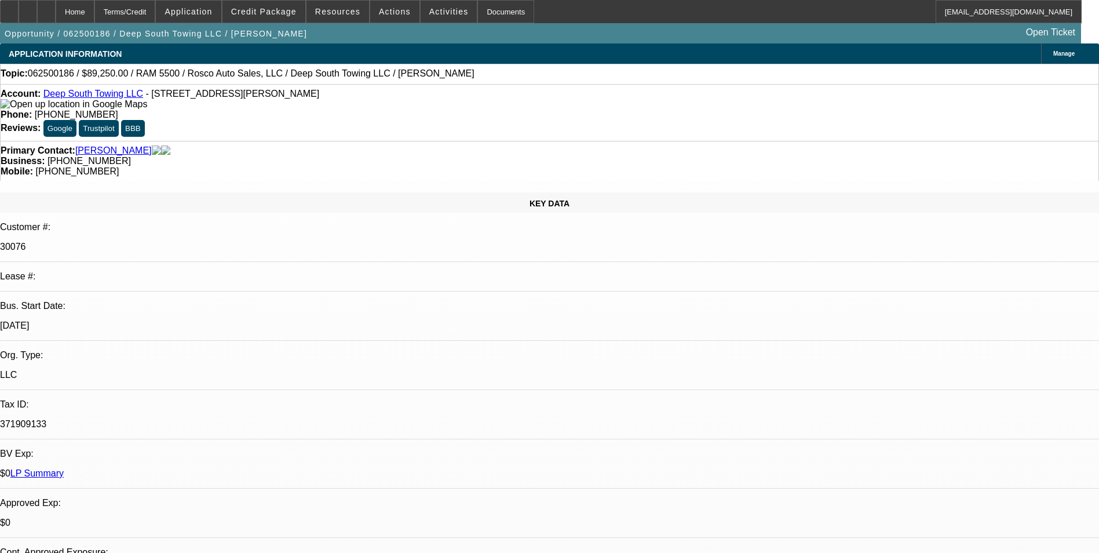
select select "1"
select select "2"
select select "6"
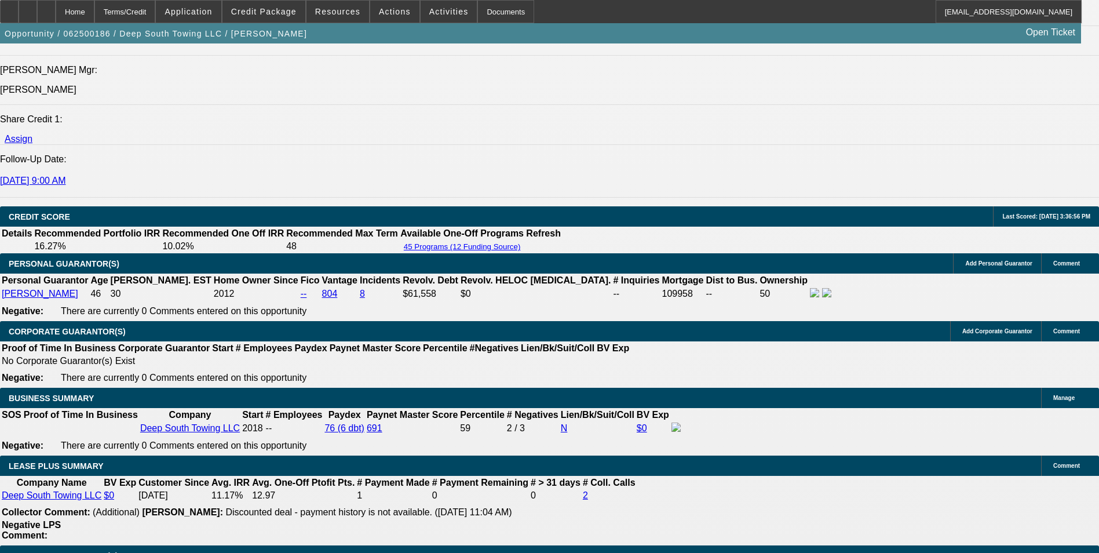
scroll to position [1622, 0]
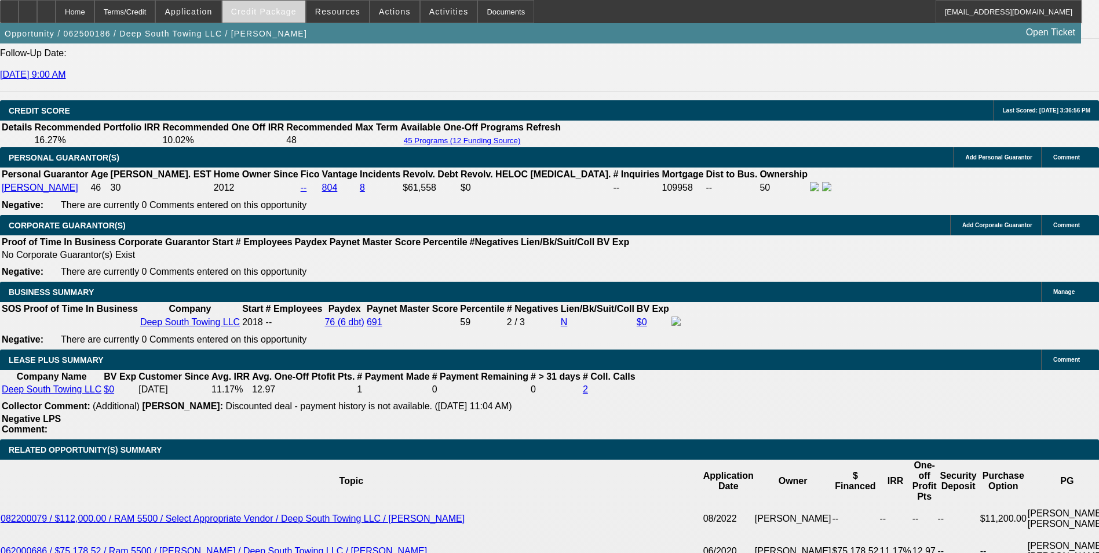
click at [273, 9] on span "Credit Package" at bounding box center [263, 11] width 65 height 9
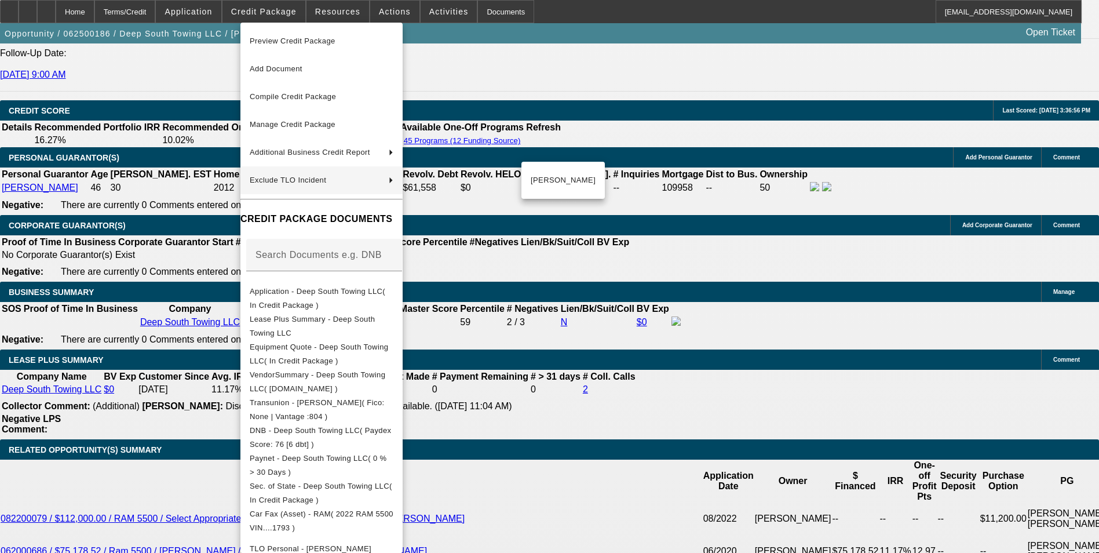
click at [228, 211] on div at bounding box center [549, 276] width 1099 height 553
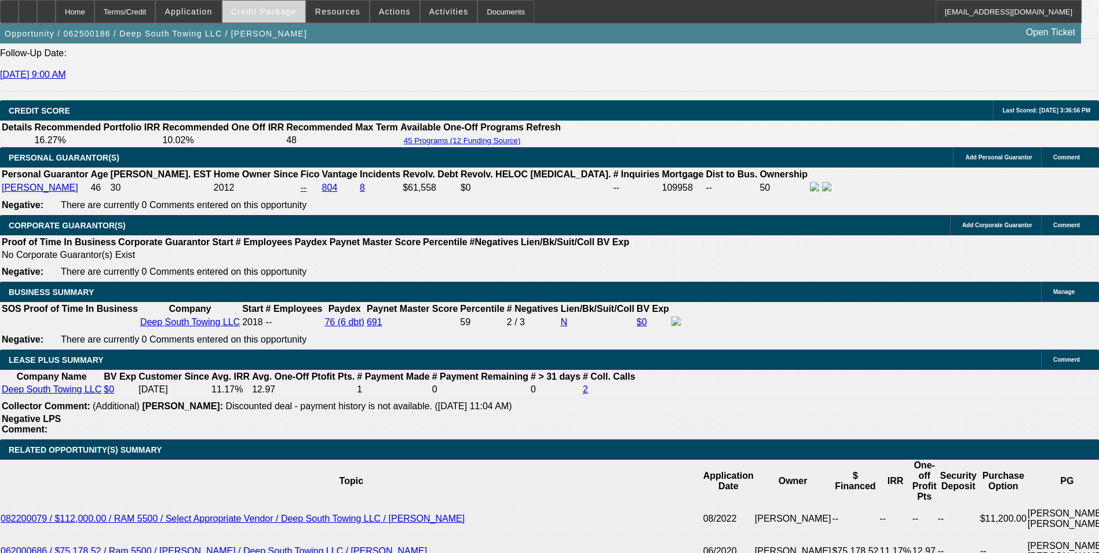
click at [292, 12] on span "Credit Package" at bounding box center [263, 11] width 65 height 9
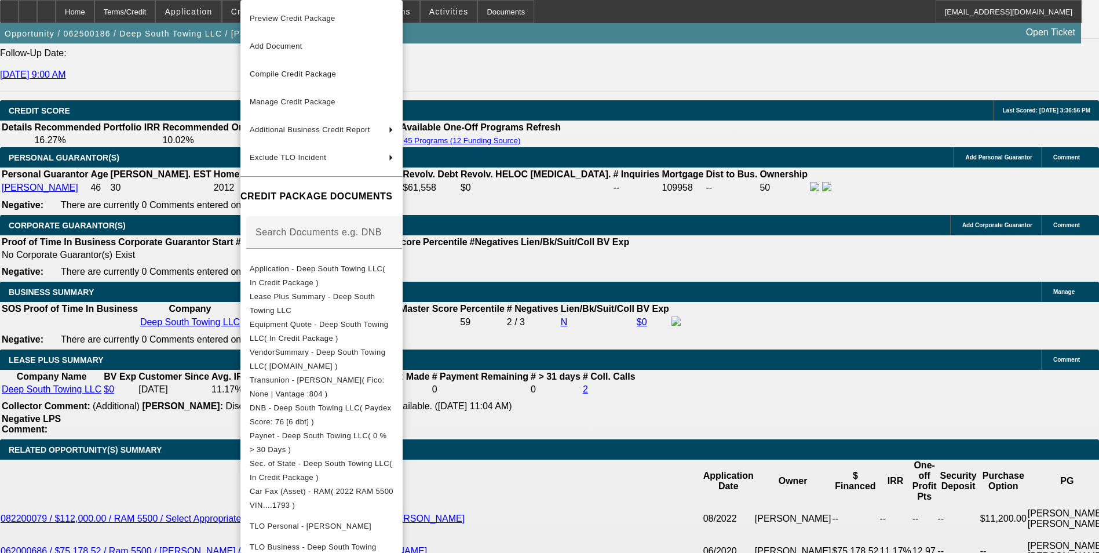
click at [679, 415] on div at bounding box center [549, 276] width 1099 height 553
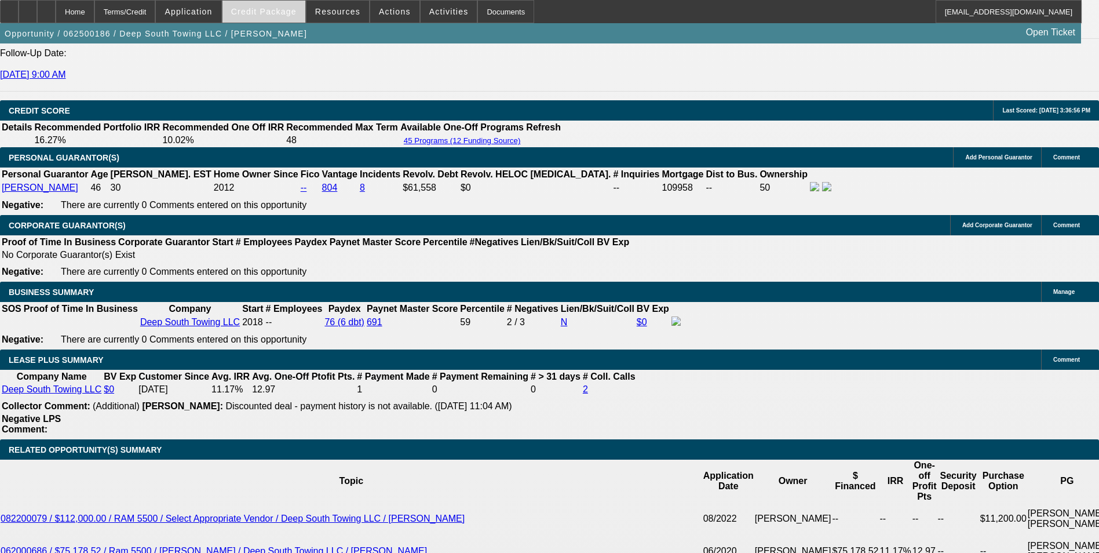
click at [289, 20] on span at bounding box center [263, 12] width 83 height 28
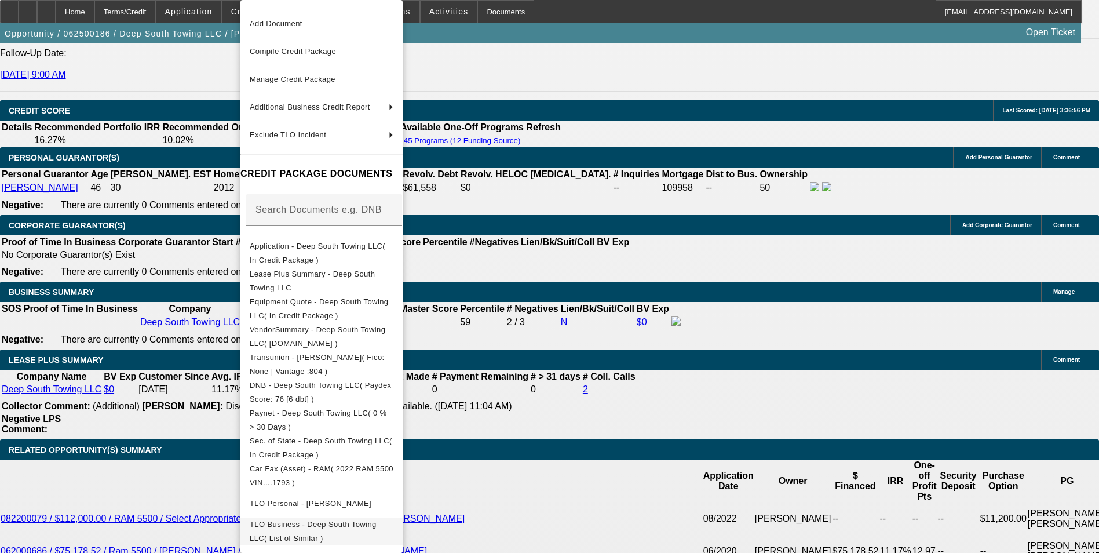
scroll to position [58, 0]
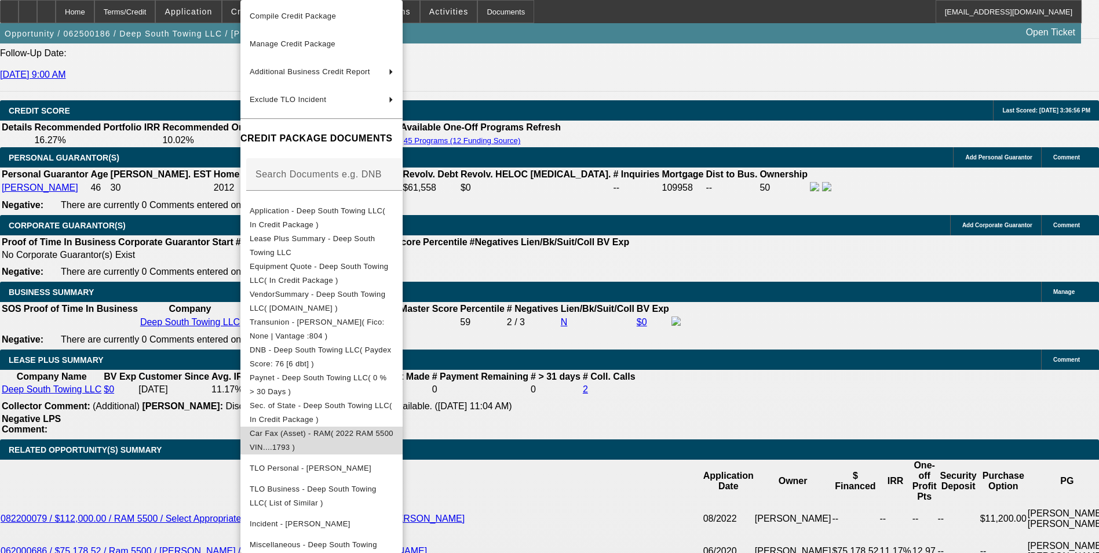
click at [393, 434] on span "Car Fax (Asset) - RAM( 2022 RAM 5500 VIN....1793 )" at bounding box center [322, 440] width 144 height 23
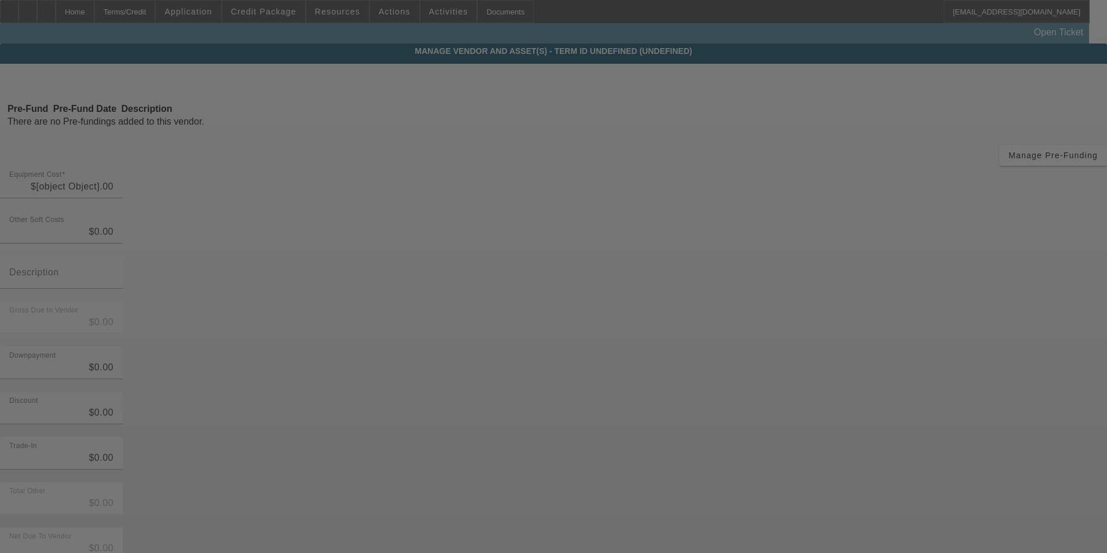
type input "$85,000.00"
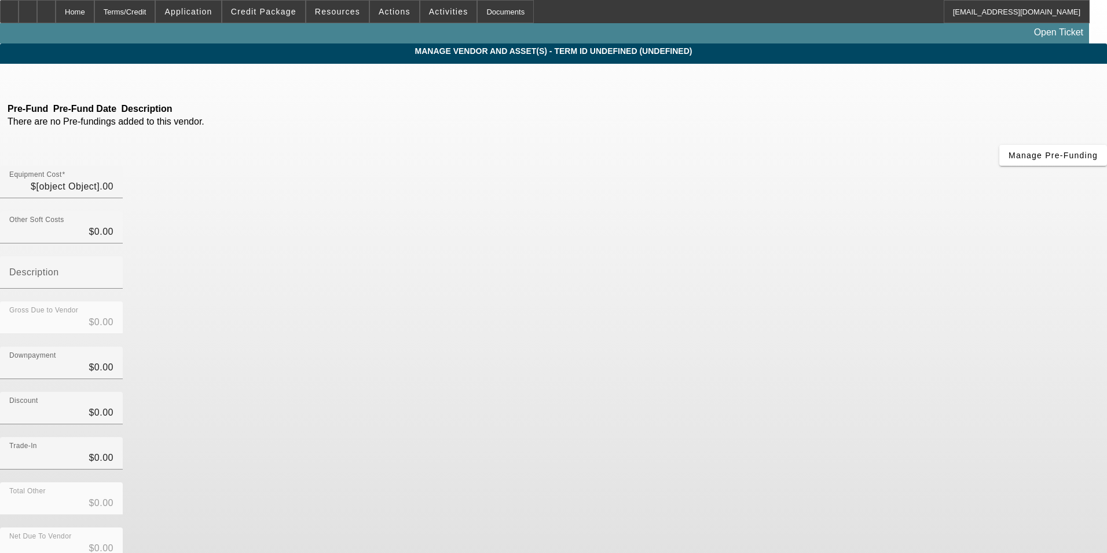
type input "$85,000.00"
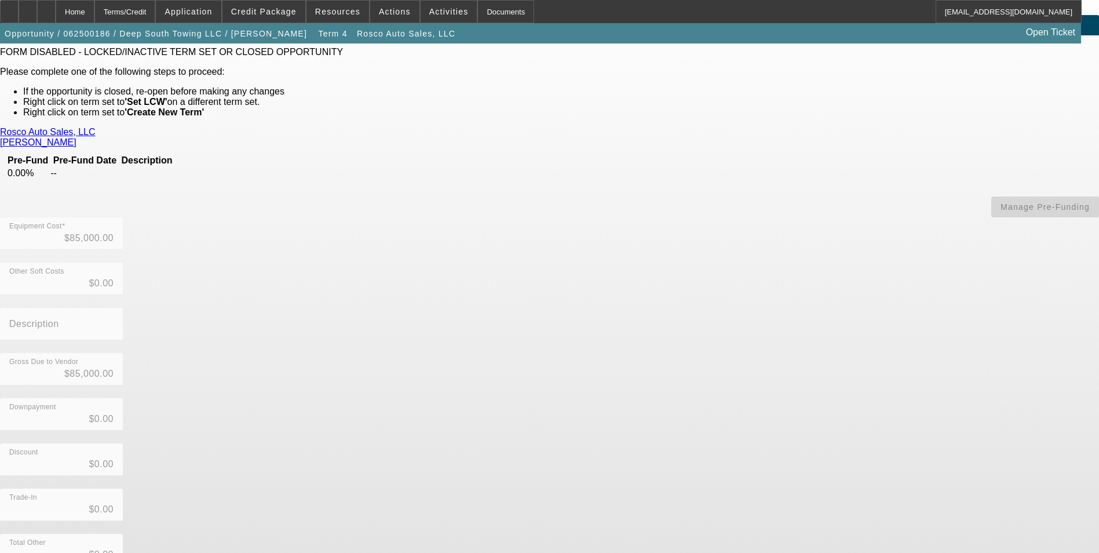
scroll to position [67, 0]
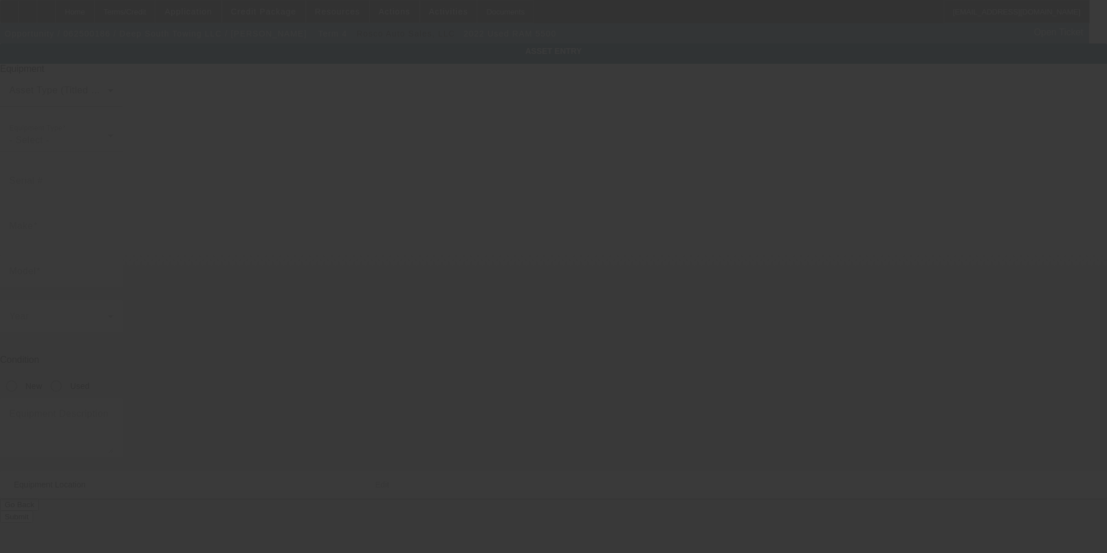
type input "3C7WRMDL1NG171793"
type input "Ram"
type input "5500"
radio input "true"
type textarea "With:"
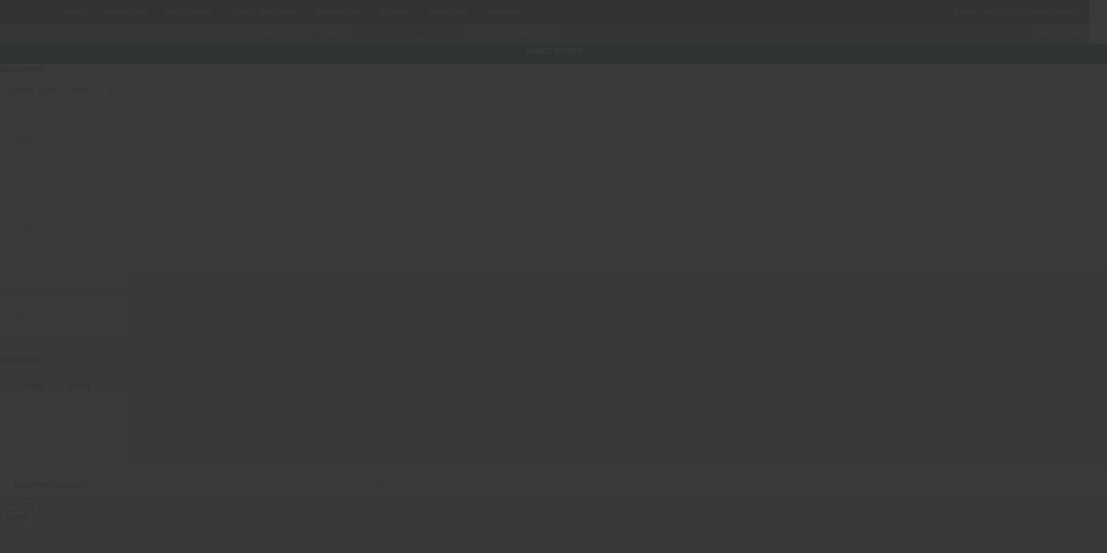
type input "11717 Highway 57"
type input "Vancleave"
type input "39565"
type input "Jackson"
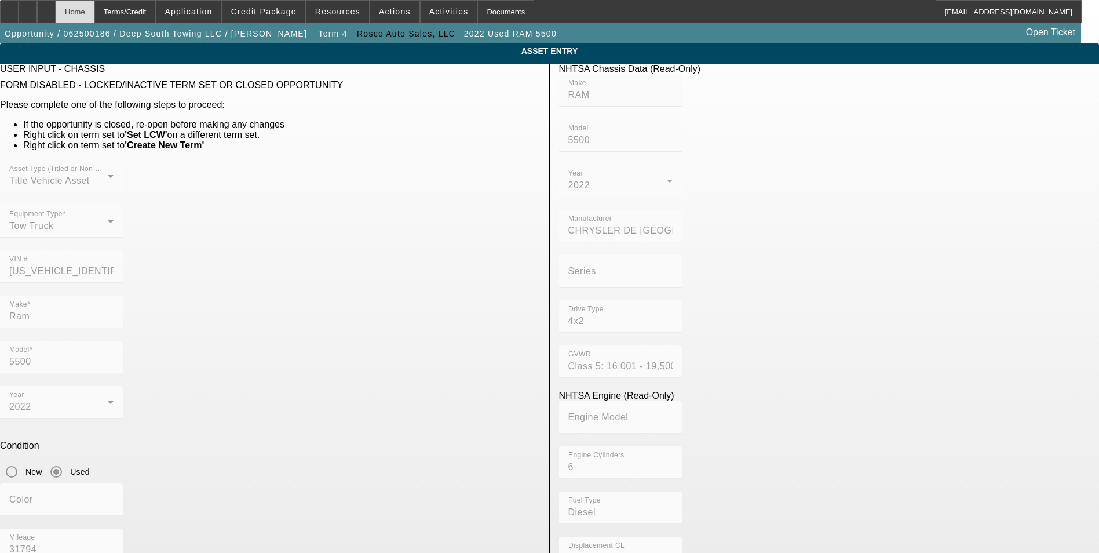
click at [94, 15] on div "Home" at bounding box center [75, 11] width 39 height 23
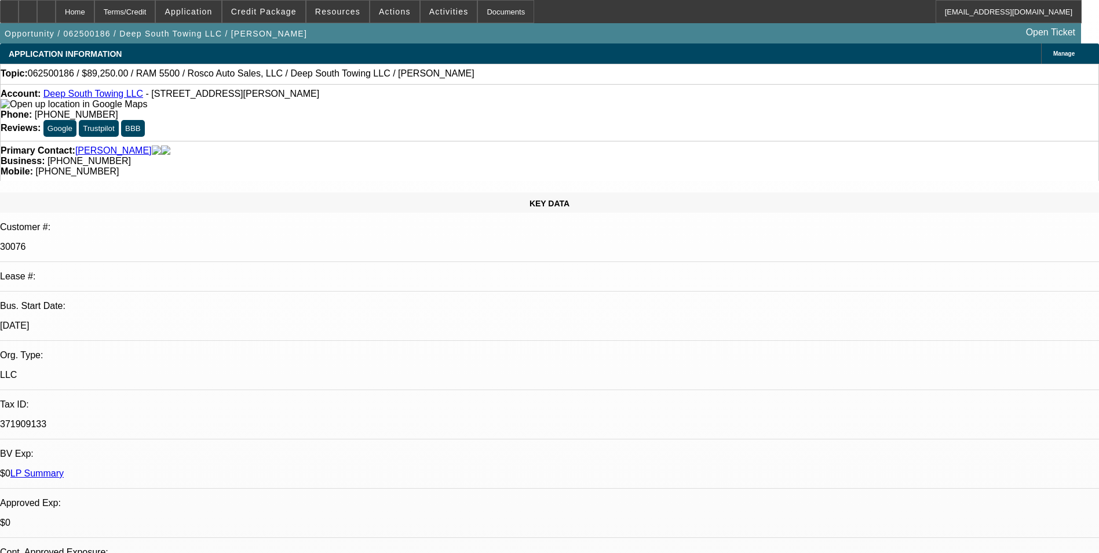
select select "0"
select select "2"
select select "0"
select select "6"
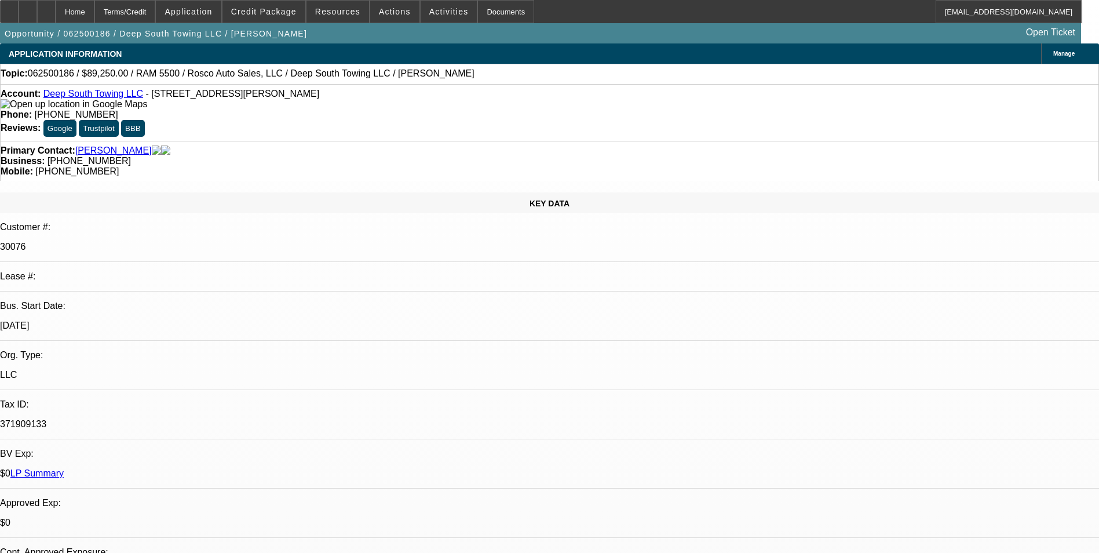
select select "0"
select select "2"
select select "0"
select select "6"
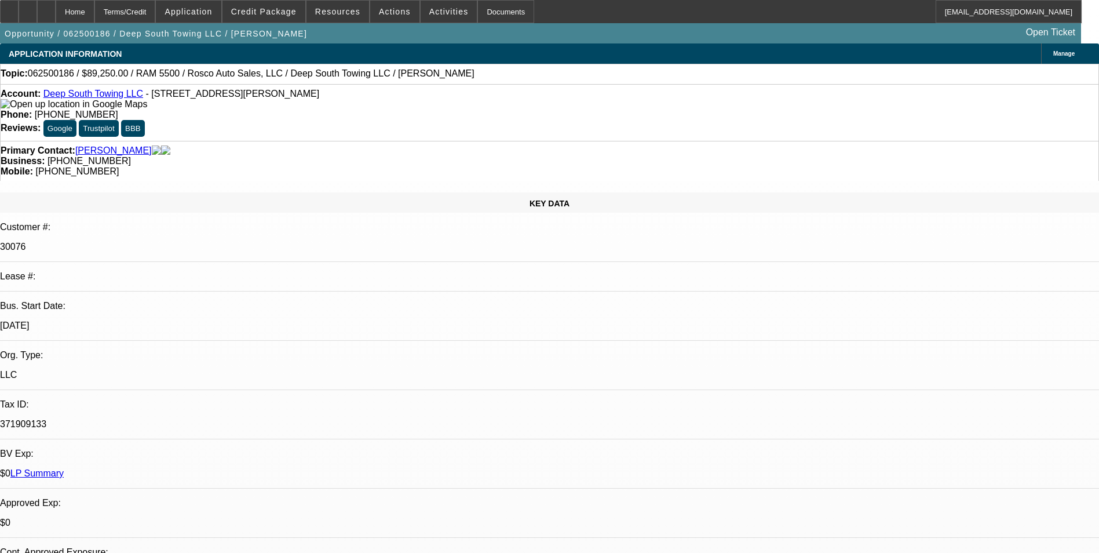
select select "0"
select select "2"
select select "0"
select select "6"
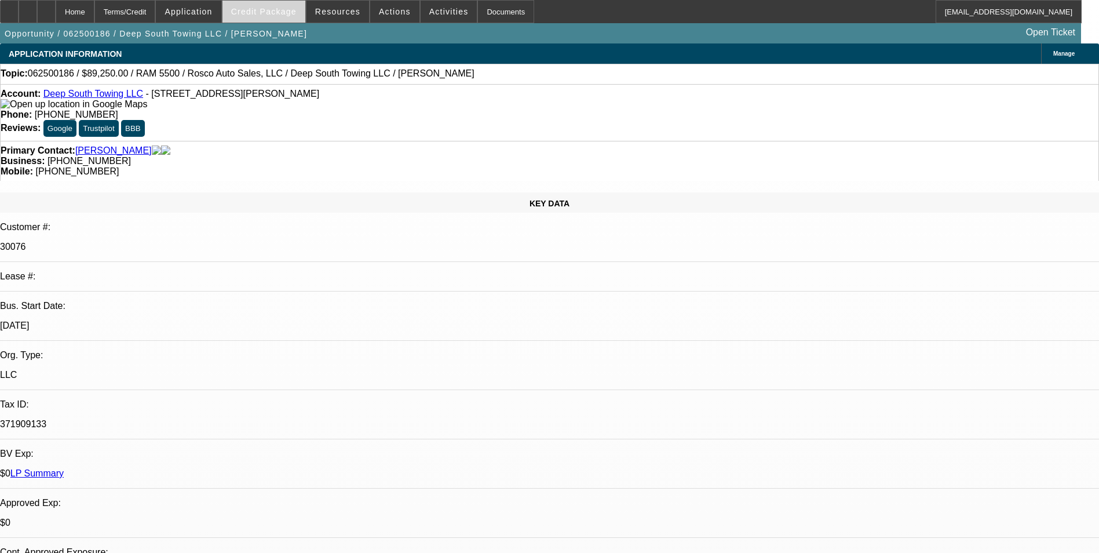
click at [273, 13] on span "Credit Package" at bounding box center [263, 11] width 65 height 9
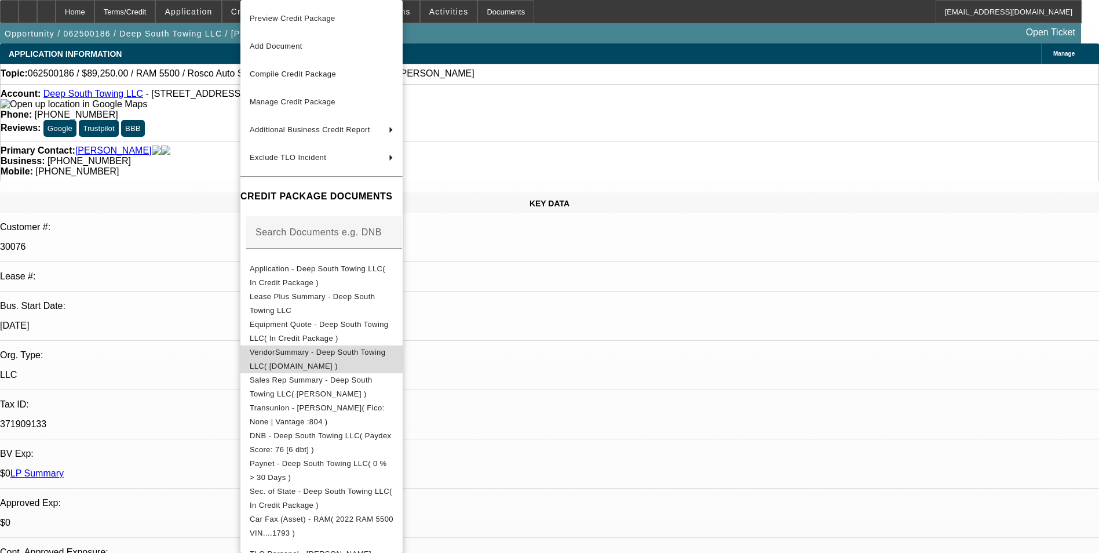
click at [385, 353] on span "VendorSummary - Deep South Towing LLC( [DOMAIN_NAME] )" at bounding box center [318, 359] width 136 height 23
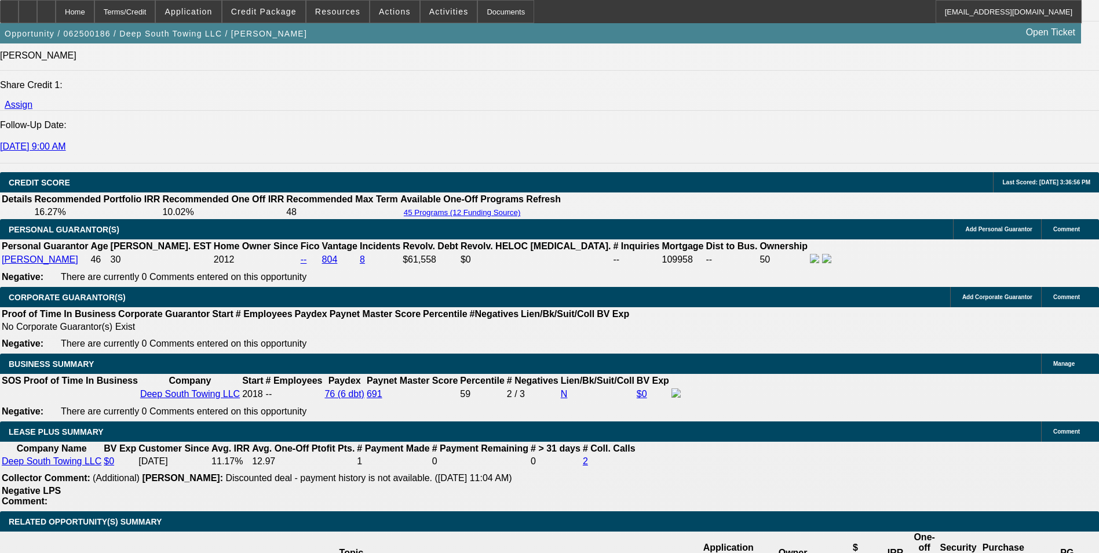
scroll to position [1680, 0]
